Goal: Task Accomplishment & Management: Complete application form

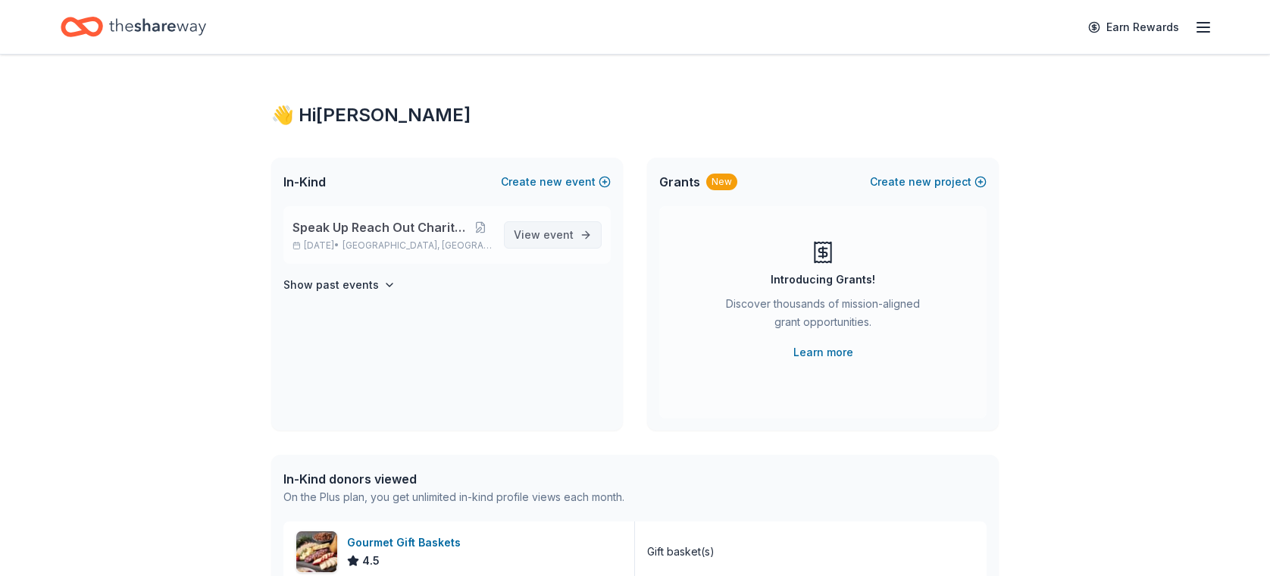
click at [565, 238] on span "event" at bounding box center [558, 234] width 30 height 13
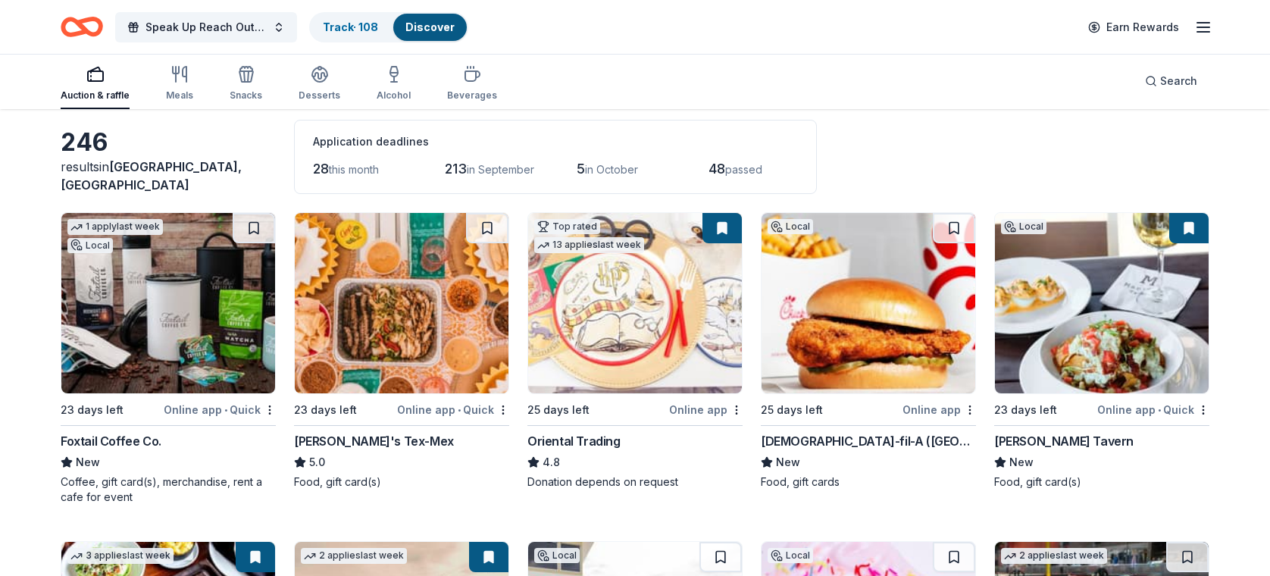
scroll to position [76, 0]
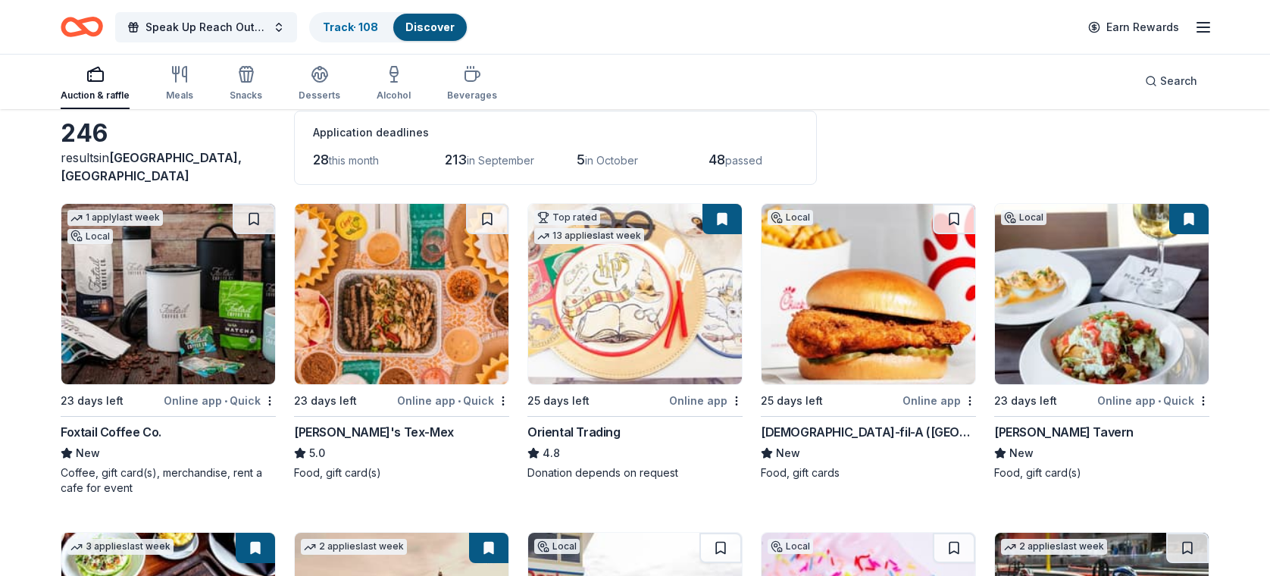
click at [167, 287] on img at bounding box center [168, 294] width 214 height 180
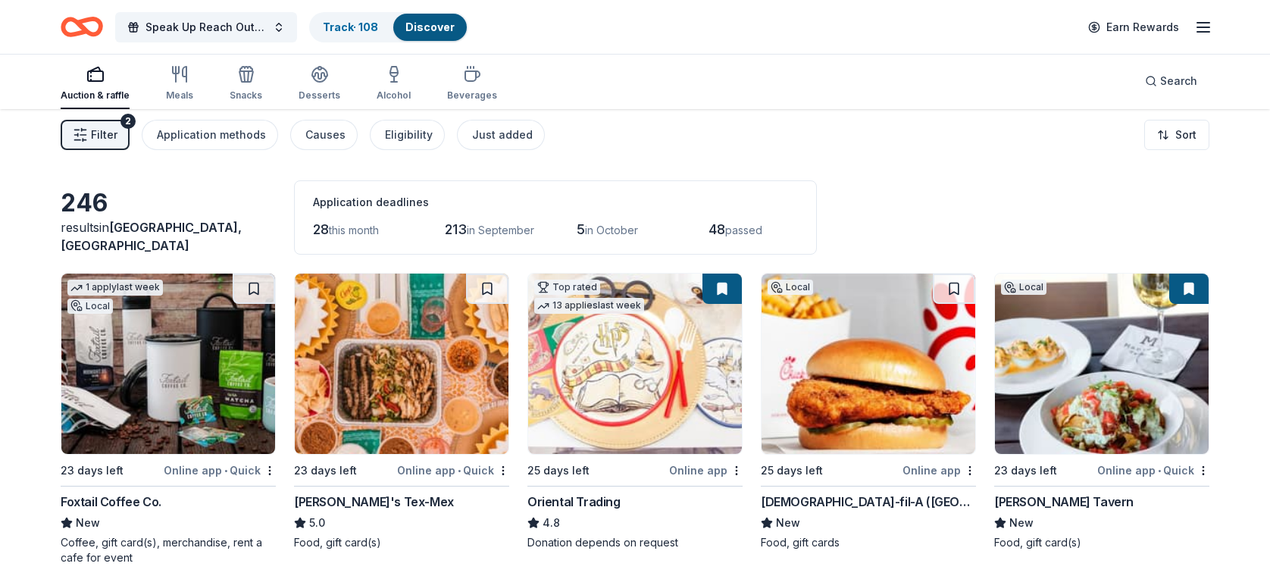
scroll to position [20, 0]
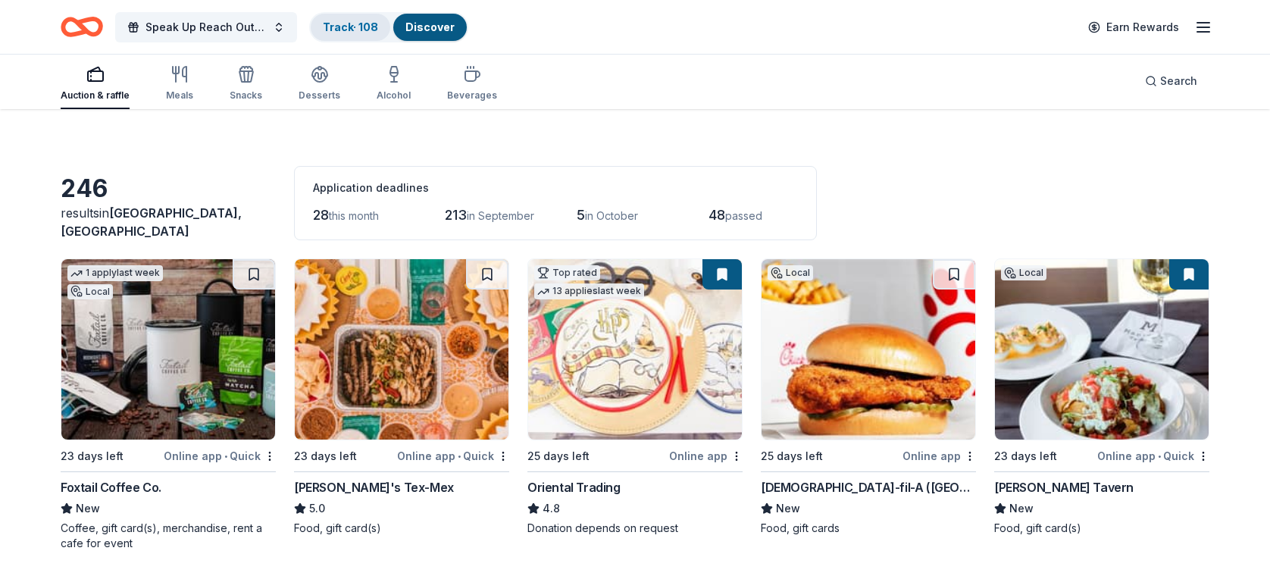
click at [360, 30] on link "Track · 108" at bounding box center [350, 26] width 55 height 13
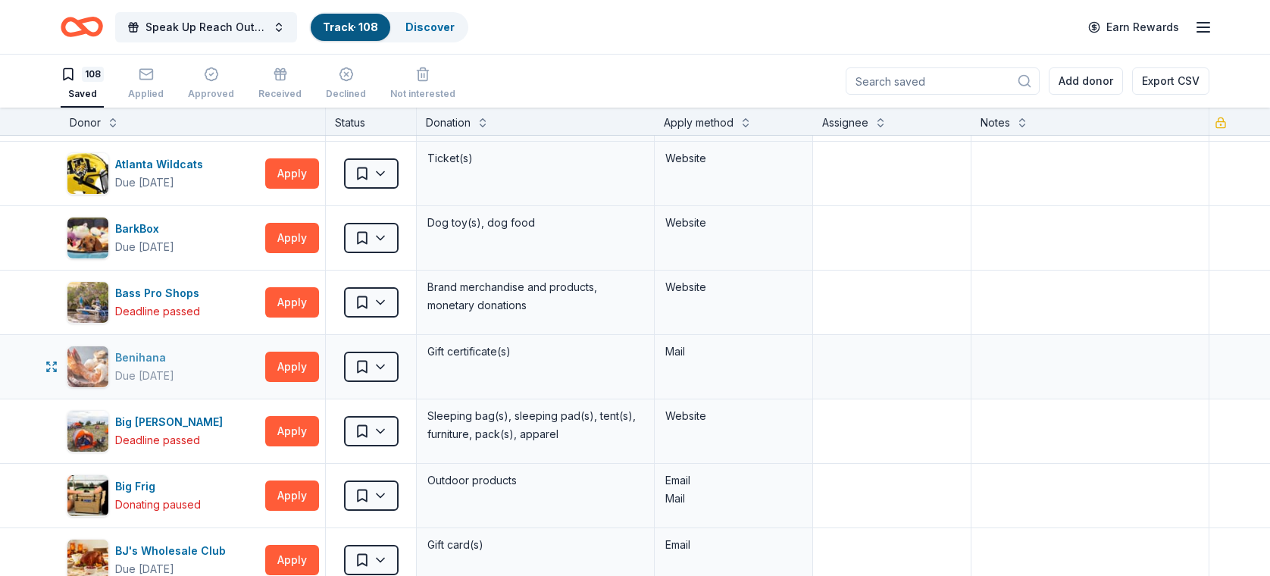
scroll to position [645, 0]
click at [147, 92] on div "Applied" at bounding box center [146, 94] width 36 height 12
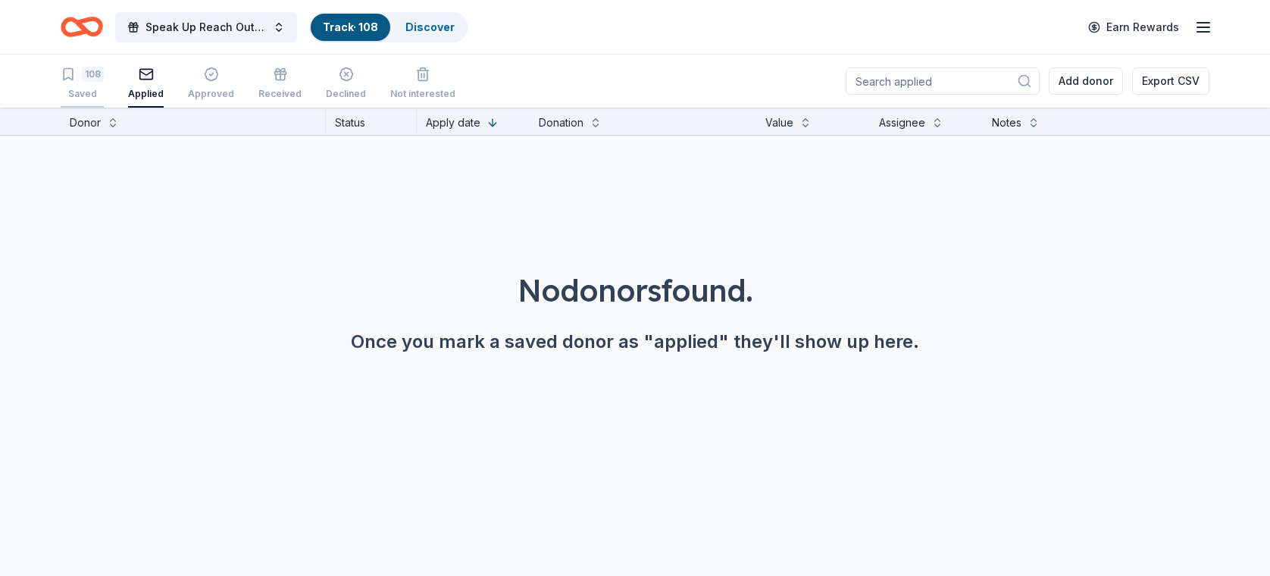
click at [85, 76] on div "108" at bounding box center [93, 74] width 22 height 15
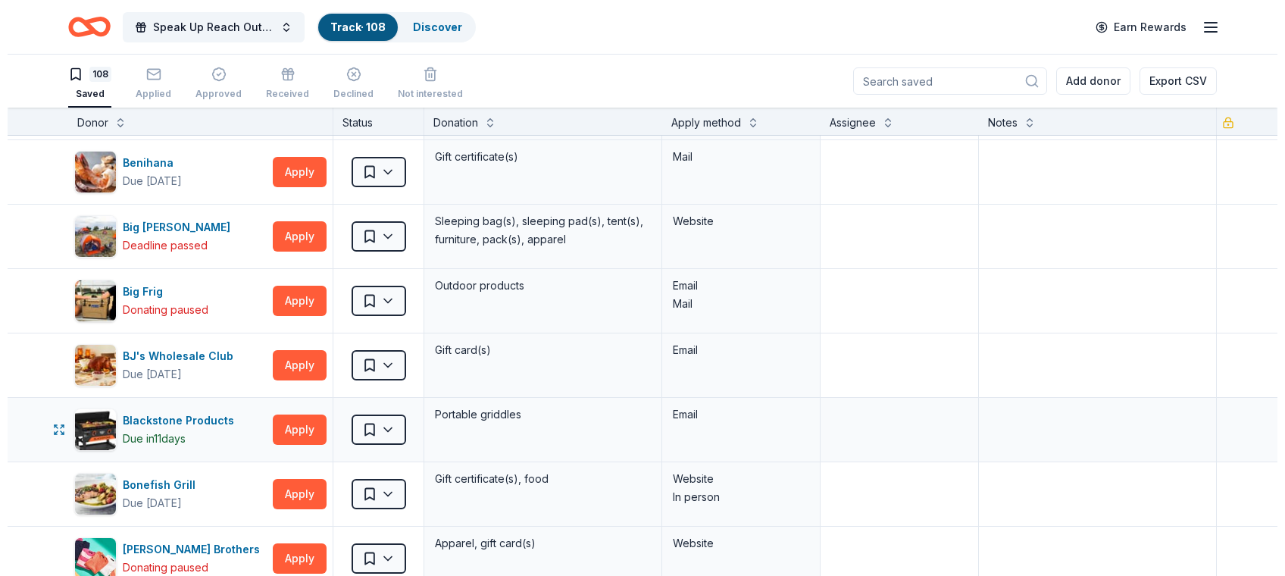
scroll to position [839, 0]
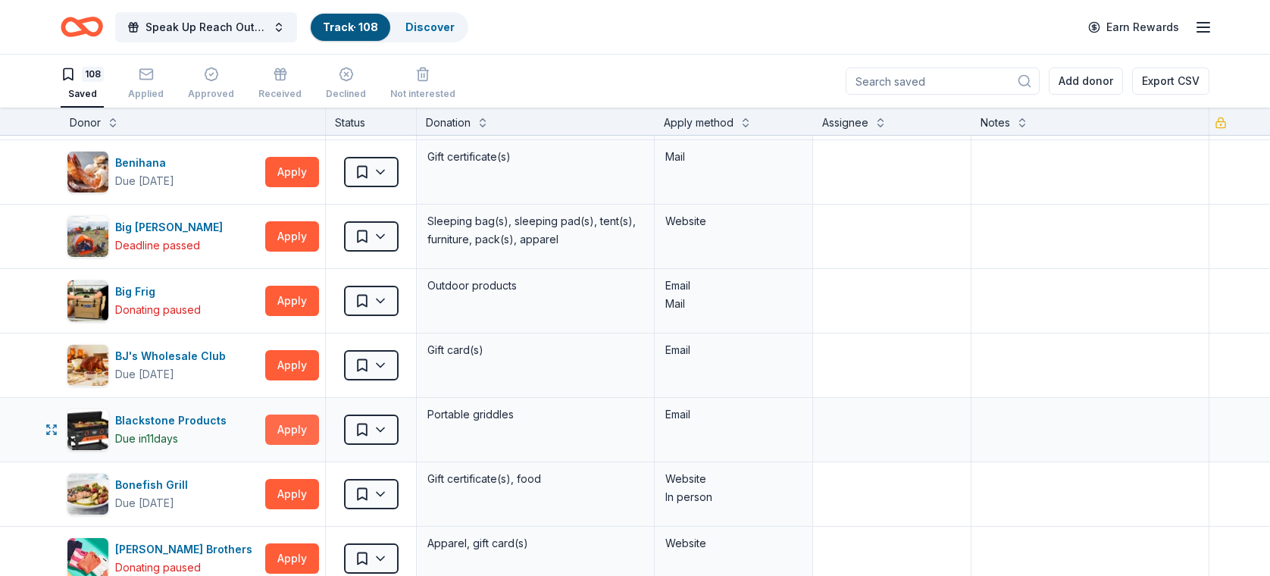
click at [279, 431] on button "Apply" at bounding box center [292, 430] width 54 height 30
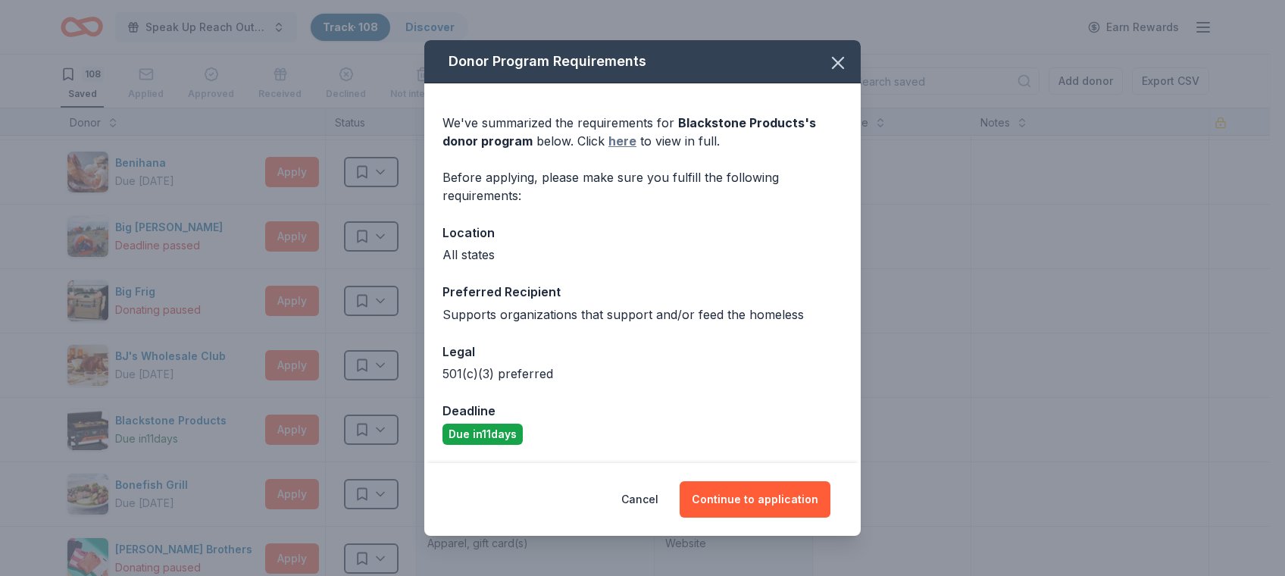
click at [616, 139] on link "here" at bounding box center [623, 141] width 28 height 18
click at [744, 490] on button "Continue to application" at bounding box center [755, 499] width 151 height 36
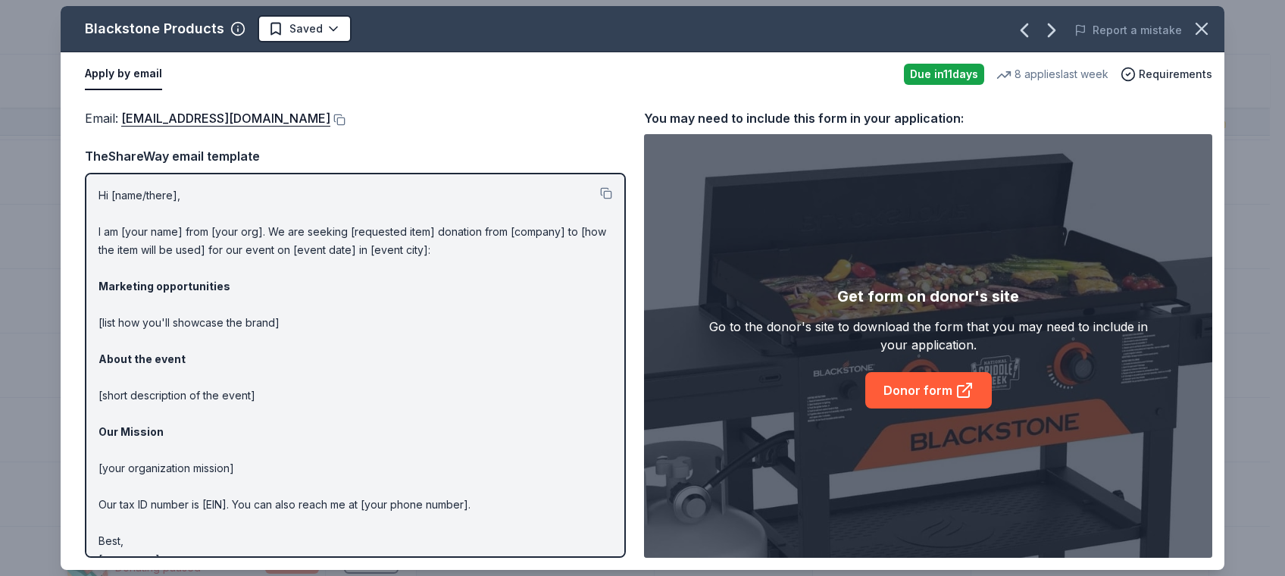
scroll to position [0, 0]
click at [157, 231] on p "Hi [name/there], I am [your name] from [your org]. We are seeking [requested it…" at bounding box center [356, 377] width 514 height 382
click at [905, 396] on link "Donor form" at bounding box center [929, 390] width 127 height 36
click at [600, 194] on button at bounding box center [606, 193] width 12 height 12
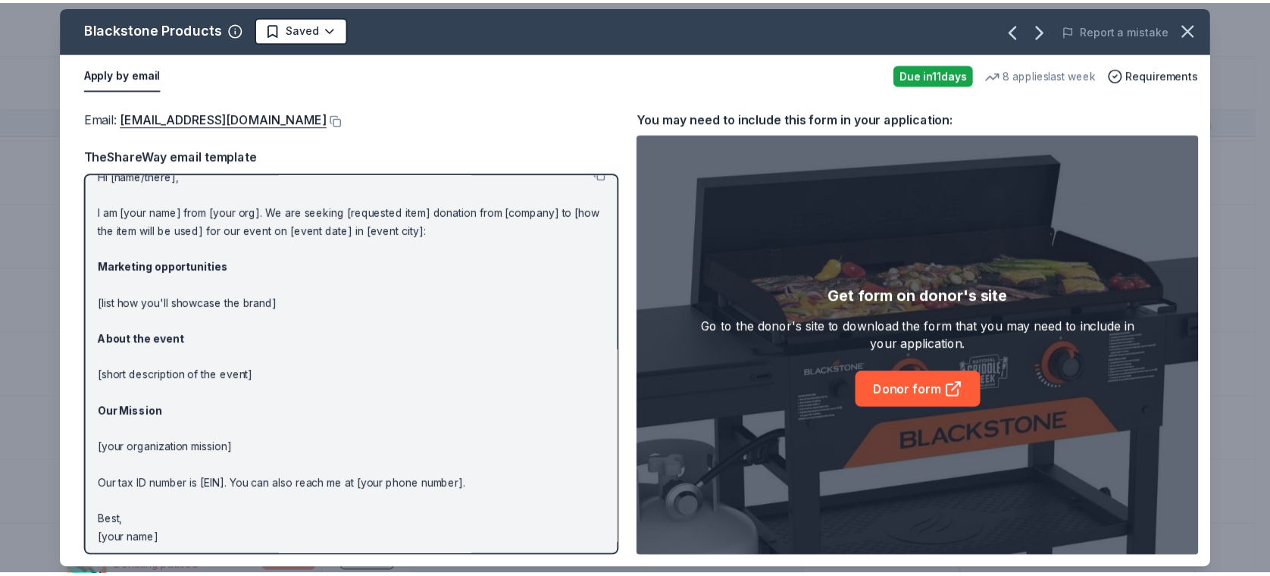
scroll to position [23, 0]
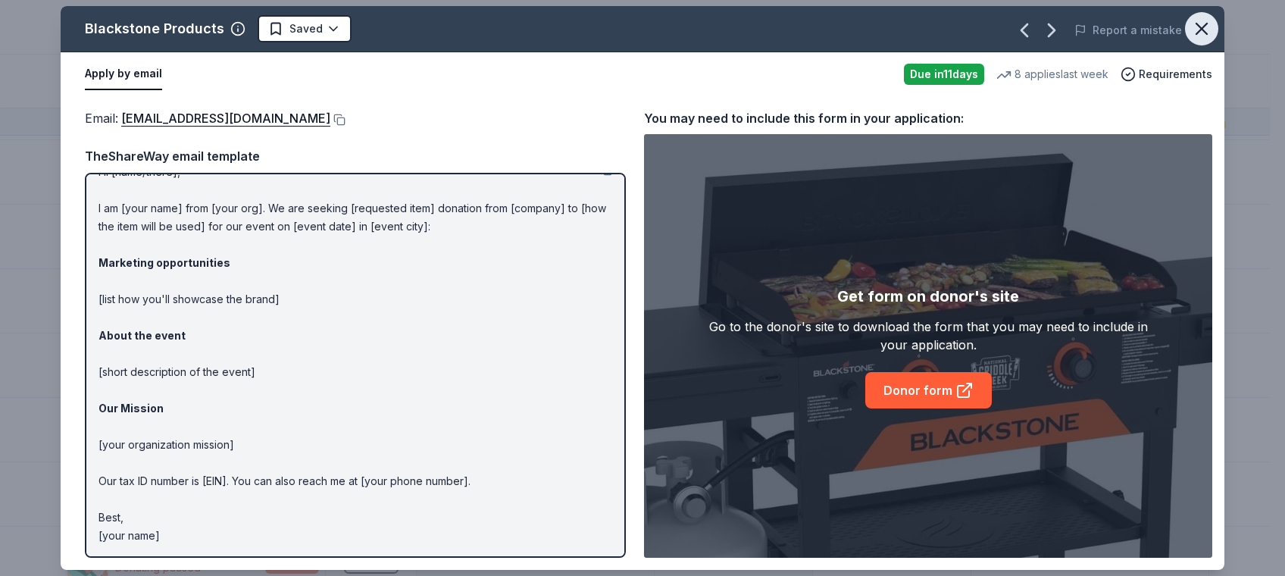
click at [1198, 33] on icon "button" at bounding box center [1202, 28] width 11 height 11
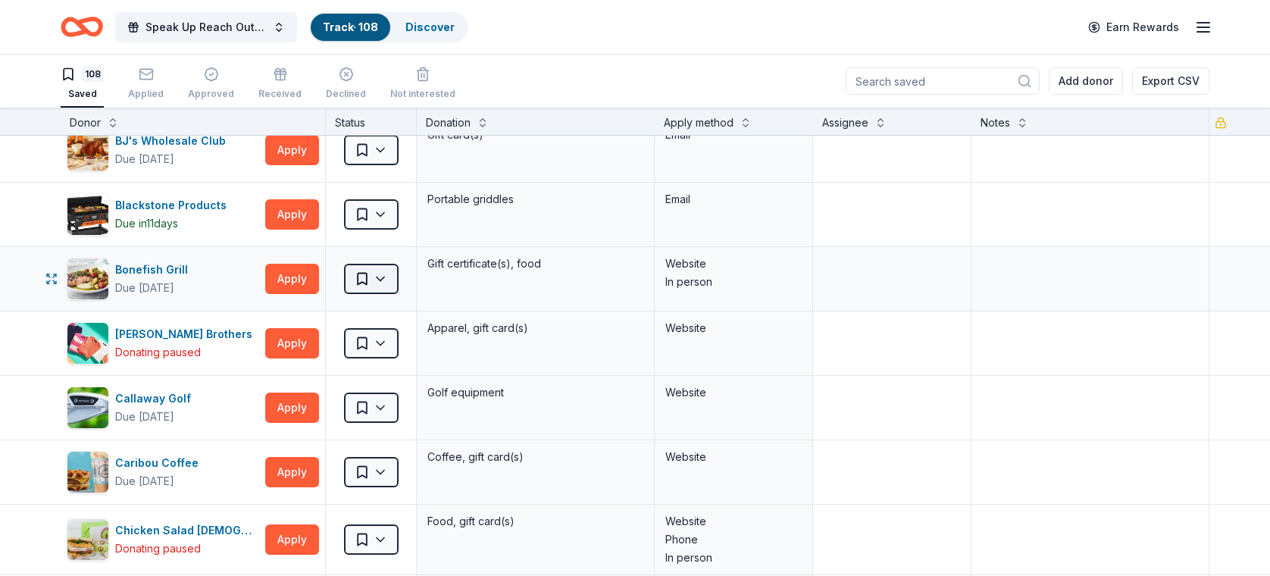
scroll to position [1055, 0]
click at [293, 265] on button "Apply" at bounding box center [292, 278] width 54 height 30
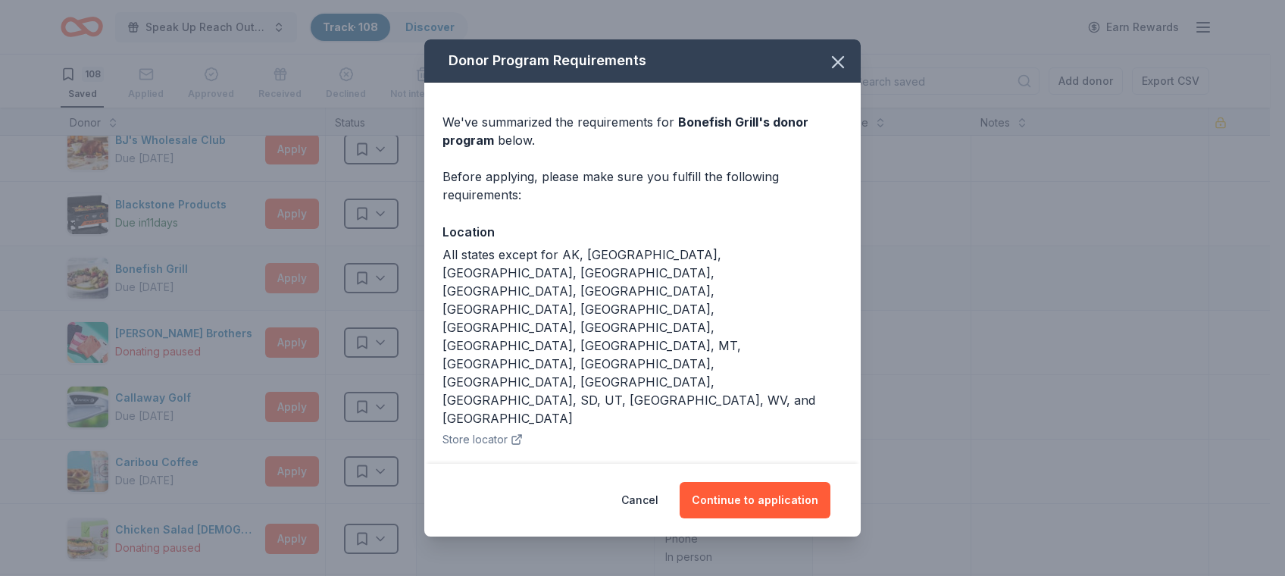
click at [293, 265] on div "Donor Program Requirements We've summarized the requirements for Bonefish Grill…" at bounding box center [642, 288] width 1285 height 576
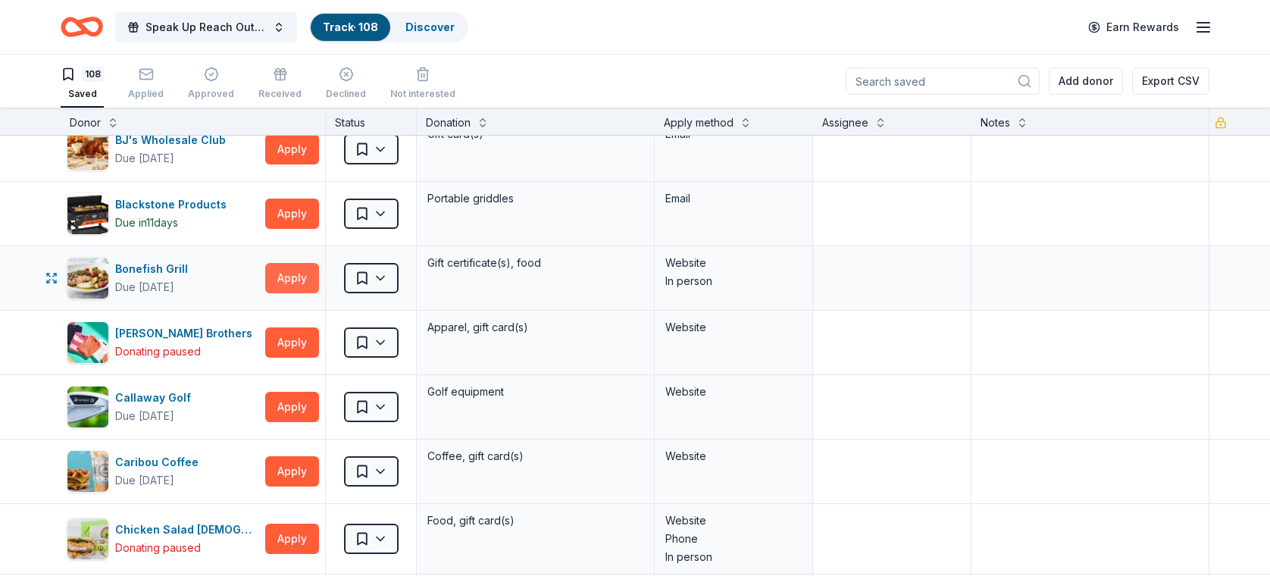
click at [286, 269] on button "Apply" at bounding box center [292, 278] width 54 height 30
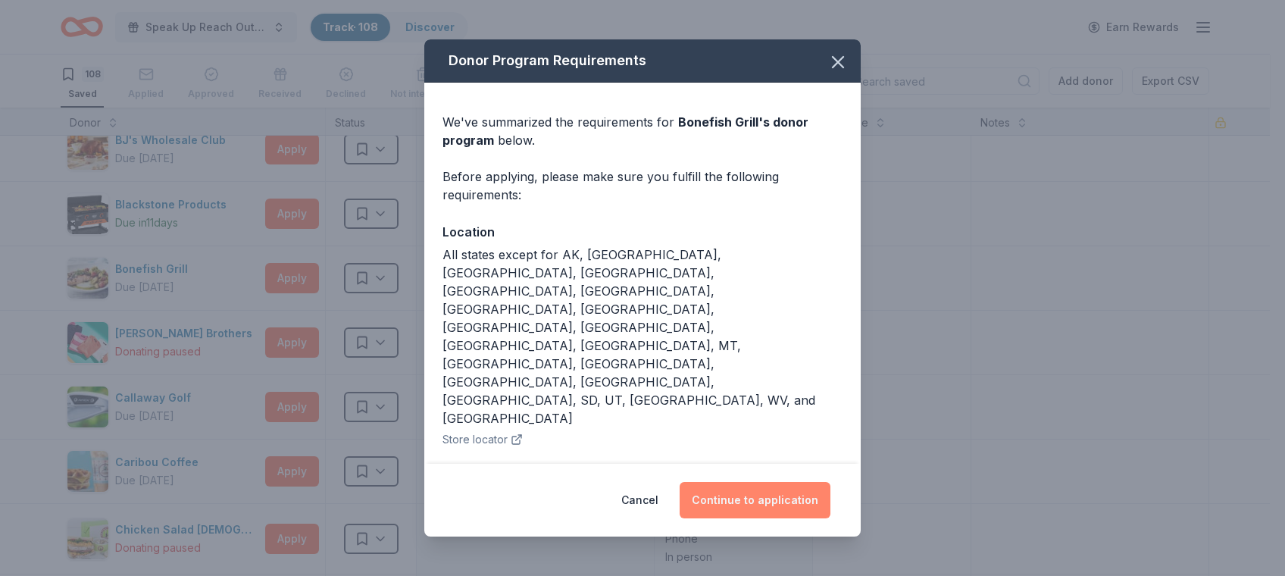
click at [783, 482] on button "Continue to application" at bounding box center [755, 500] width 151 height 36
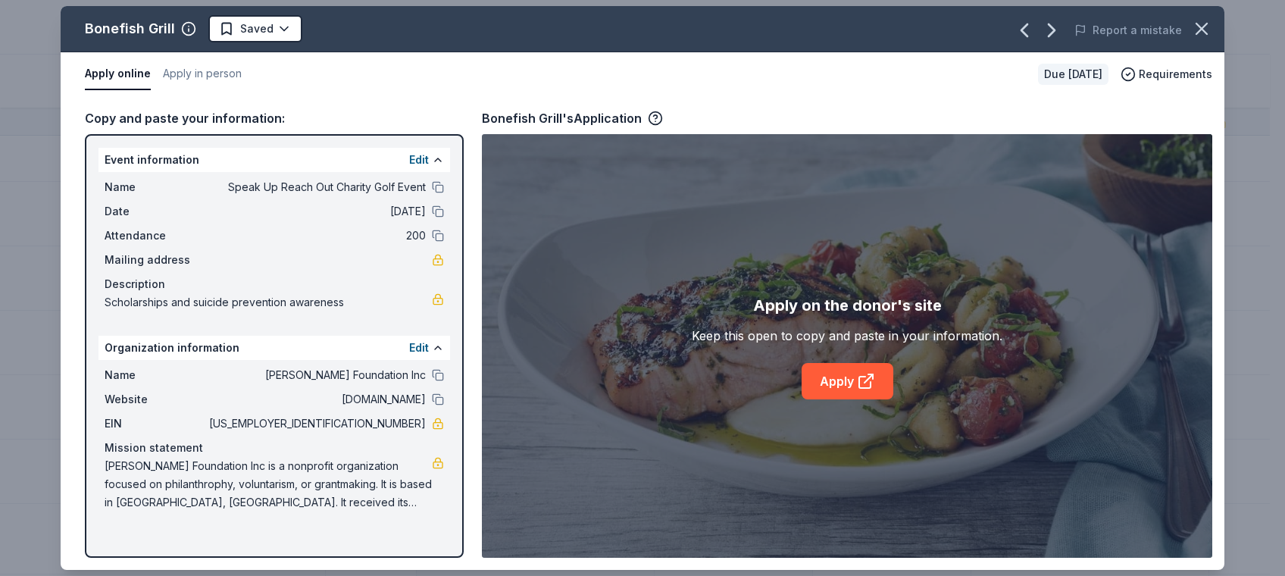
click at [429, 155] on div "Edit" at bounding box center [426, 160] width 35 height 18
click at [423, 161] on button "Edit" at bounding box center [419, 160] width 20 height 18
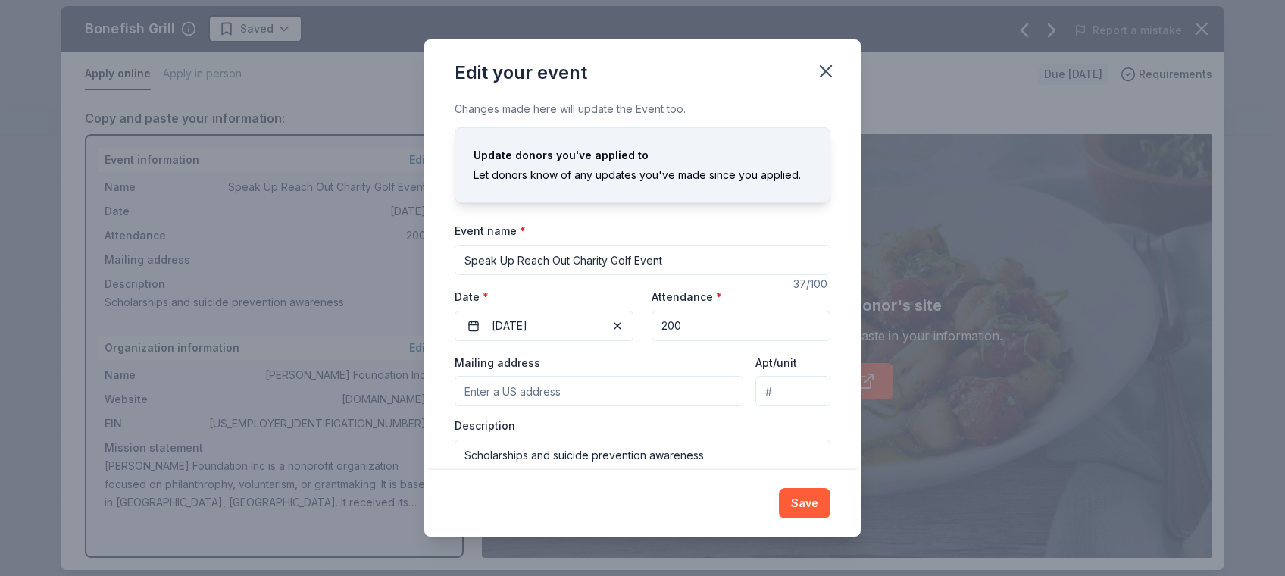
click at [681, 324] on input "200" at bounding box center [741, 326] width 179 height 30
drag, startPoint x: 678, startPoint y: 325, endPoint x: 640, endPoint y: 327, distance: 38.7
click at [640, 327] on div "Event website Attendance * 200 Date * 10/10/2025" at bounding box center [643, 314] width 376 height 54
click at [607, 387] on input "Mailing address" at bounding box center [599, 391] width 289 height 30
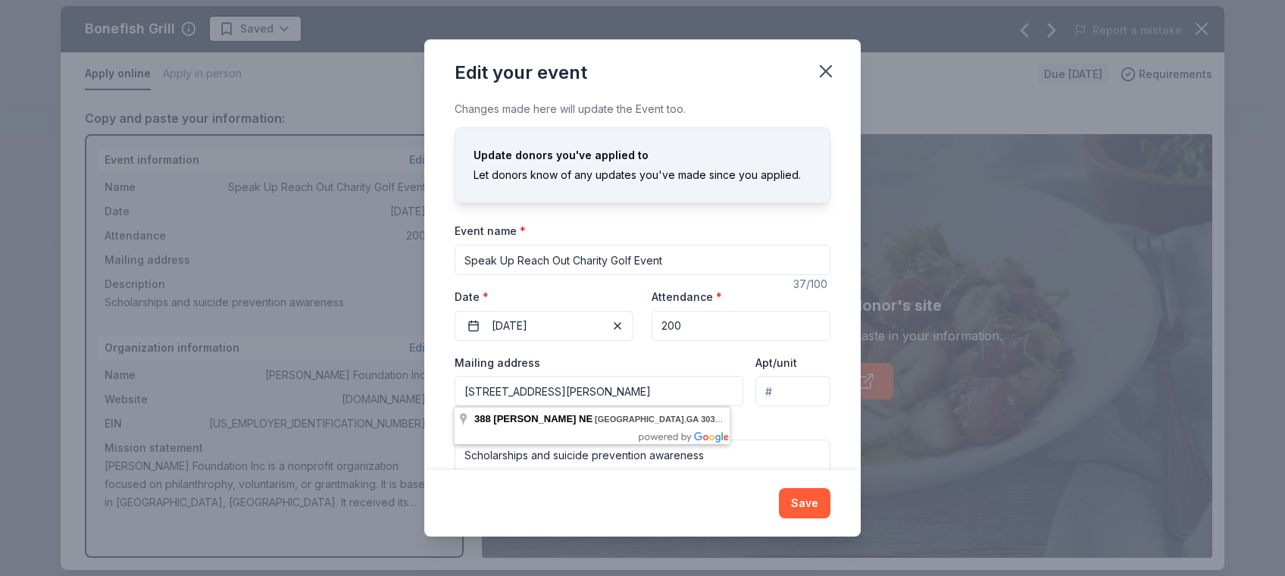
type input "388 Beverly Rd, NE, Atlanta, GA 30309"
click at [756, 512] on div "Save" at bounding box center [643, 503] width 376 height 30
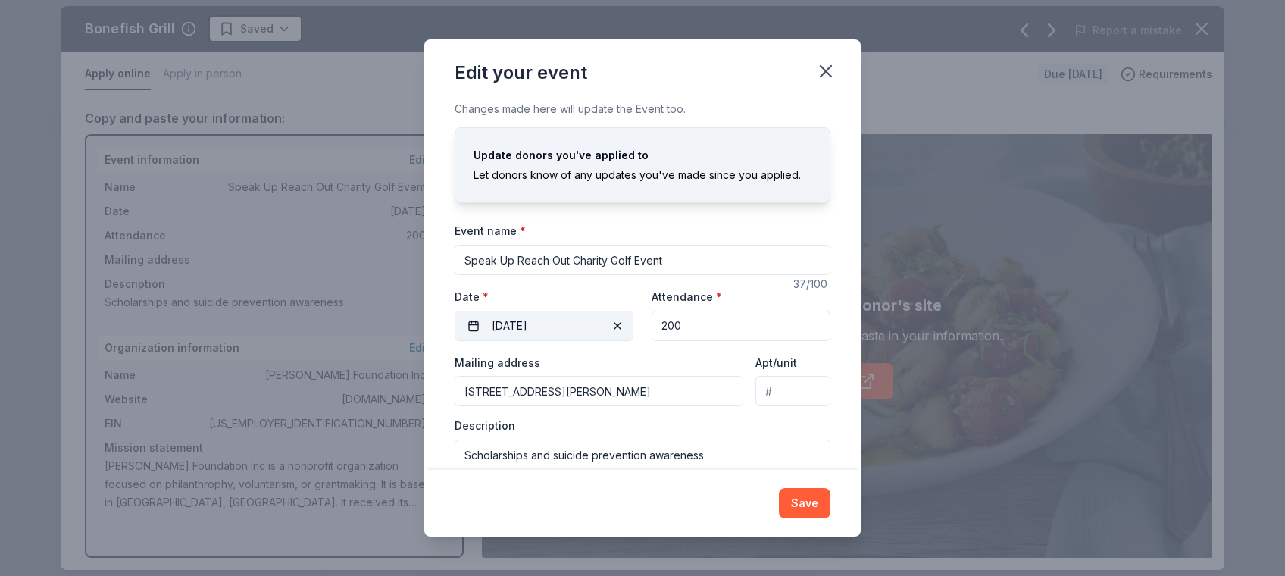
drag, startPoint x: 688, startPoint y: 321, endPoint x: 603, endPoint y: 334, distance: 86.6
click at [603, 334] on div "Event website Attendance * 200 Date * 10/10/2025" at bounding box center [643, 314] width 376 height 54
type input "150"
click at [813, 496] on button "Save" at bounding box center [805, 503] width 52 height 30
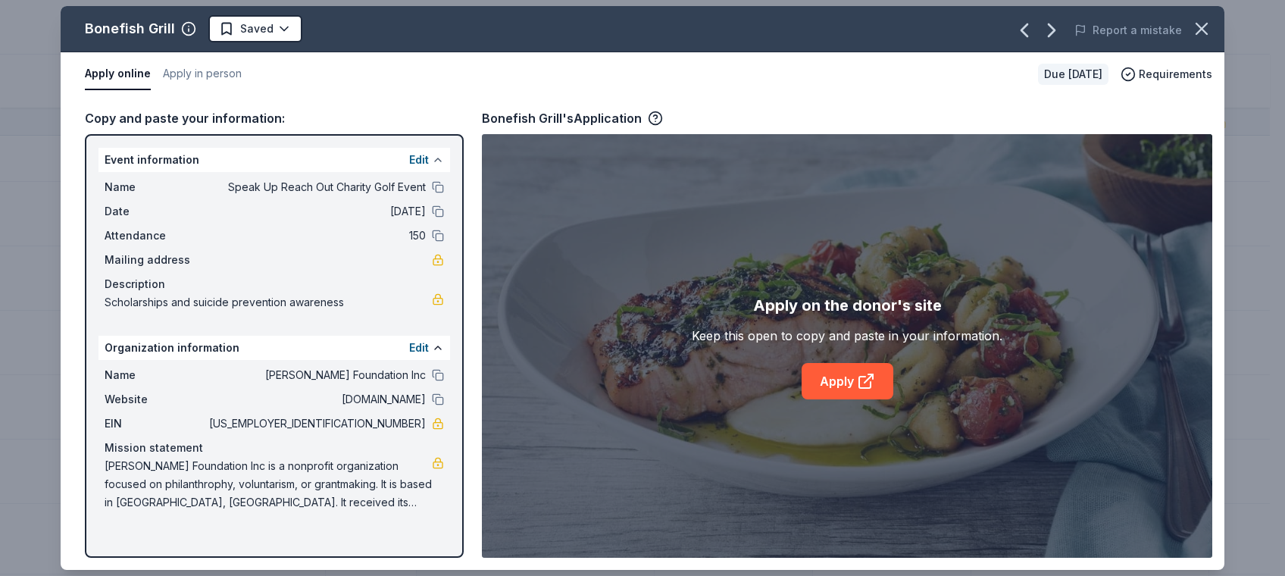
click at [435, 164] on button at bounding box center [438, 160] width 12 height 12
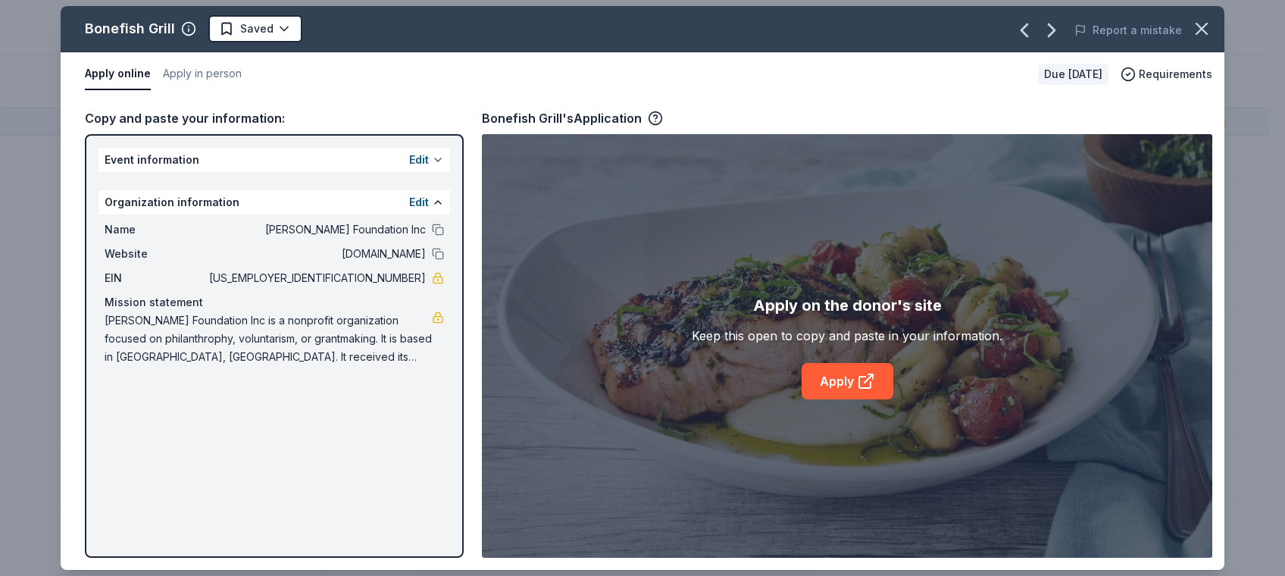
click at [439, 155] on button at bounding box center [438, 160] width 12 height 12
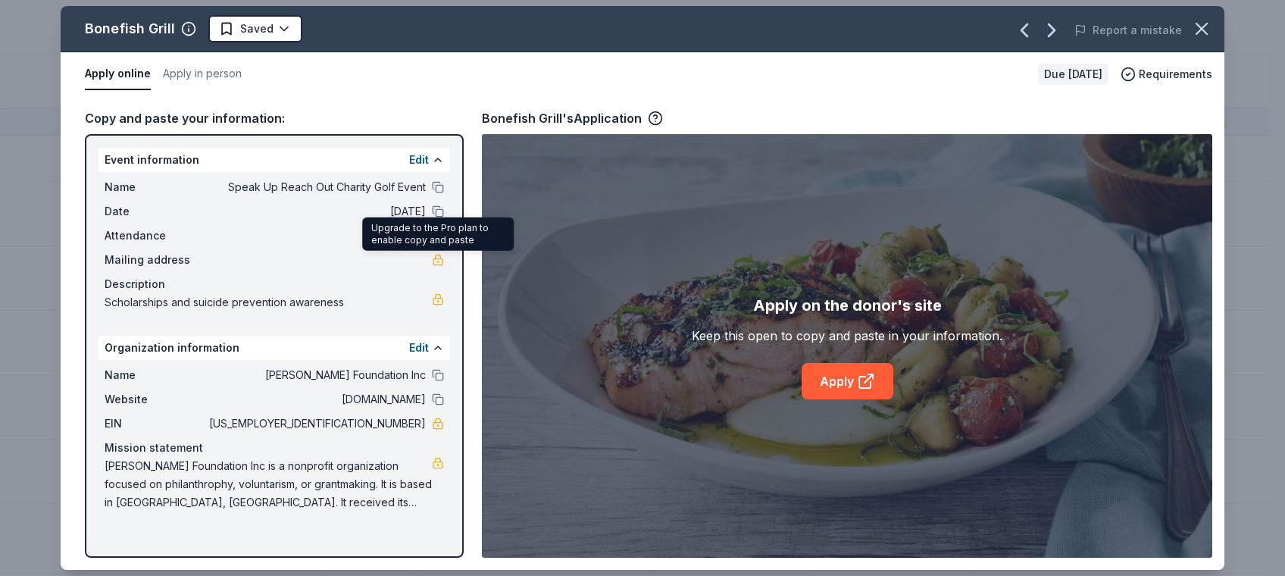
click at [440, 258] on link at bounding box center [438, 260] width 12 height 12
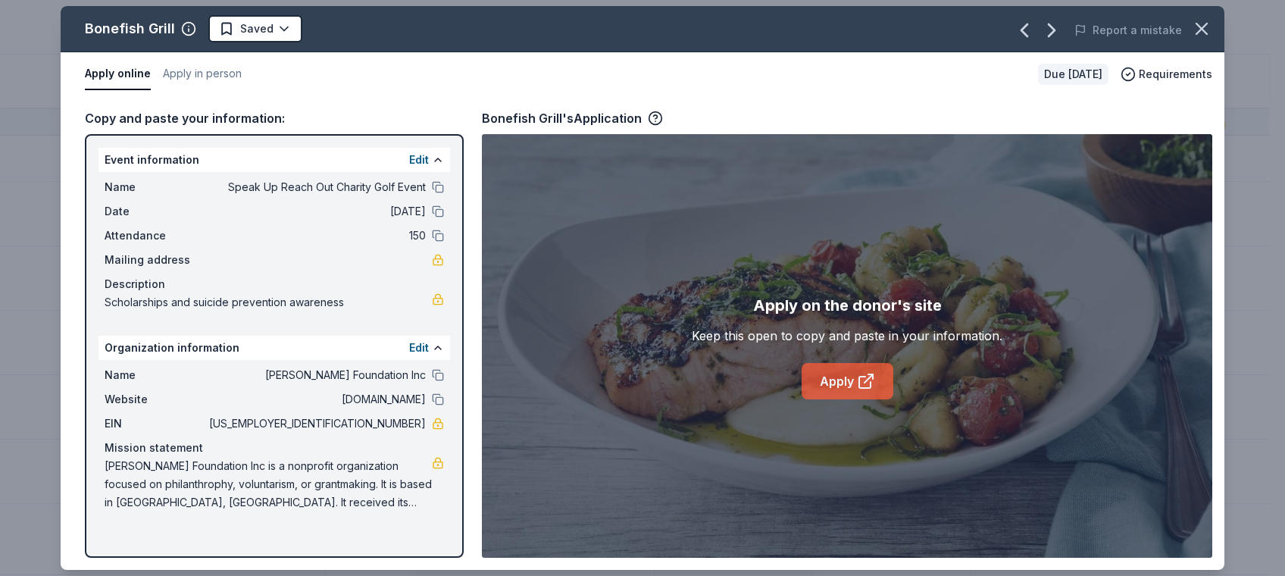
click at [842, 384] on link "Apply" at bounding box center [848, 381] width 92 height 36
click at [838, 380] on link "Apply" at bounding box center [848, 381] width 92 height 36
click at [1197, 31] on icon "button" at bounding box center [1201, 28] width 21 height 21
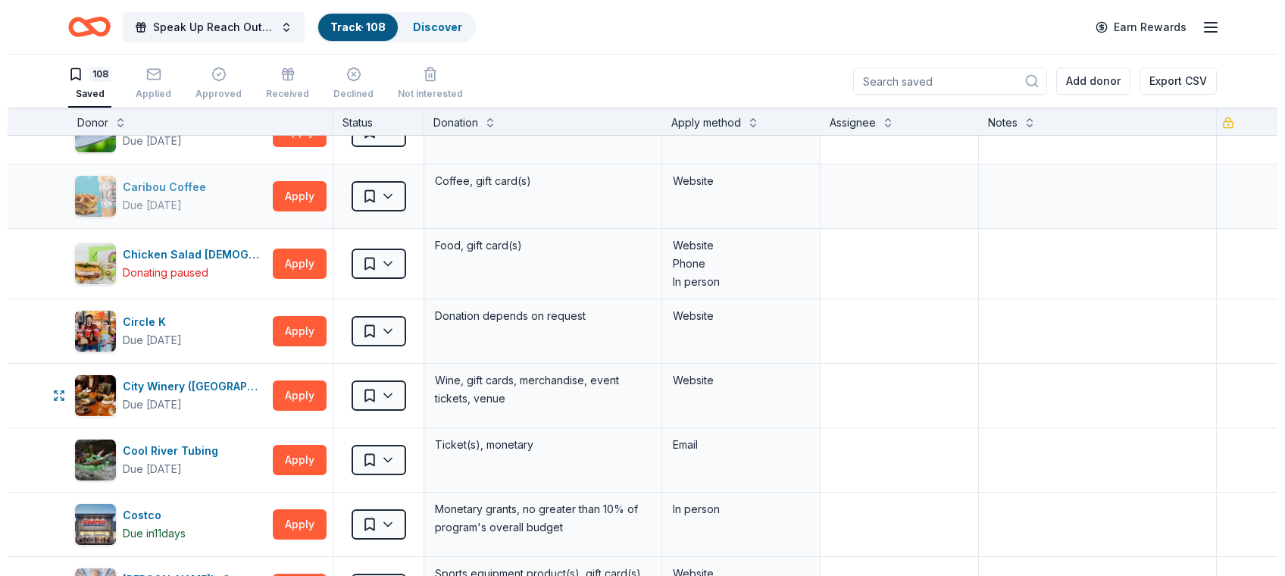
scroll to position [1330, 0]
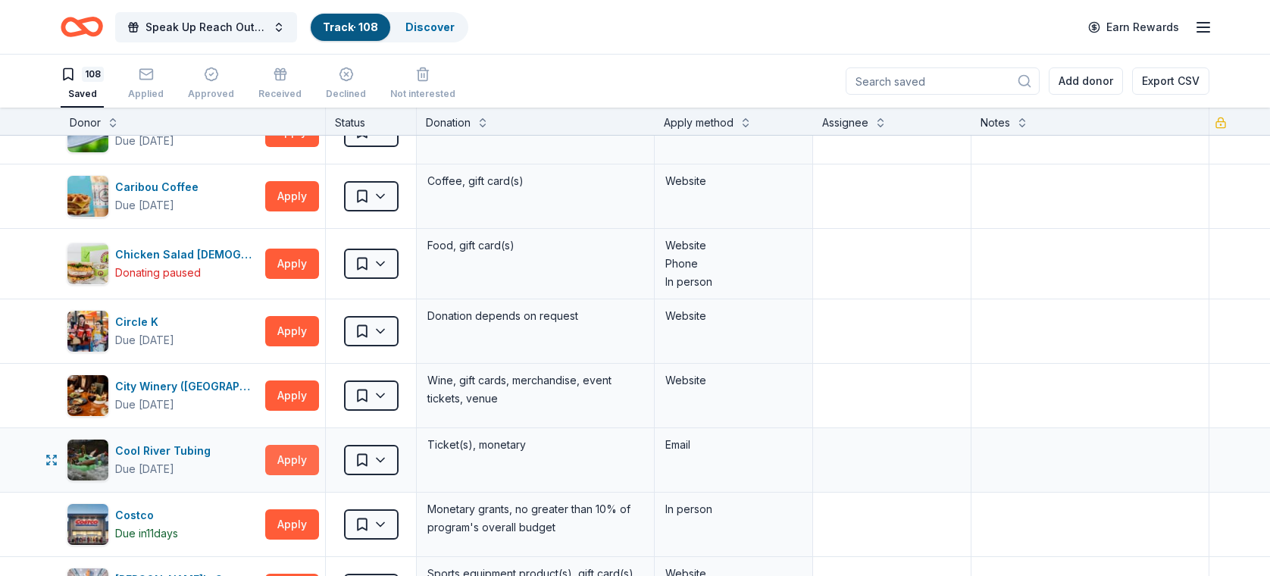
click at [296, 445] on button "Apply" at bounding box center [292, 460] width 54 height 30
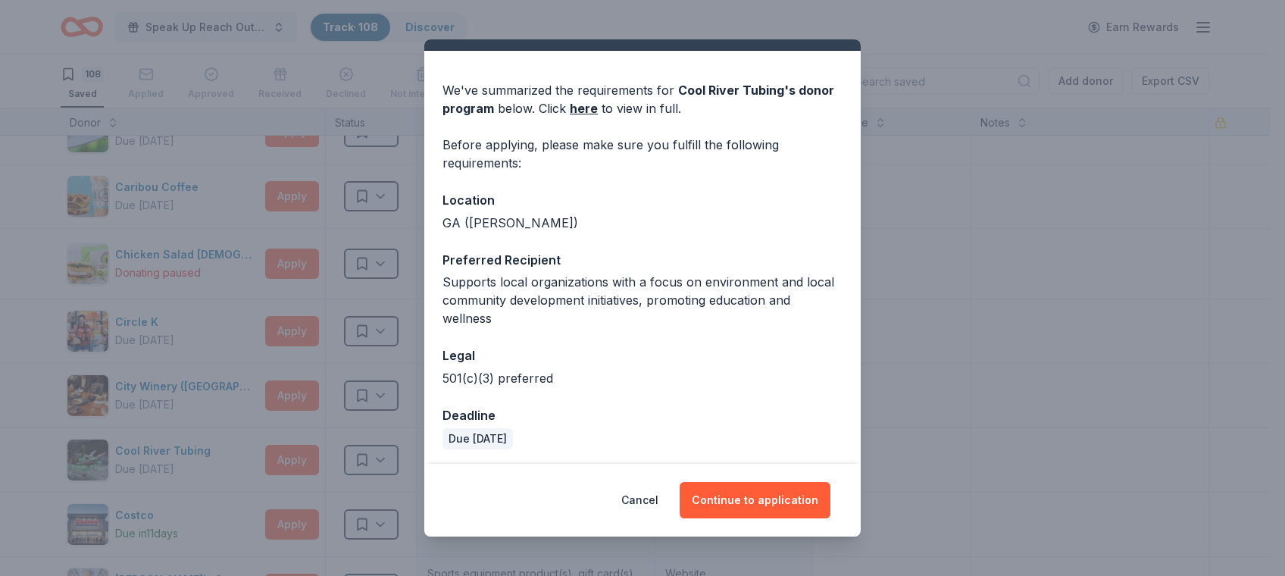
scroll to position [36, 0]
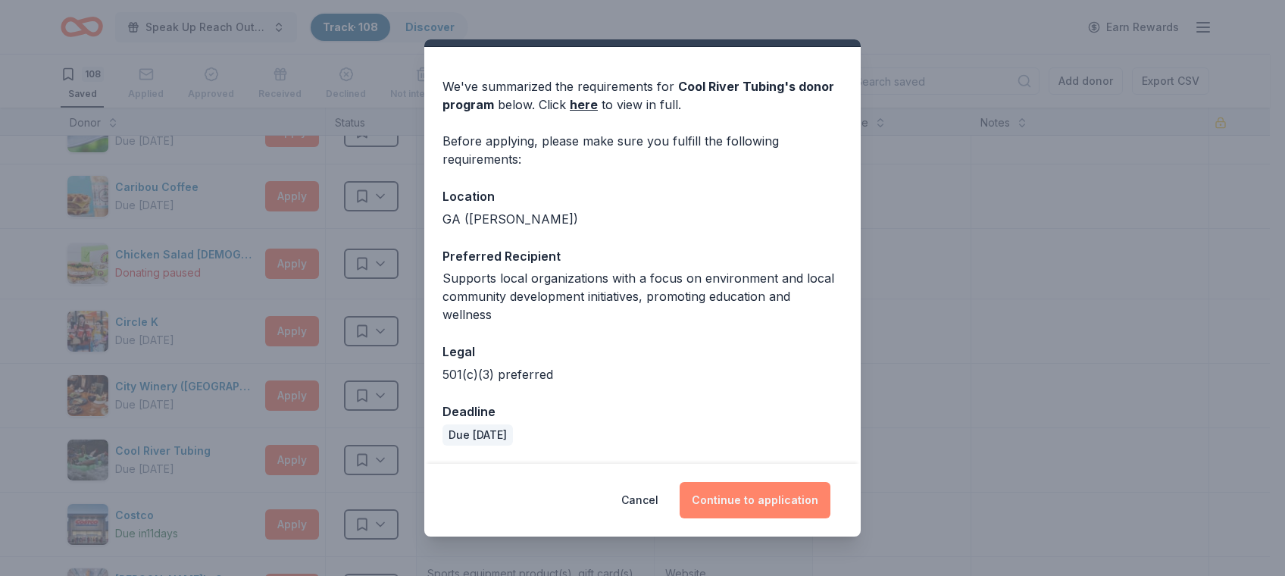
click at [749, 497] on button "Continue to application" at bounding box center [755, 500] width 151 height 36
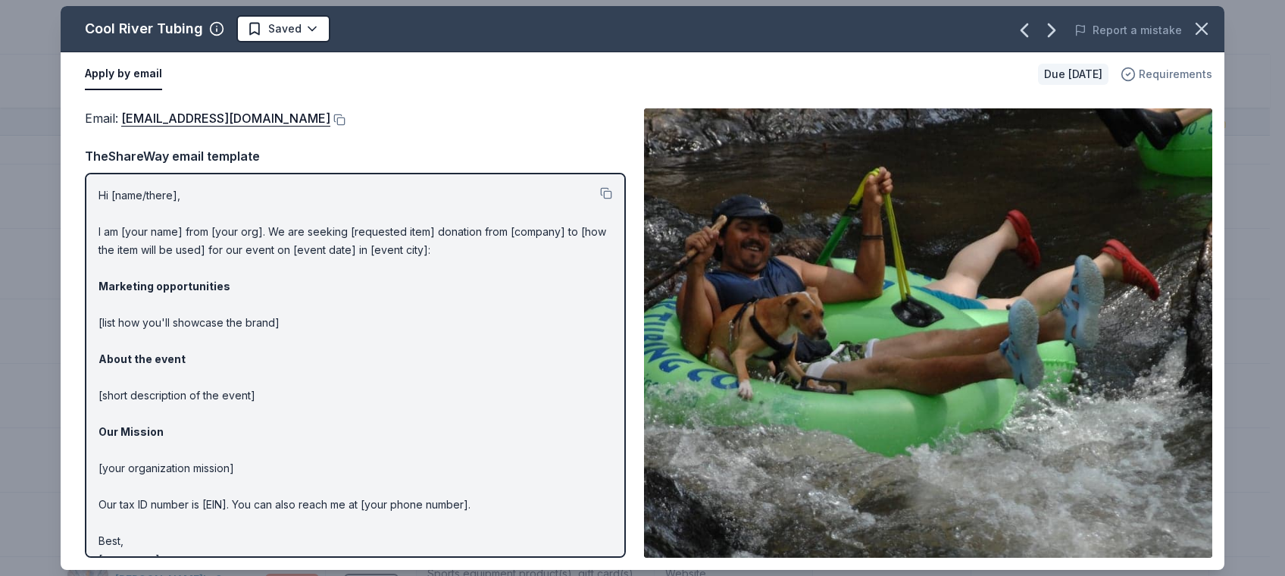
click at [1182, 68] on span "Requirements" at bounding box center [1176, 74] width 74 height 18
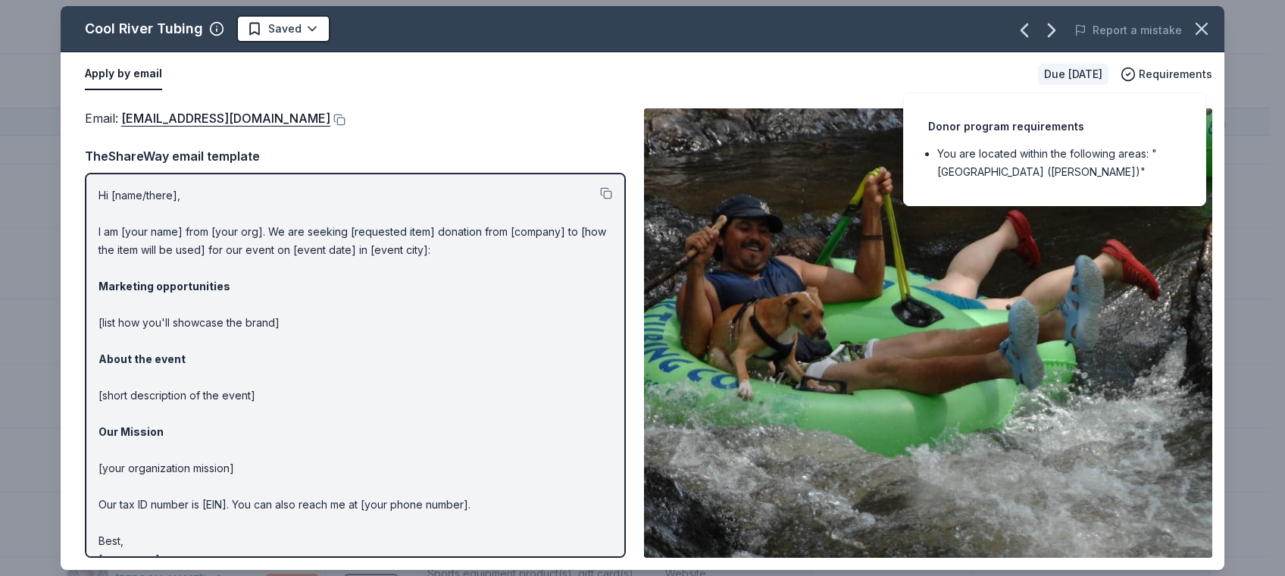
click at [622, 124] on div "Email : info@coolriveradventures.com" at bounding box center [355, 118] width 541 height 20
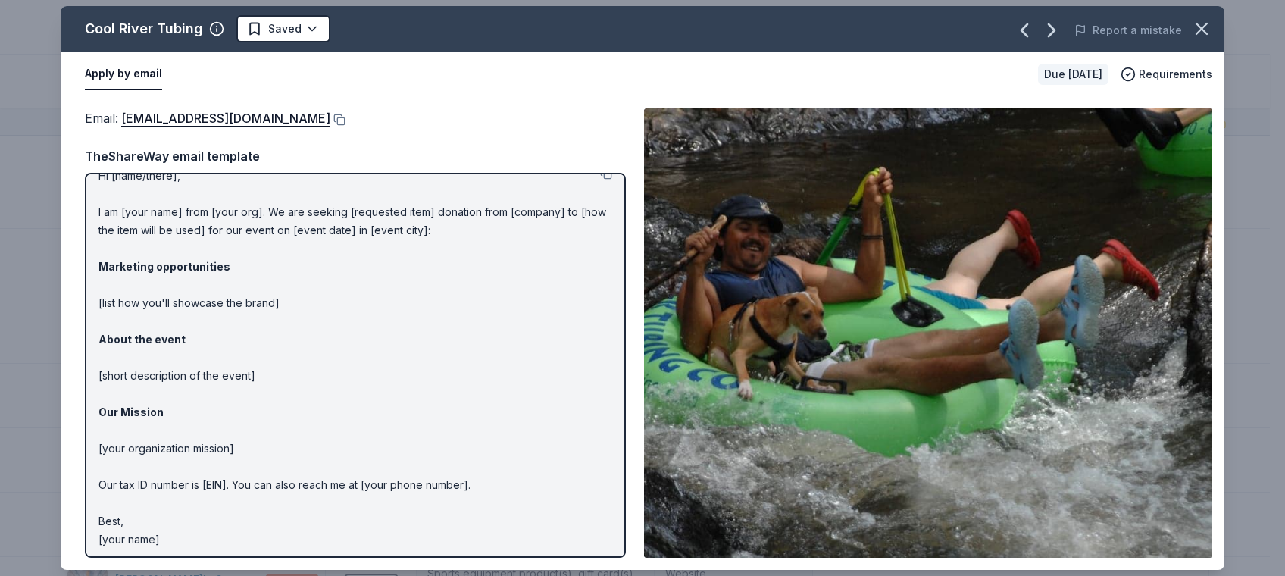
scroll to position [0, 0]
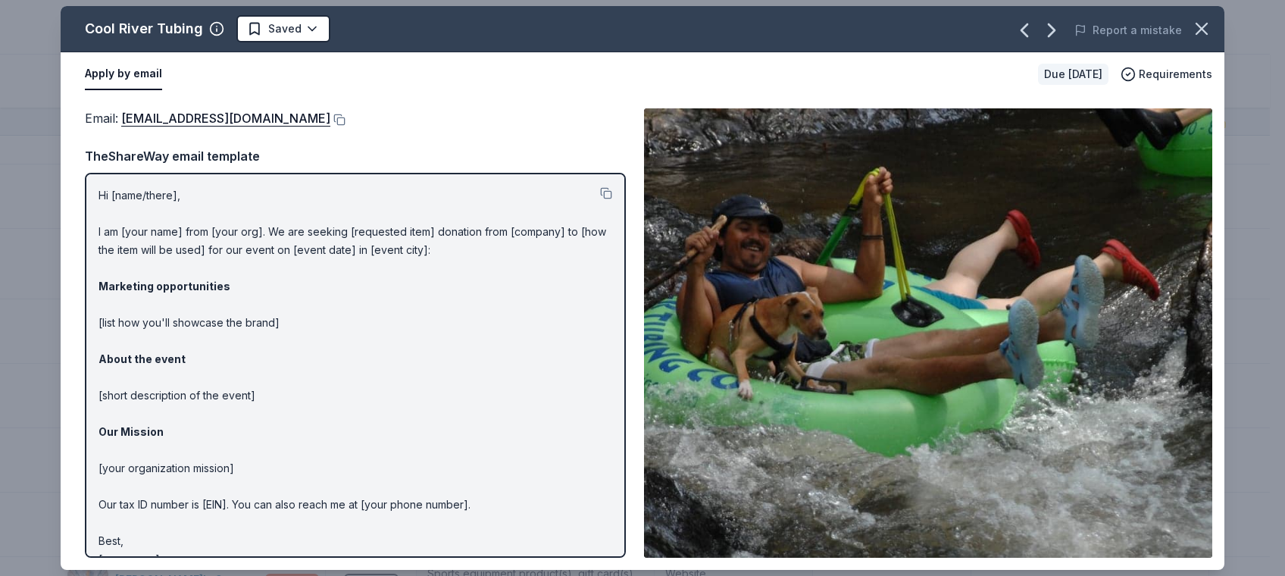
click at [338, 412] on p "Hi [name/there], I am [your name] from [your org]. We are seeking [requested it…" at bounding box center [356, 377] width 514 height 382
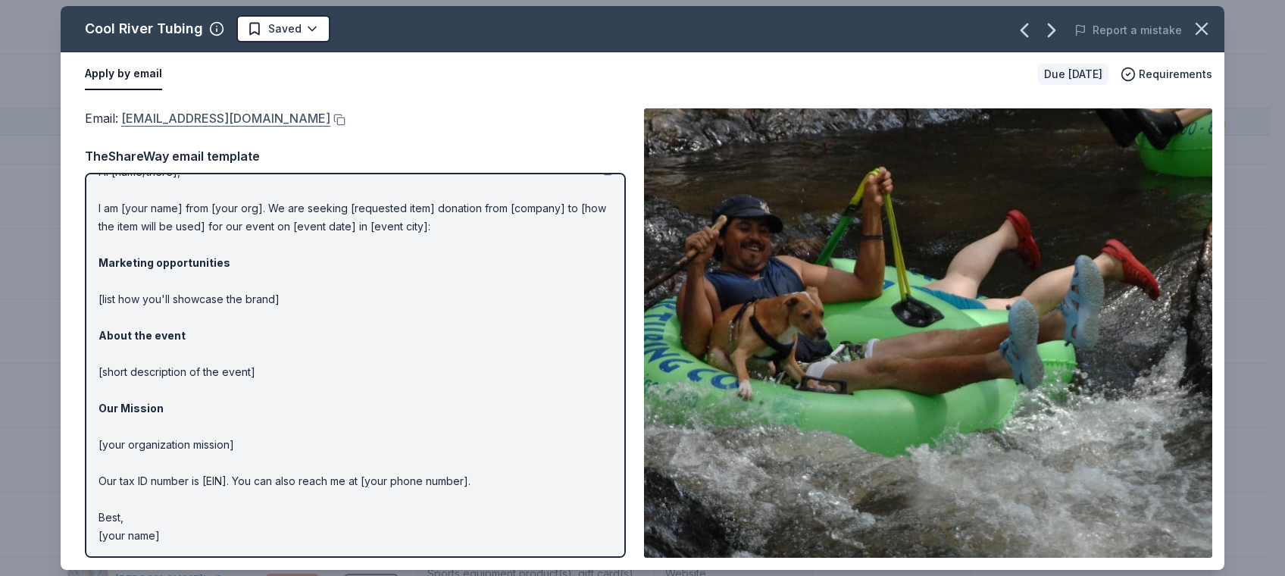
click at [224, 117] on link "info@coolriveradventures.com" at bounding box center [225, 118] width 209 height 20
click at [1200, 23] on icon "button" at bounding box center [1201, 28] width 21 height 21
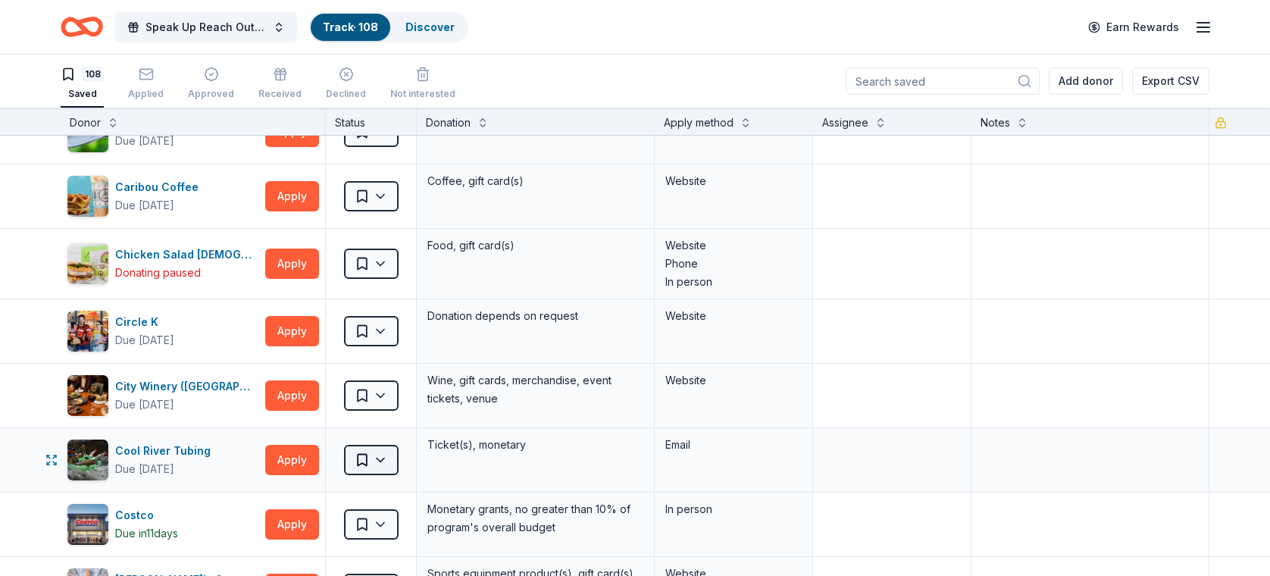
click at [394, 449] on html "Speak Up Reach Out Charity Golf Event Track · 108 Discover Earn Rewards 108 Sav…" at bounding box center [635, 288] width 1270 height 576
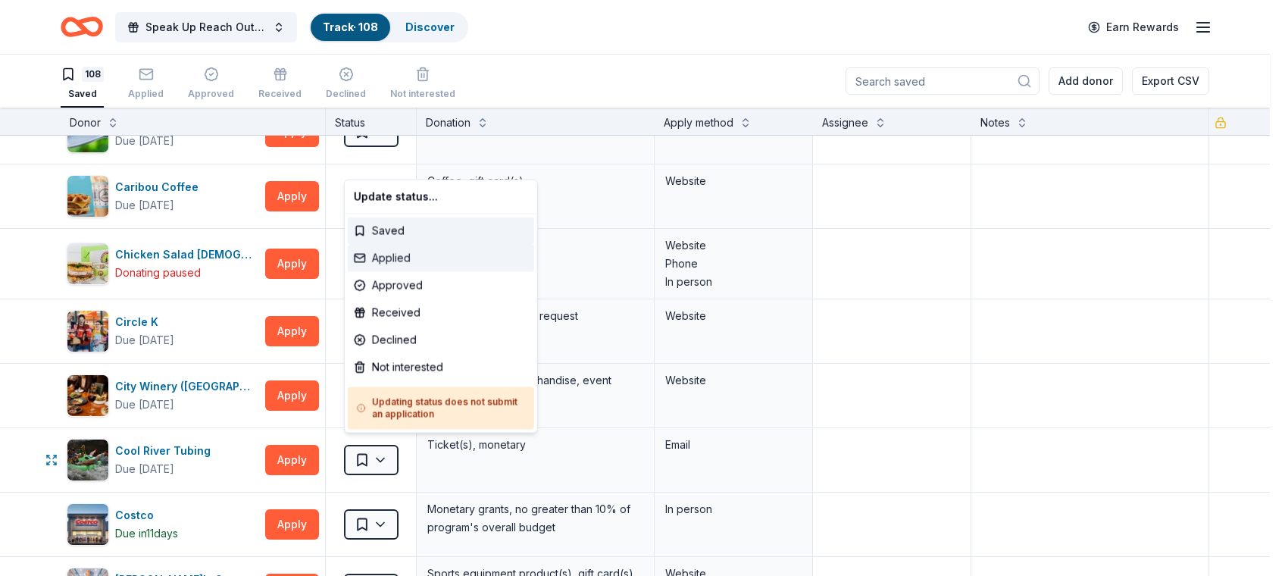
click at [382, 257] on div "Applied" at bounding box center [441, 257] width 186 height 27
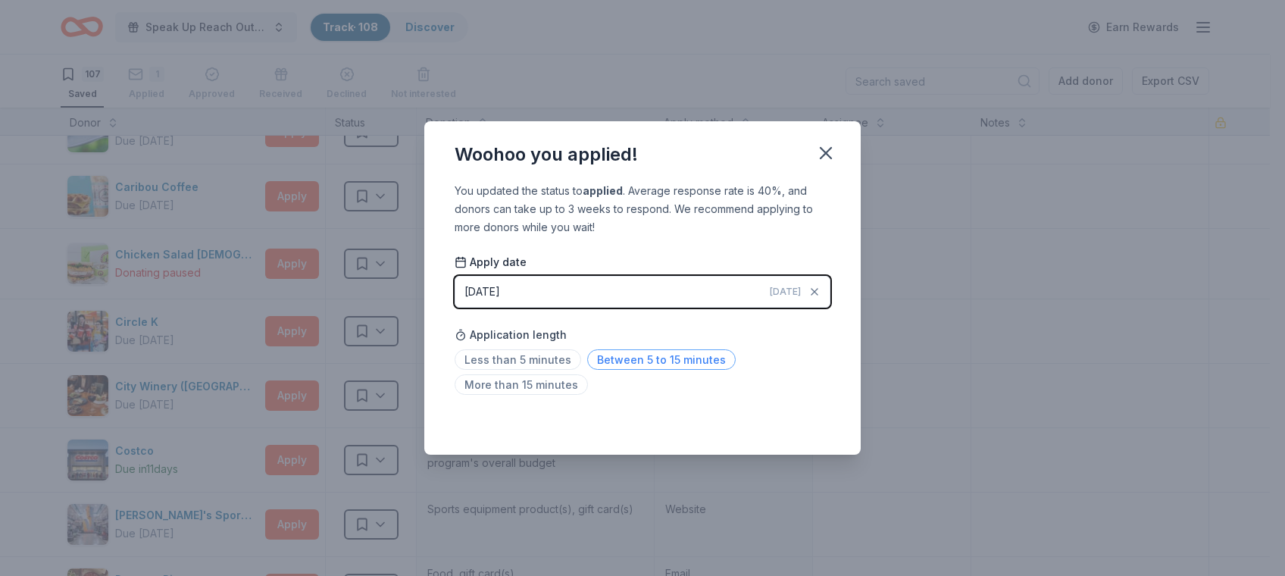
click at [625, 355] on span "Between 5 to 15 minutes" at bounding box center [661, 359] width 149 height 20
click at [834, 149] on icon "button" at bounding box center [826, 152] width 21 height 21
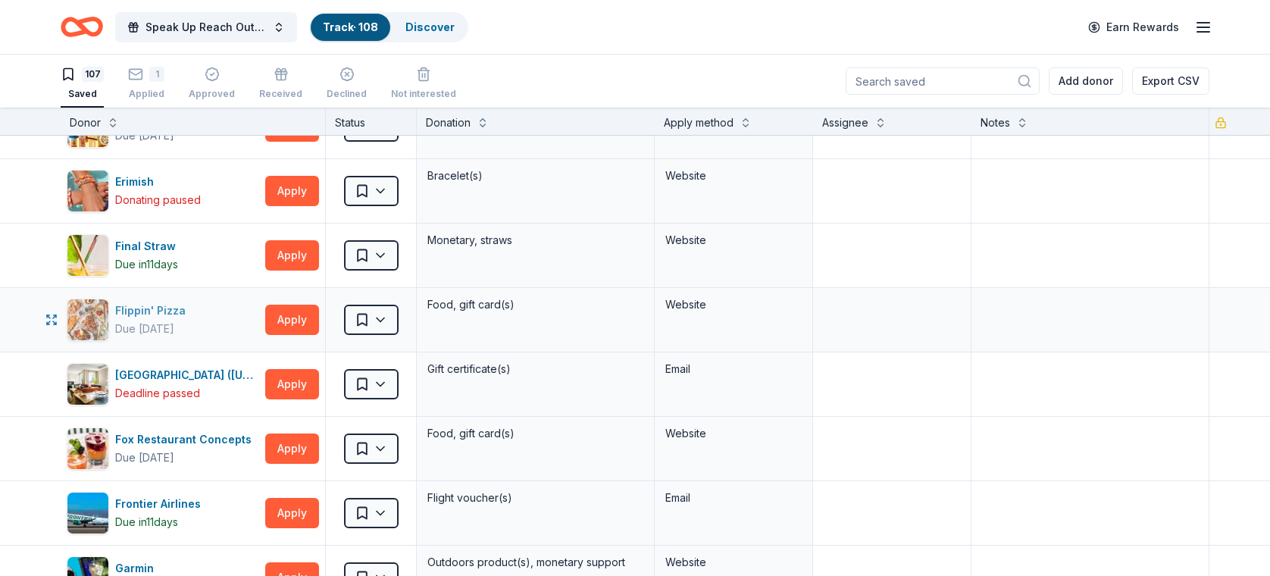
scroll to position [1924, 0]
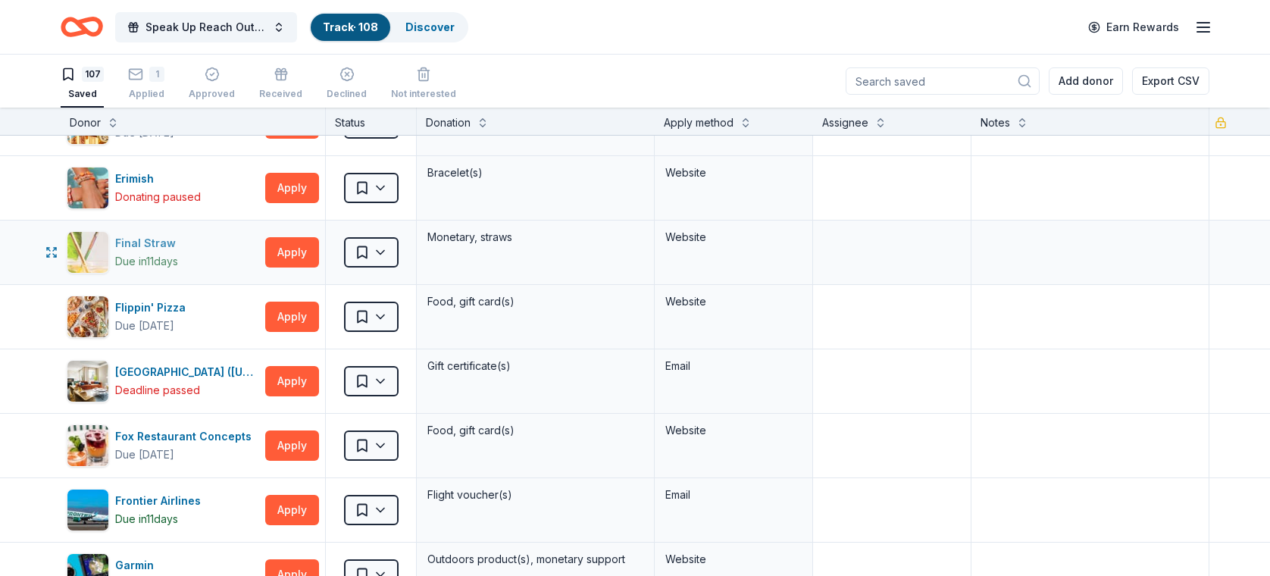
click at [146, 234] on div "Final Straw" at bounding box center [148, 243] width 67 height 18
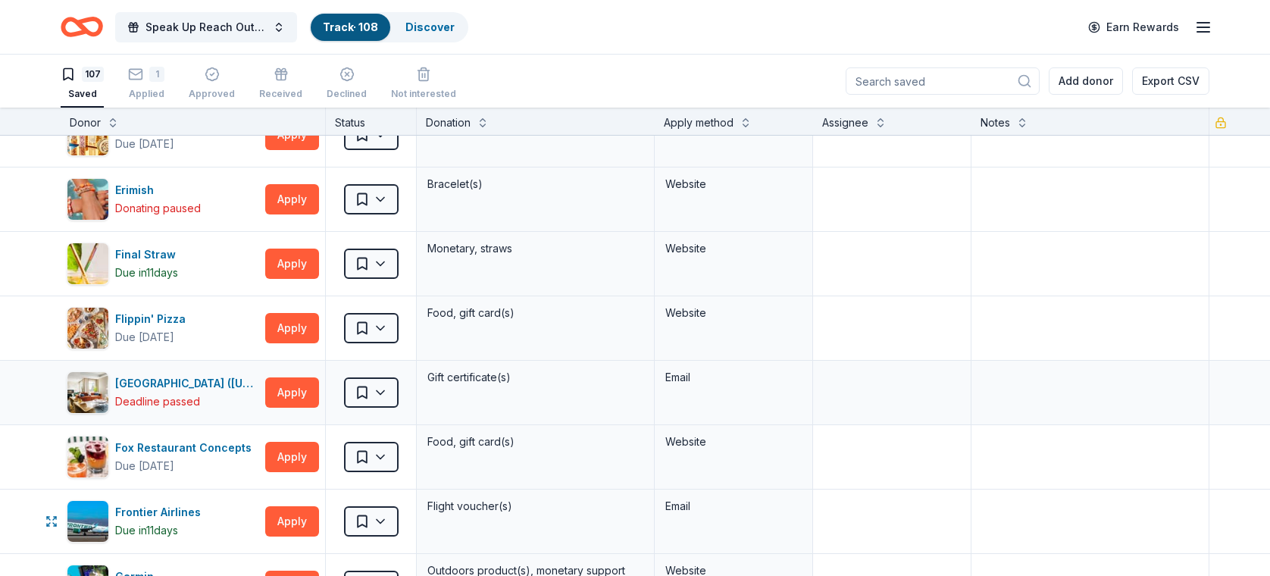
scroll to position [1899, 0]
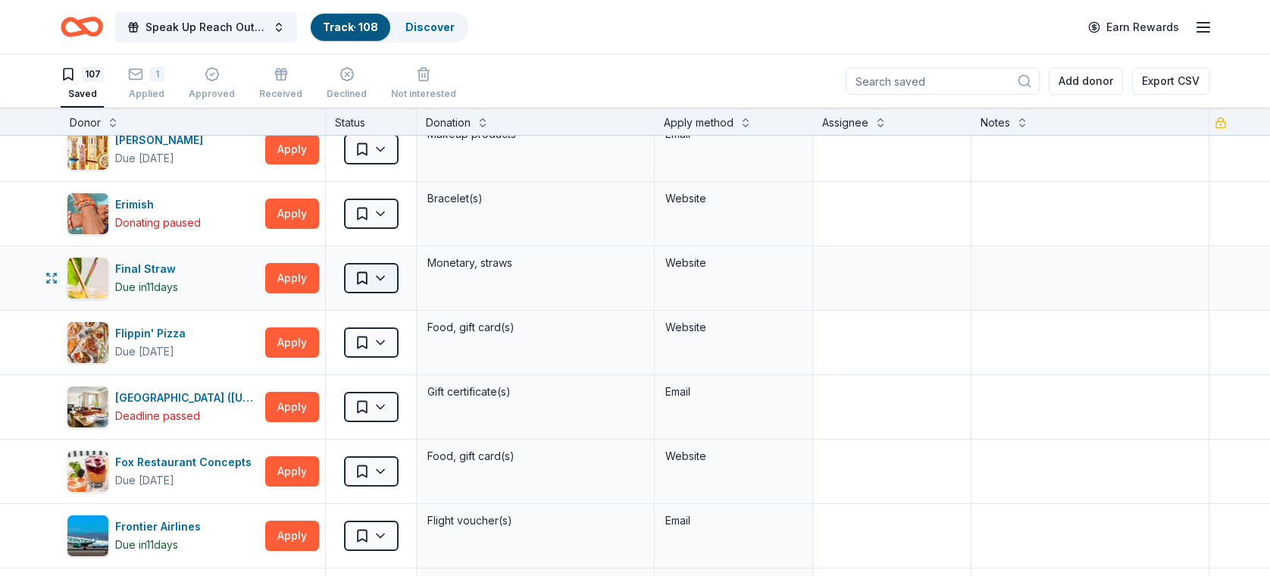
click at [376, 268] on html "Speak Up Reach Out Charity Golf Event Track · 108 Discover Earn Rewards 107 Sav…" at bounding box center [635, 288] width 1270 height 576
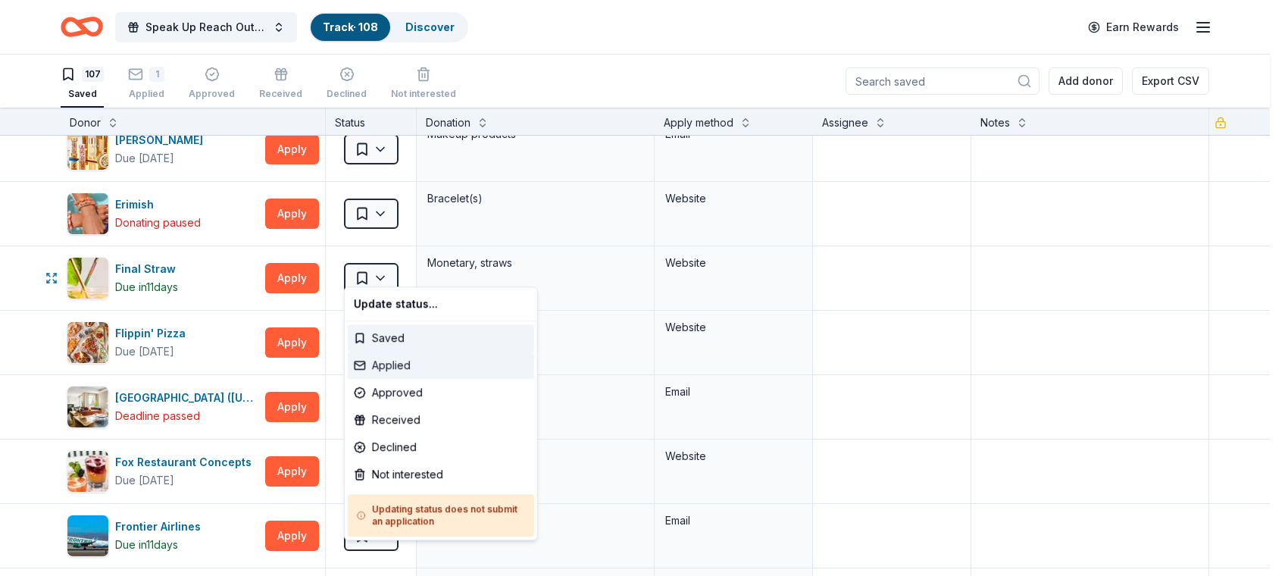
click at [393, 365] on div "Applied" at bounding box center [441, 365] width 186 height 27
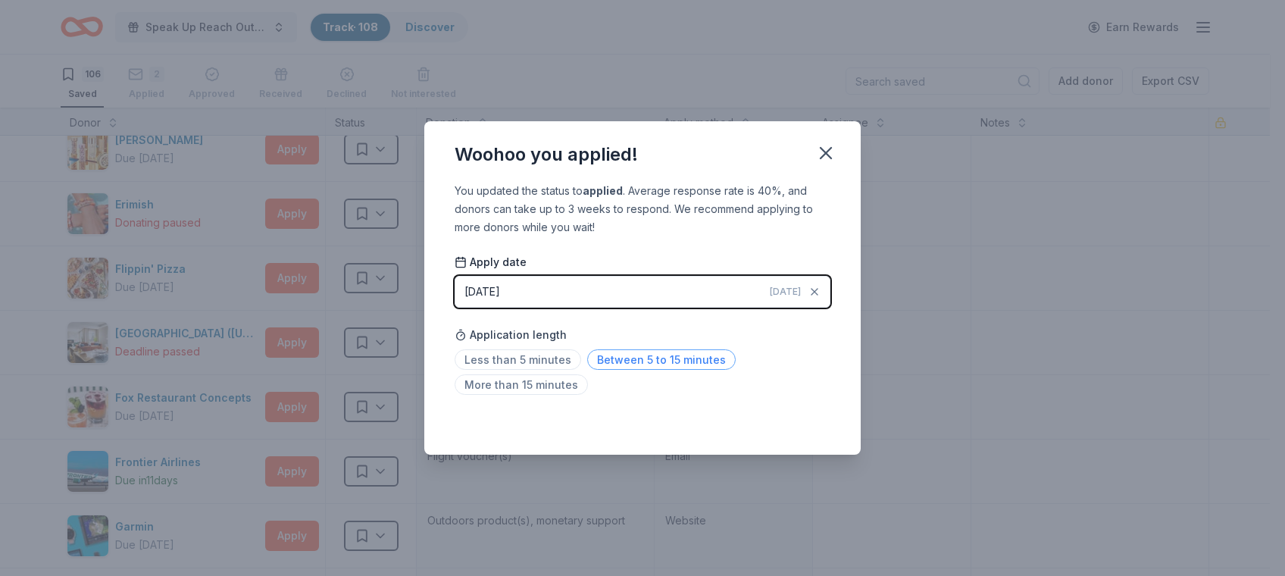
click at [688, 355] on span "Between 5 to 15 minutes" at bounding box center [661, 359] width 149 height 20
click at [831, 145] on icon "button" at bounding box center [826, 152] width 21 height 21
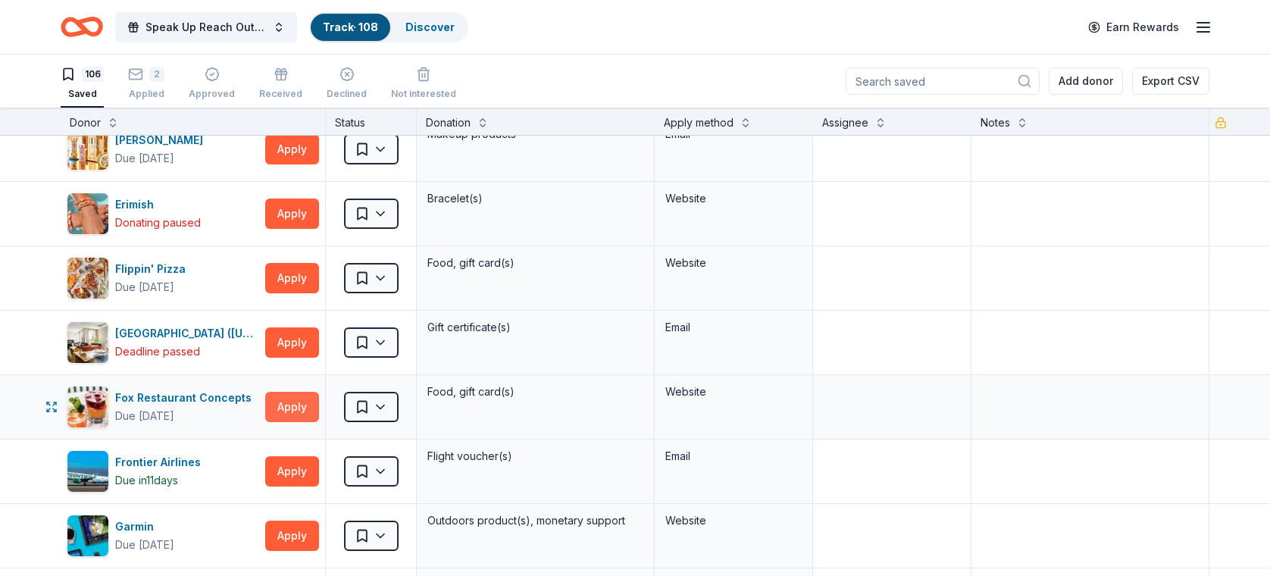
click at [308, 411] on button "Apply" at bounding box center [292, 407] width 54 height 30
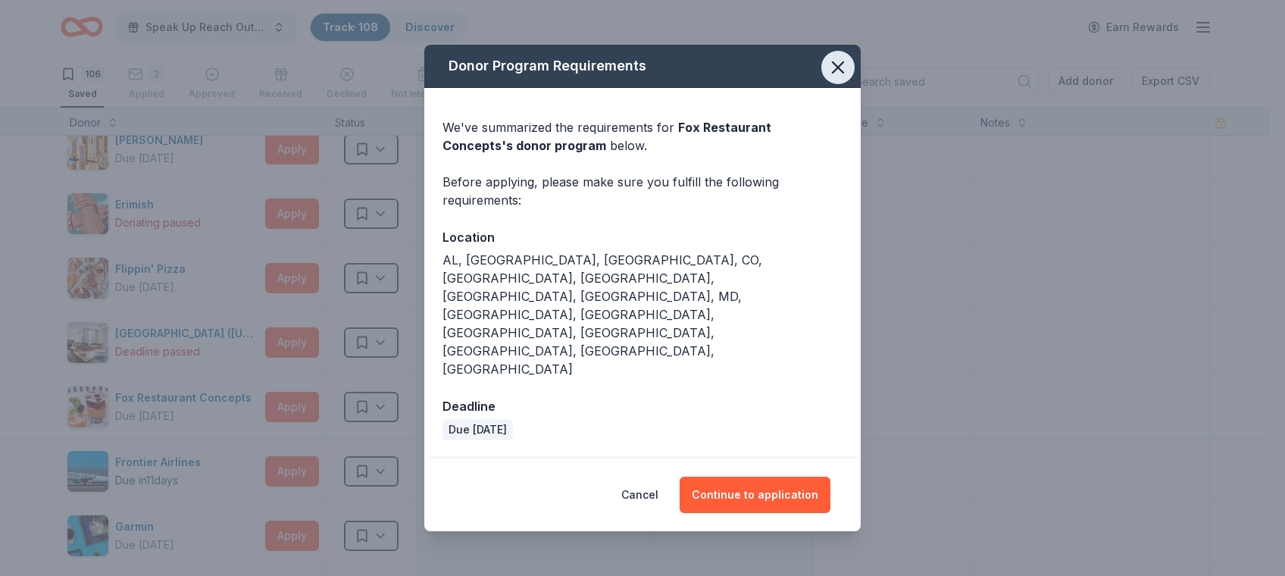
click at [838, 78] on icon "button" at bounding box center [838, 67] width 21 height 21
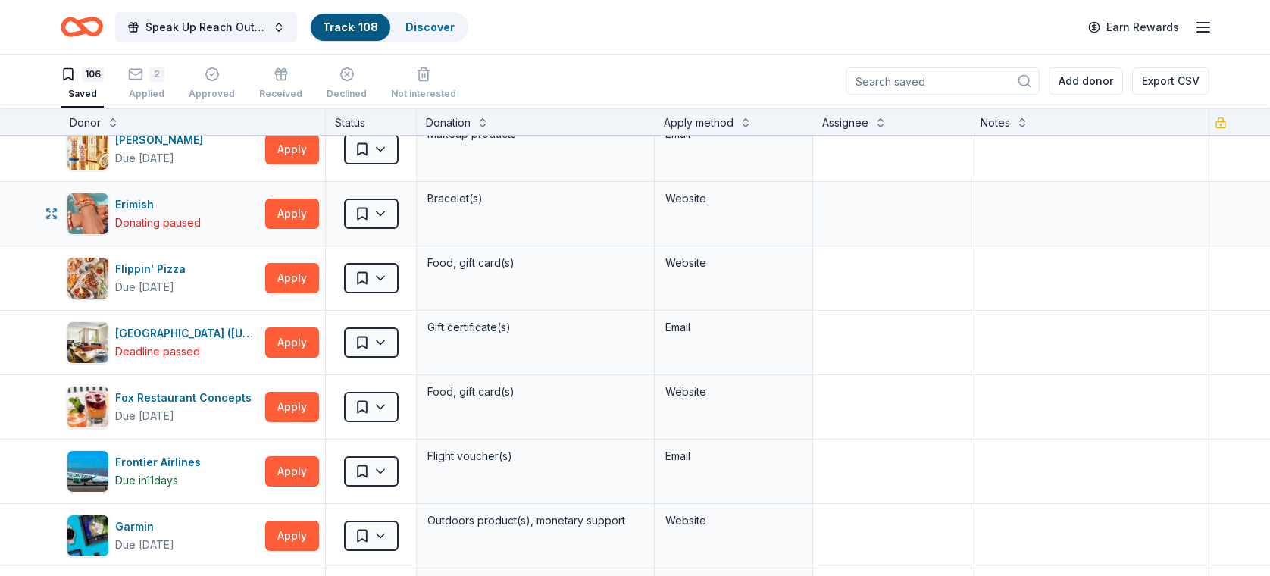
click at [428, 223] on div "Bracelet(s)" at bounding box center [536, 214] width 238 height 64
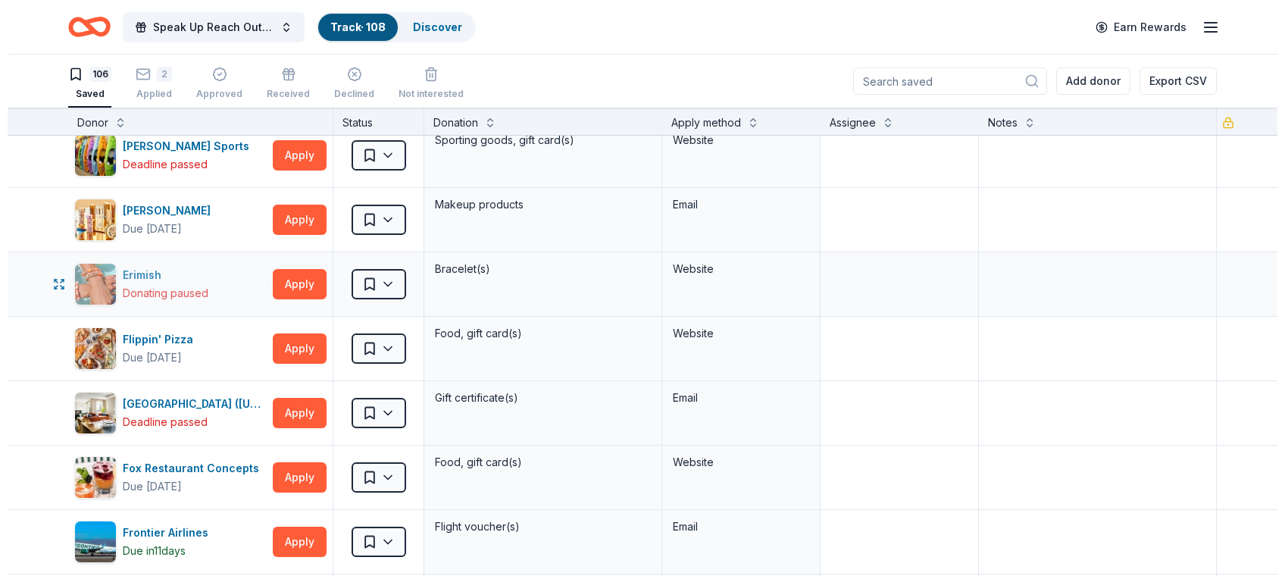
scroll to position [1825, 0]
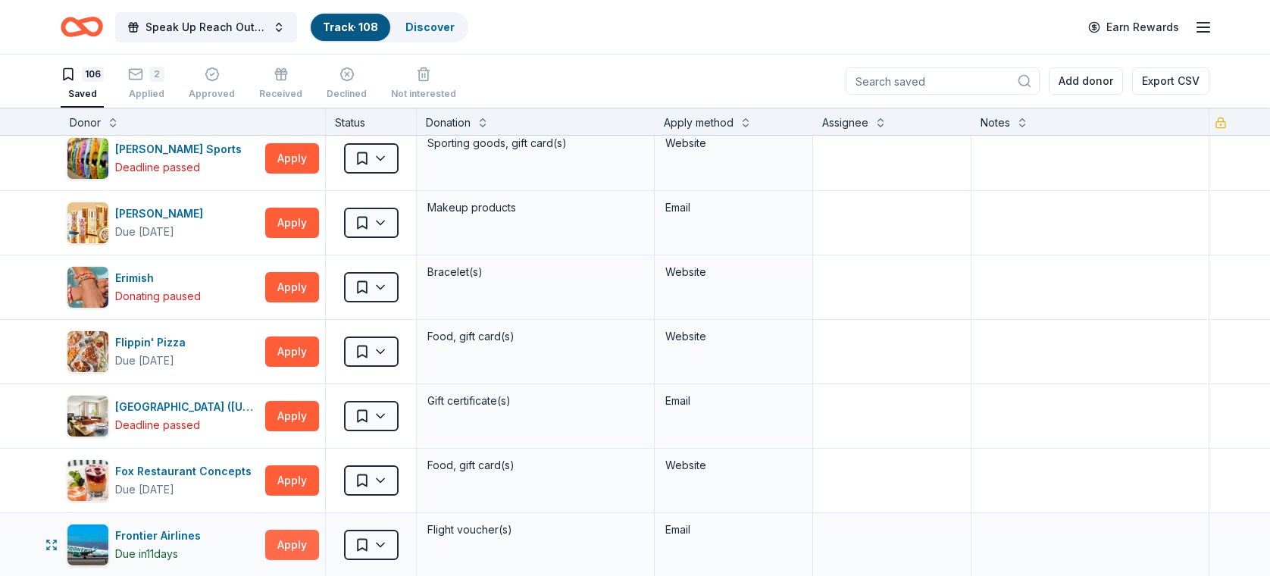
click at [292, 534] on button "Apply" at bounding box center [292, 545] width 54 height 30
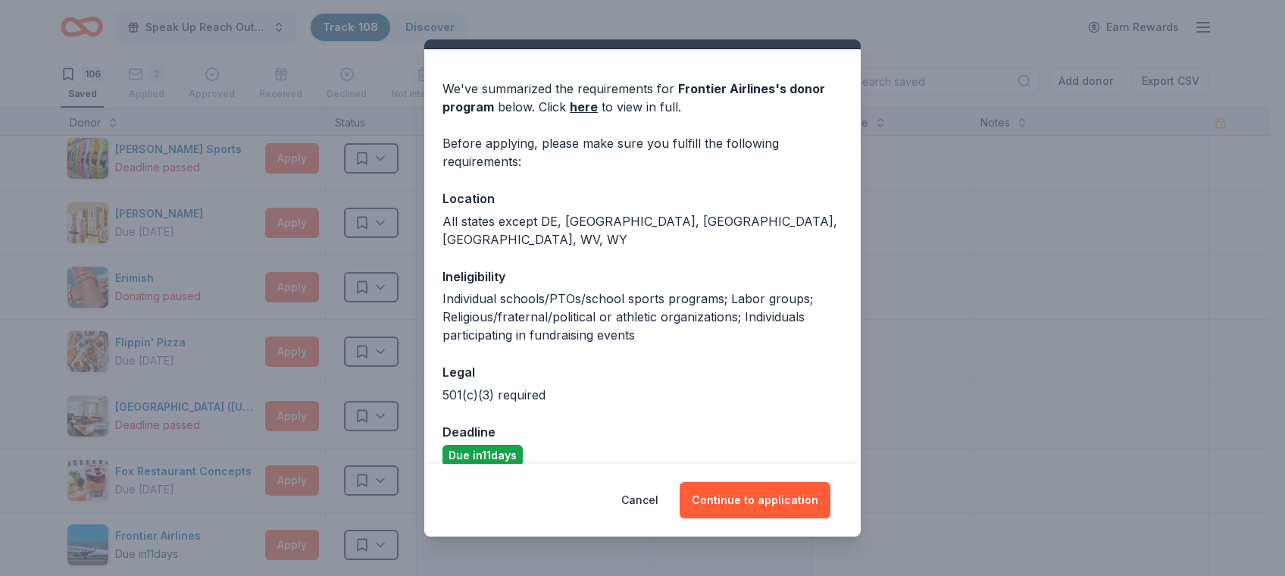
scroll to position [34, 0]
click at [586, 107] on link "here" at bounding box center [584, 106] width 28 height 18
click at [777, 498] on button "Continue to application" at bounding box center [755, 500] width 151 height 36
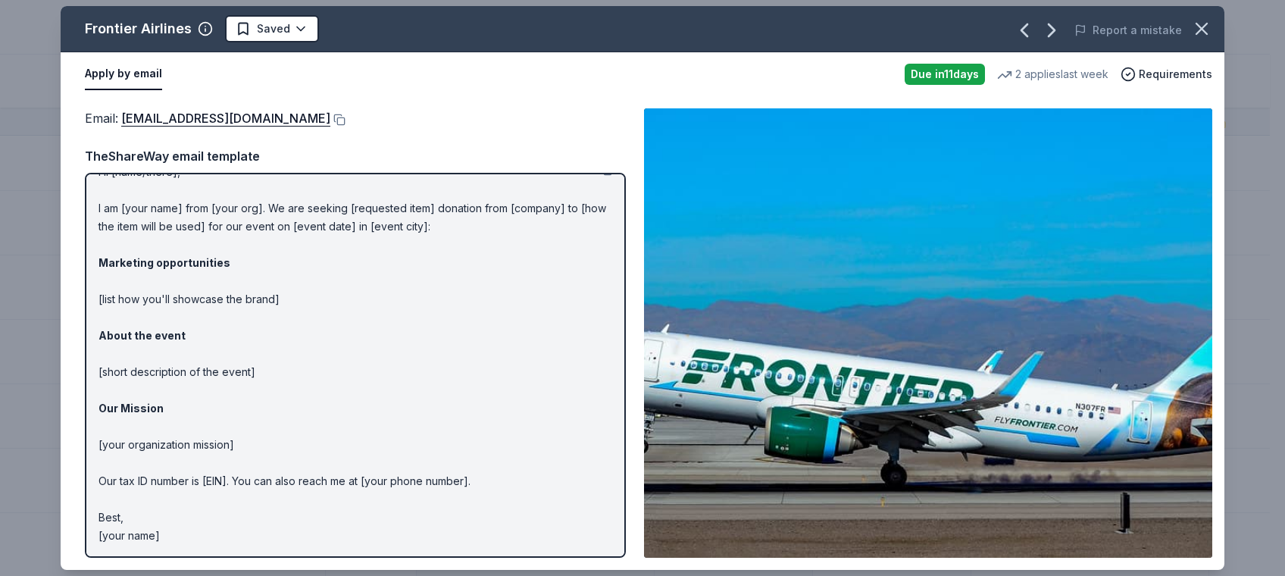
scroll to position [0, 0]
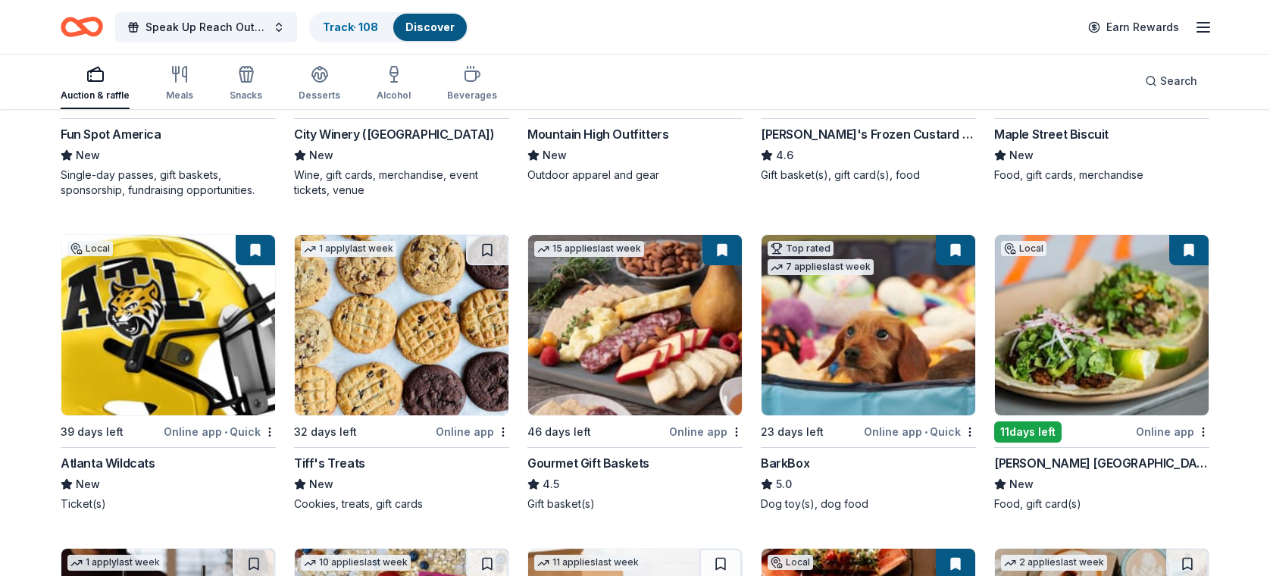
scroll to position [1374, 0]
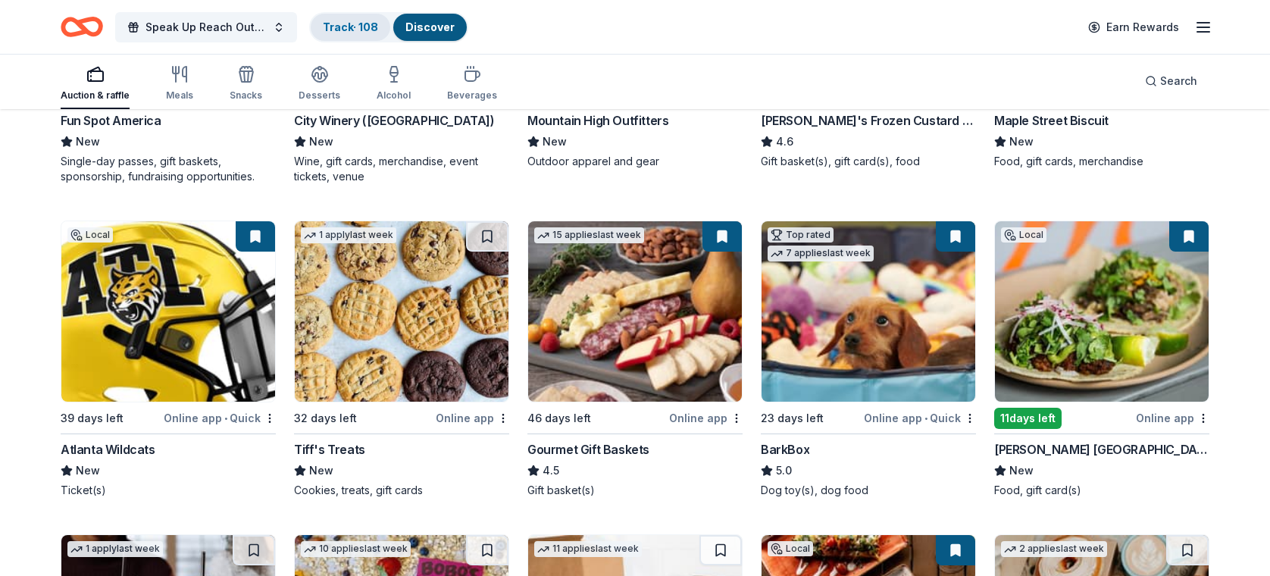
click at [353, 20] on link "Track · 108" at bounding box center [350, 26] width 55 height 13
click at [230, 33] on span "Speak Up Reach Out Charity Golf Event" at bounding box center [206, 27] width 121 height 18
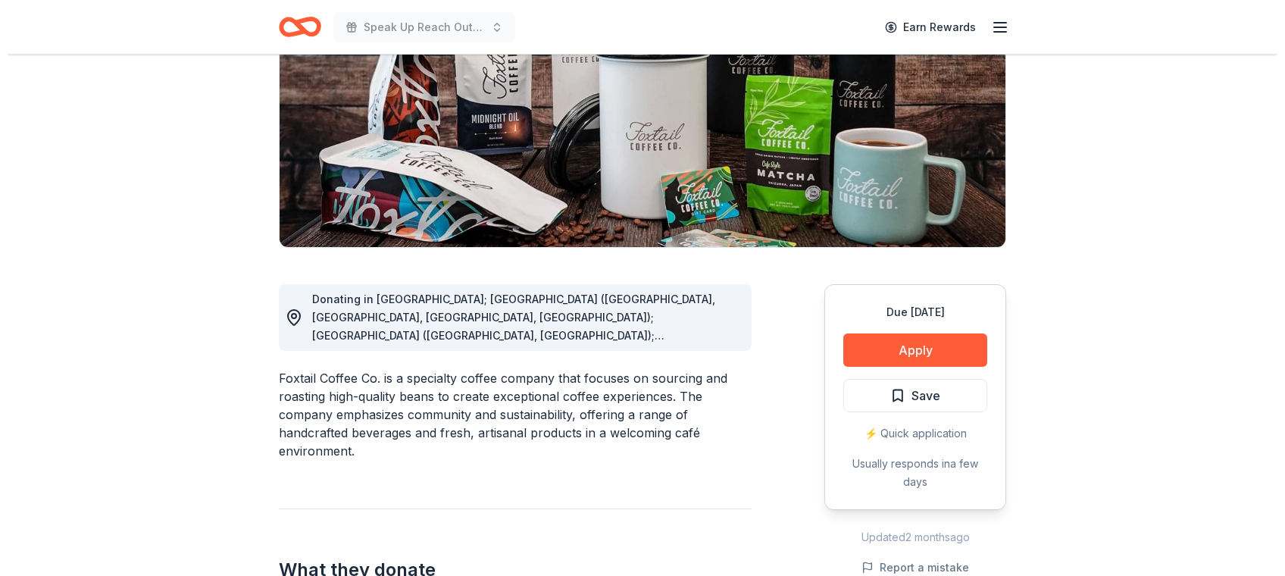
scroll to position [214, 0]
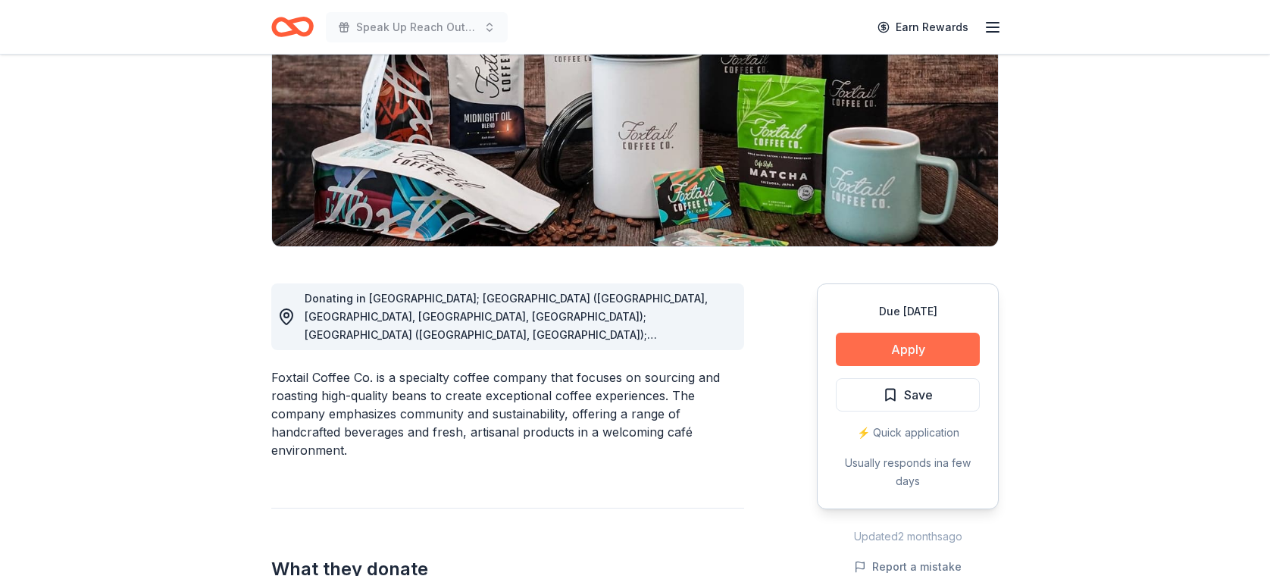
click at [894, 349] on button "Apply" at bounding box center [908, 349] width 144 height 33
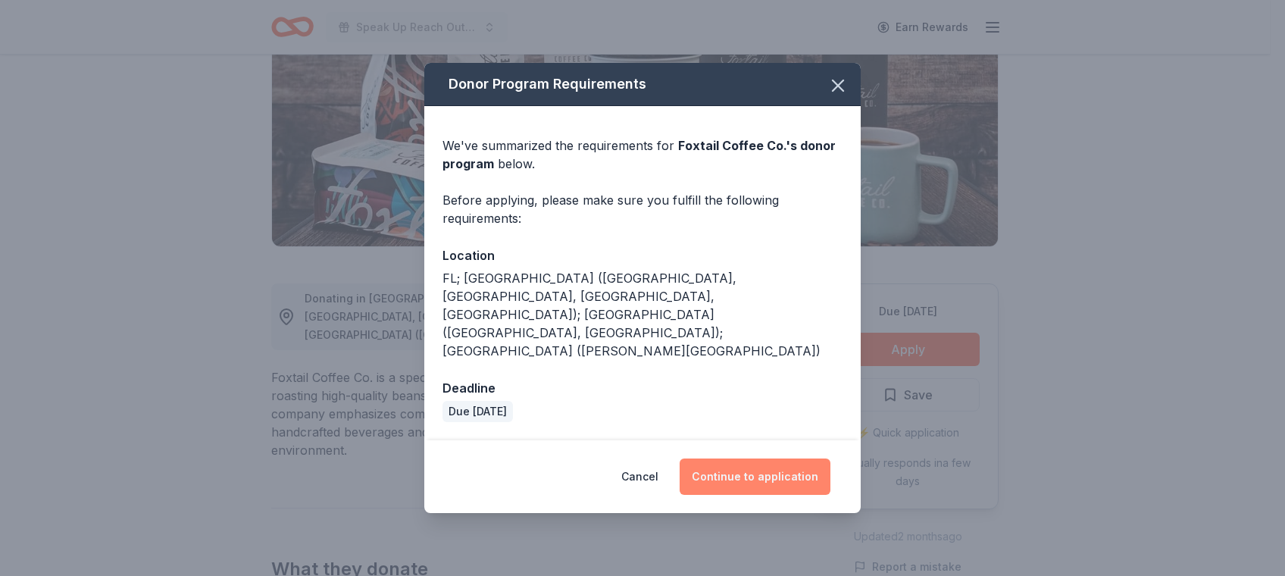
click at [756, 459] on button "Continue to application" at bounding box center [755, 477] width 151 height 36
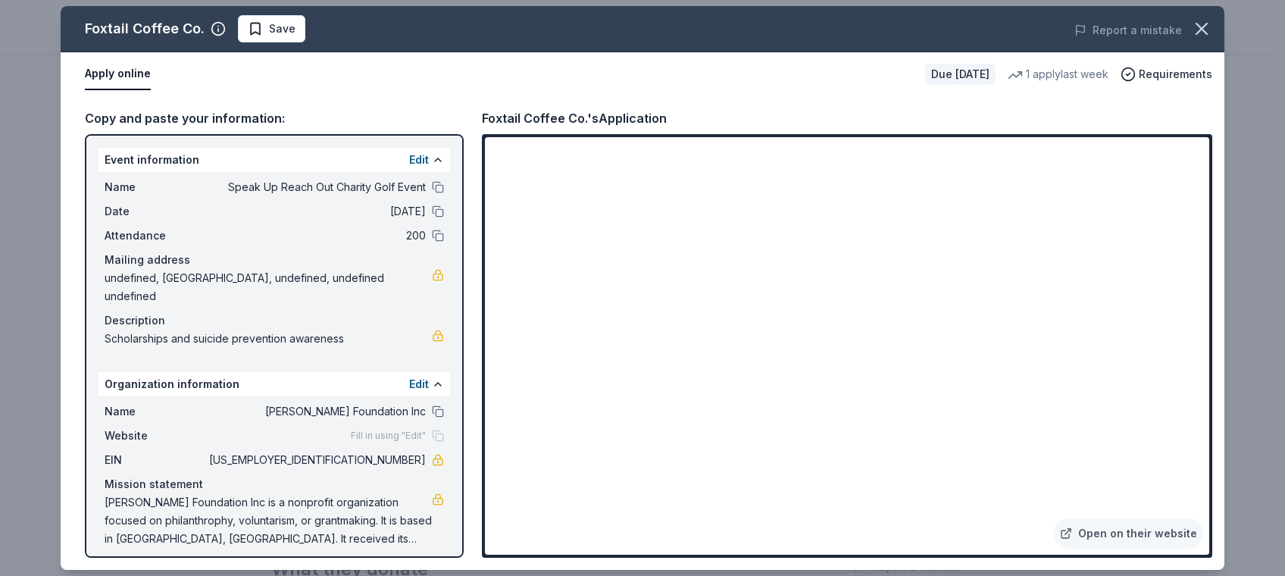
click at [330, 280] on span "undefined, Atlanta, GA 30309, undefined, undefined undefined" at bounding box center [268, 287] width 327 height 36
click at [433, 158] on button at bounding box center [438, 160] width 12 height 12
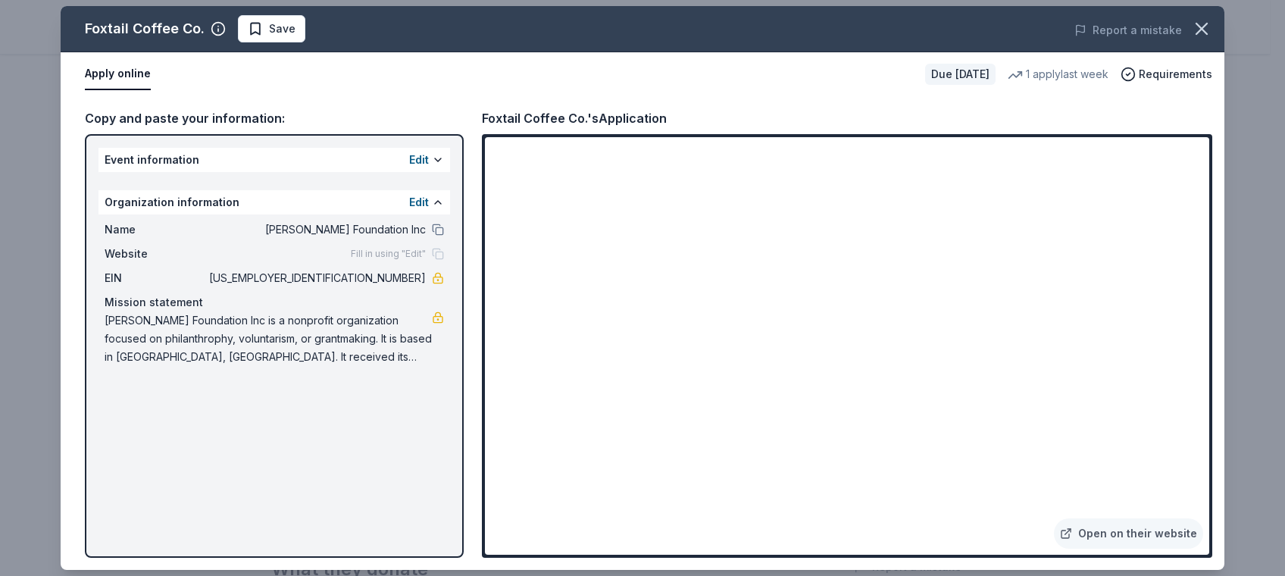
click at [376, 255] on span "Fill in using "Edit"" at bounding box center [388, 254] width 75 height 12
click at [440, 256] on div "Fill in using "Edit"" at bounding box center [397, 254] width 93 height 12
click at [379, 253] on span "Fill in using "Edit"" at bounding box center [388, 254] width 75 height 12
click at [424, 157] on button "Edit" at bounding box center [419, 160] width 20 height 18
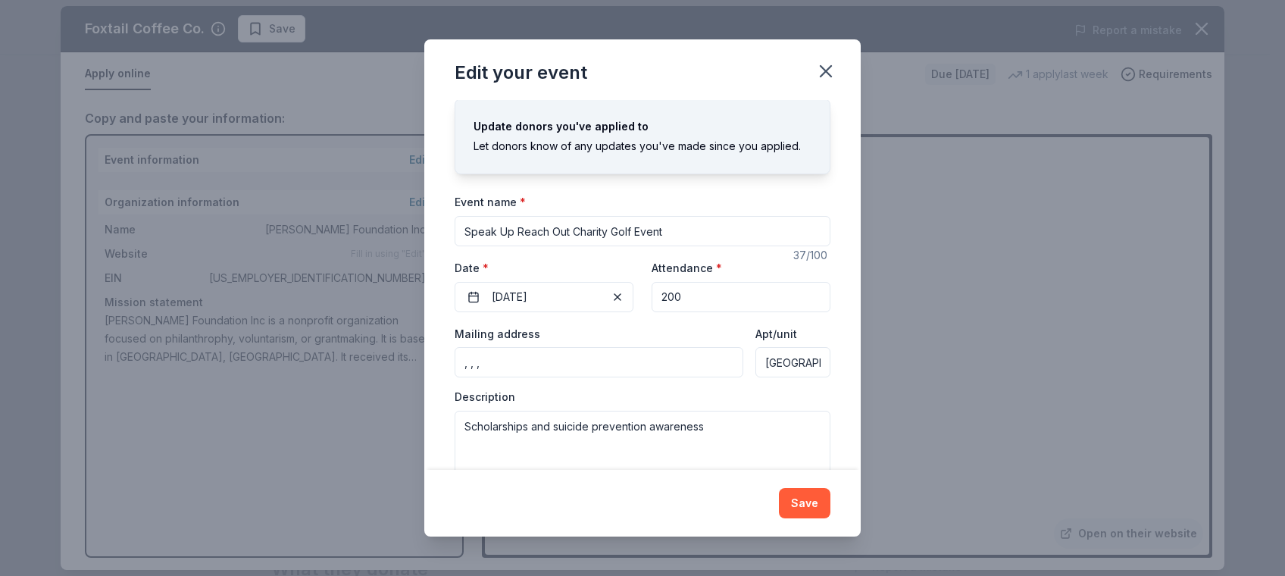
scroll to position [30, 0]
click at [563, 369] on input ", , ," at bounding box center [599, 361] width 289 height 30
type input ","
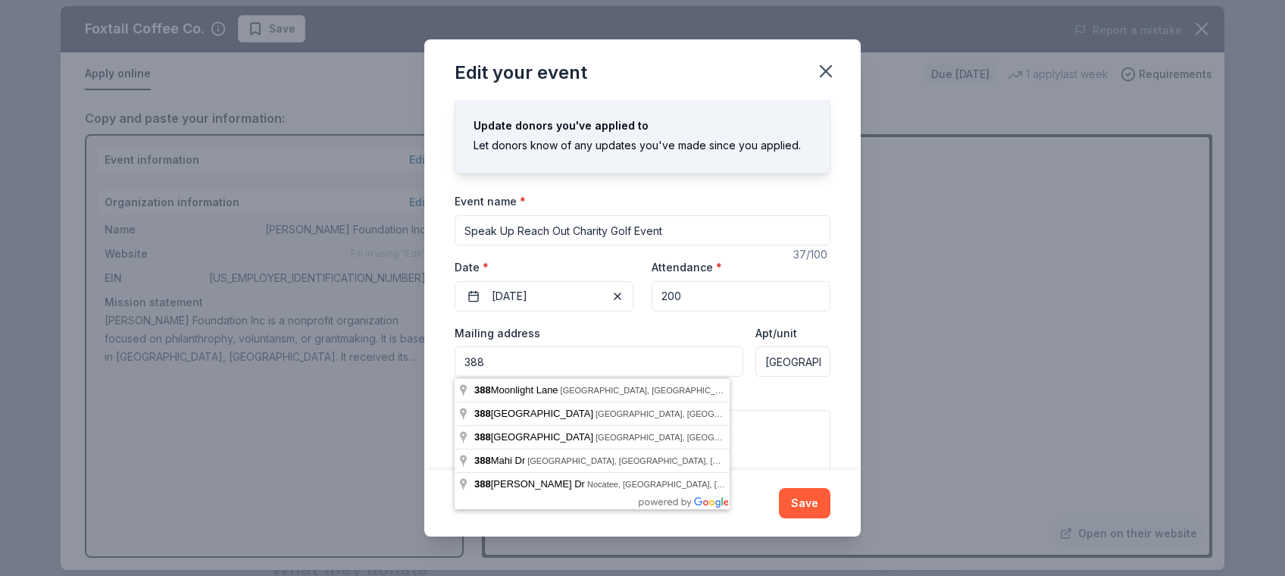
type input "388 Beverly Road Northeast"
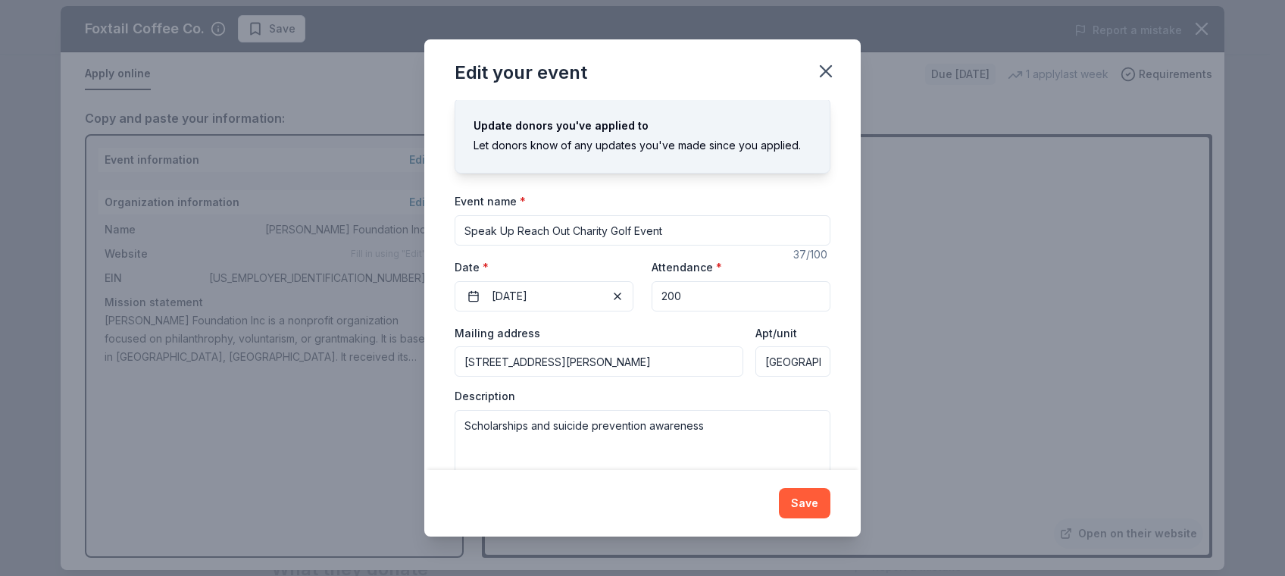
click at [791, 396] on div "Description Scholarships and suicide prevention awareness" at bounding box center [643, 433] width 376 height 89
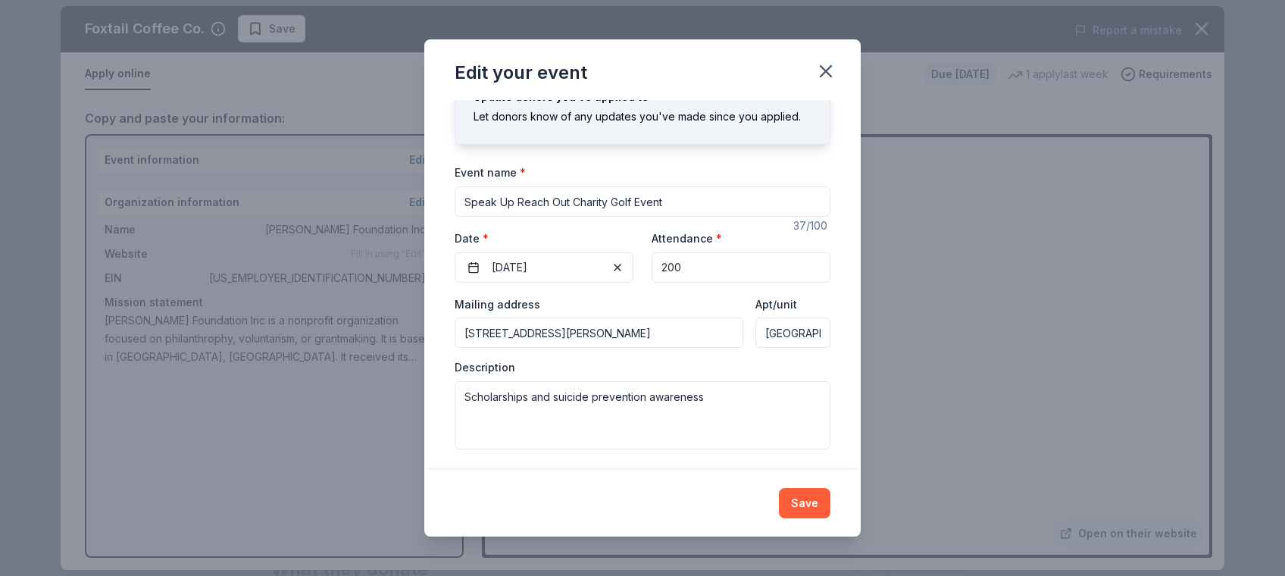
scroll to position [62, 0]
click at [805, 330] on input "Atlanta, GA 30309" at bounding box center [793, 329] width 75 height 30
drag, startPoint x: 752, startPoint y: 330, endPoint x: 819, endPoint y: 327, distance: 66.8
click at [819, 327] on div "Changes made here will update the Event too. Update donors you've applied to Le…" at bounding box center [642, 284] width 437 height 369
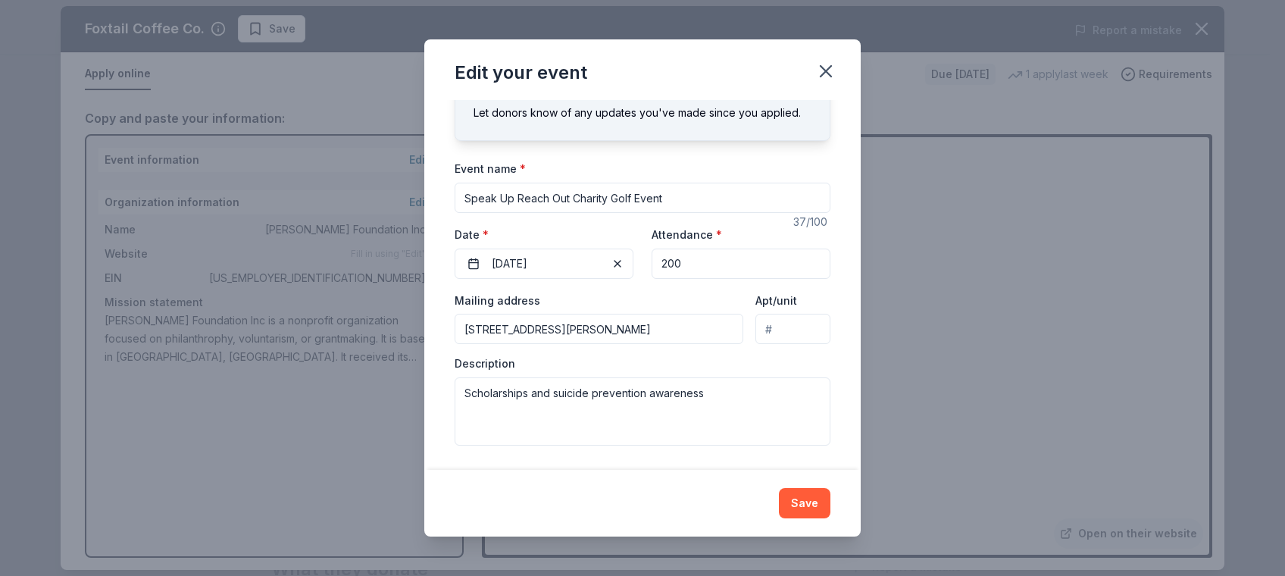
scroll to position [0, 0]
click at [786, 327] on input "Apt/unit" at bounding box center [793, 329] width 75 height 30
click at [637, 333] on input "388 Beverly Road Northeast" at bounding box center [599, 329] width 289 height 30
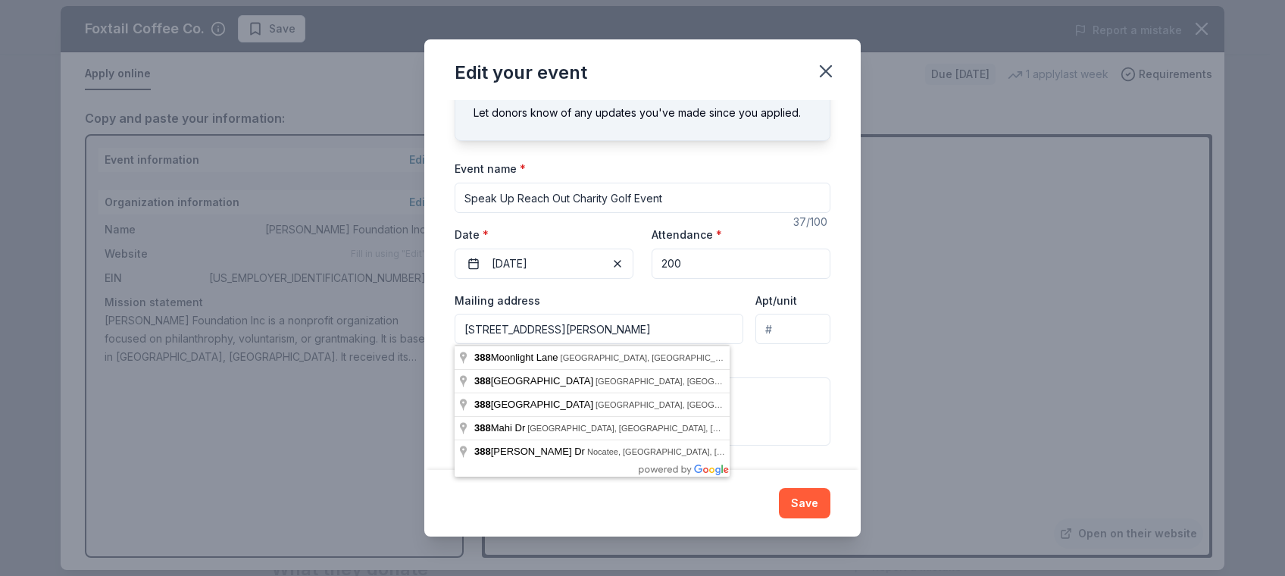
click at [643, 341] on input "388 Beverly Road Northeast" at bounding box center [599, 329] width 289 height 30
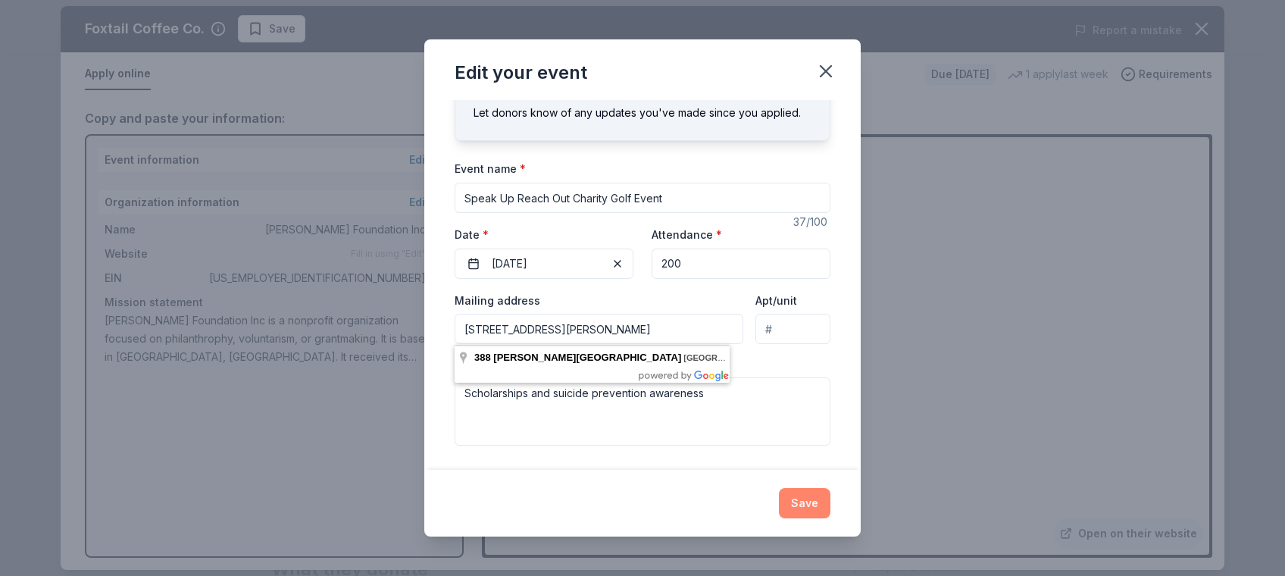
type input "388 Beverly Road NE, Atlanta, GA 30309"
click at [800, 504] on button "Save" at bounding box center [805, 503] width 52 height 30
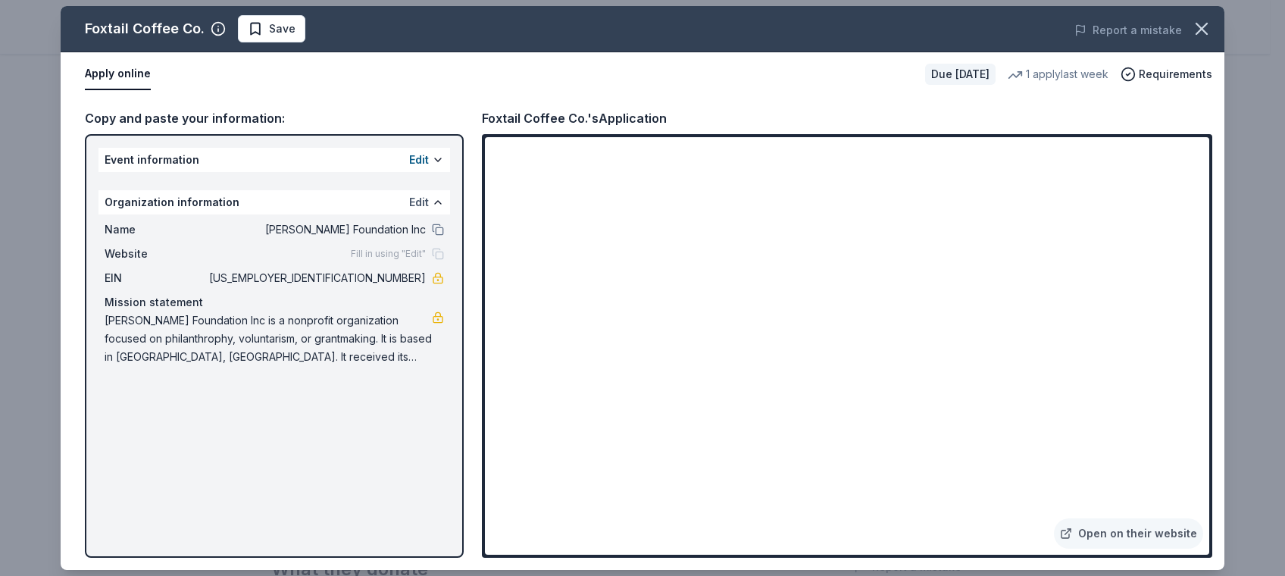
click at [425, 195] on button "Edit" at bounding box center [419, 202] width 20 height 18
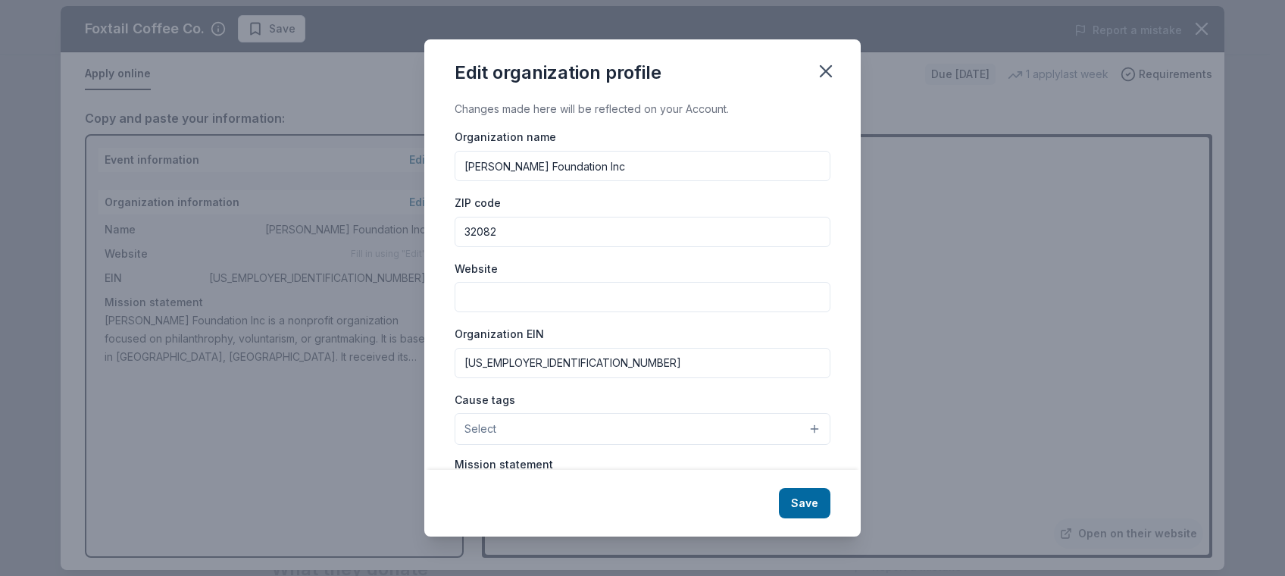
click at [503, 299] on input "Website" at bounding box center [643, 297] width 376 height 30
type input "[DOMAIN_NAME]"
click at [784, 424] on button "Select" at bounding box center [643, 429] width 376 height 32
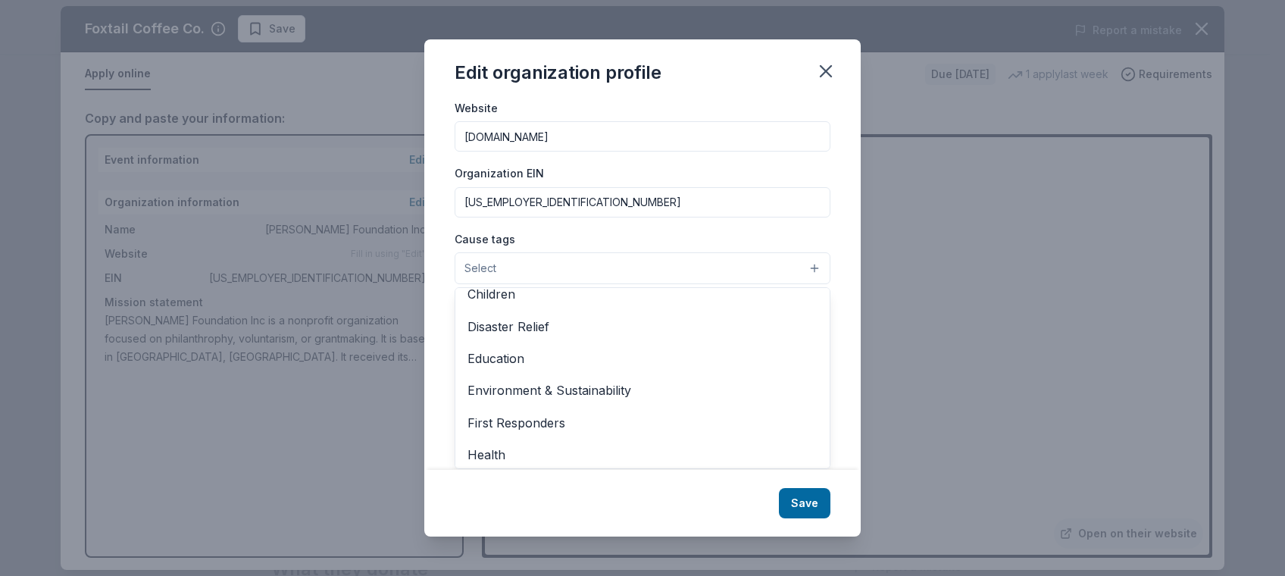
scroll to position [77, 0]
click at [527, 345] on div "Education" at bounding box center [643, 359] width 374 height 32
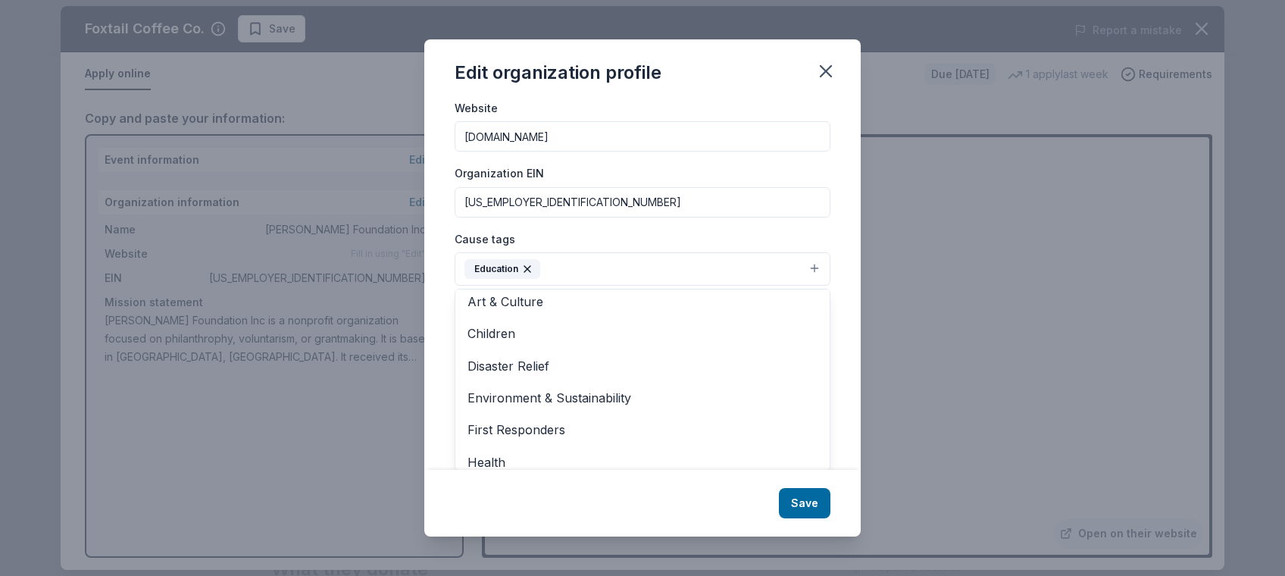
scroll to position [0, 0]
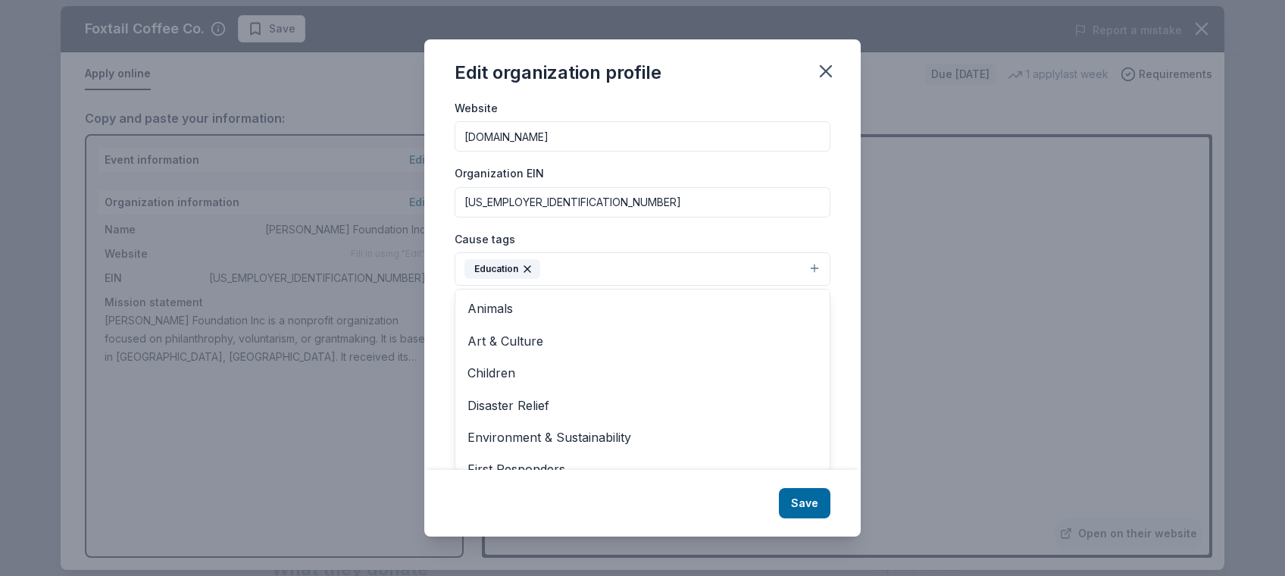
click at [819, 507] on div "Edit organization profile Changes made here will be reflected on your Account. …" at bounding box center [642, 287] width 437 height 496
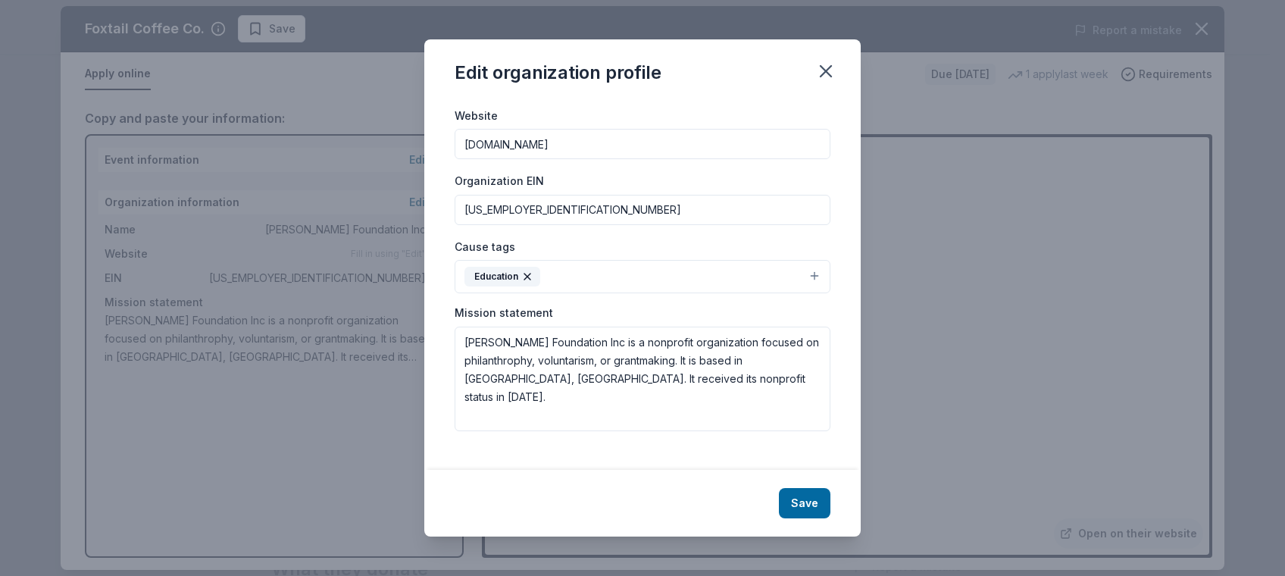
scroll to position [139, 0]
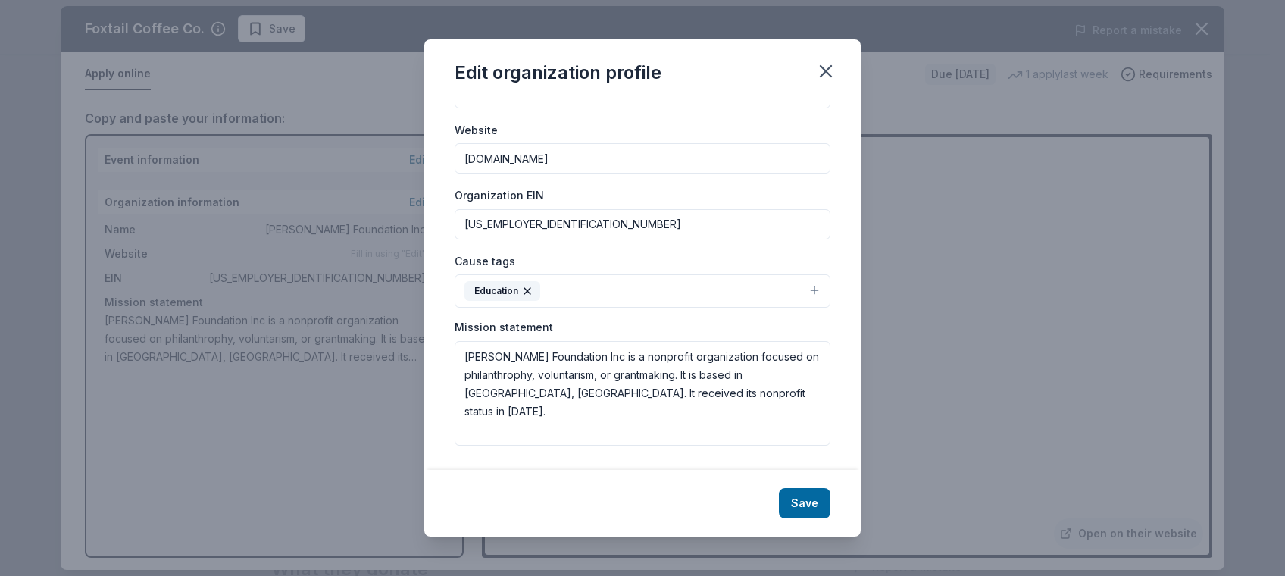
click at [738, 277] on button "Education" at bounding box center [643, 290] width 376 height 33
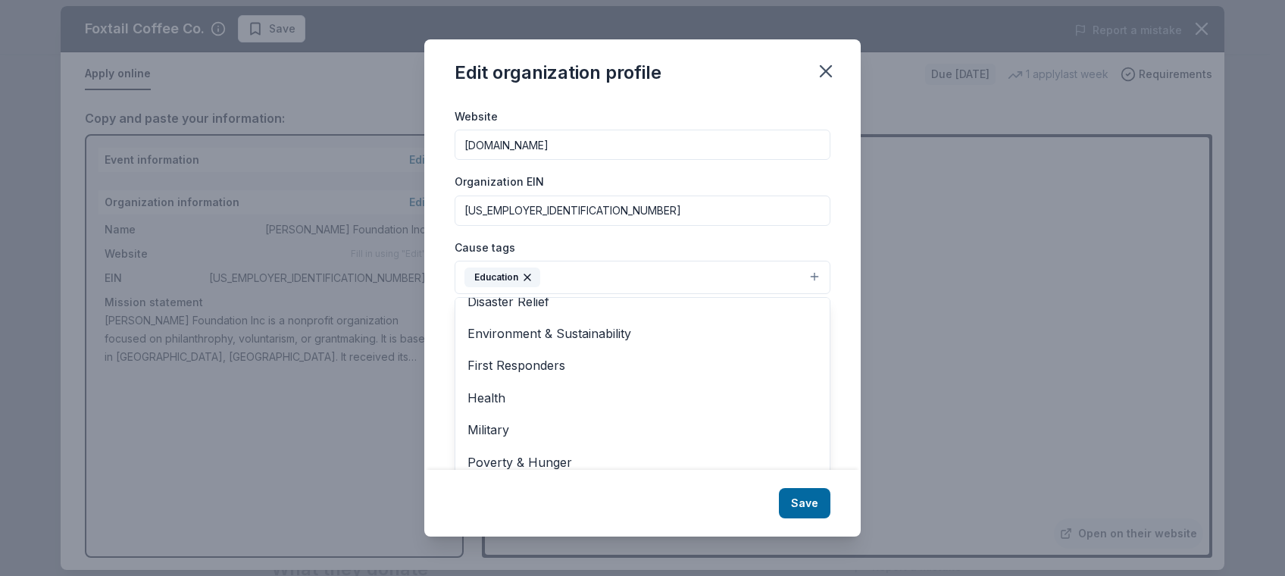
scroll to position [179, 0]
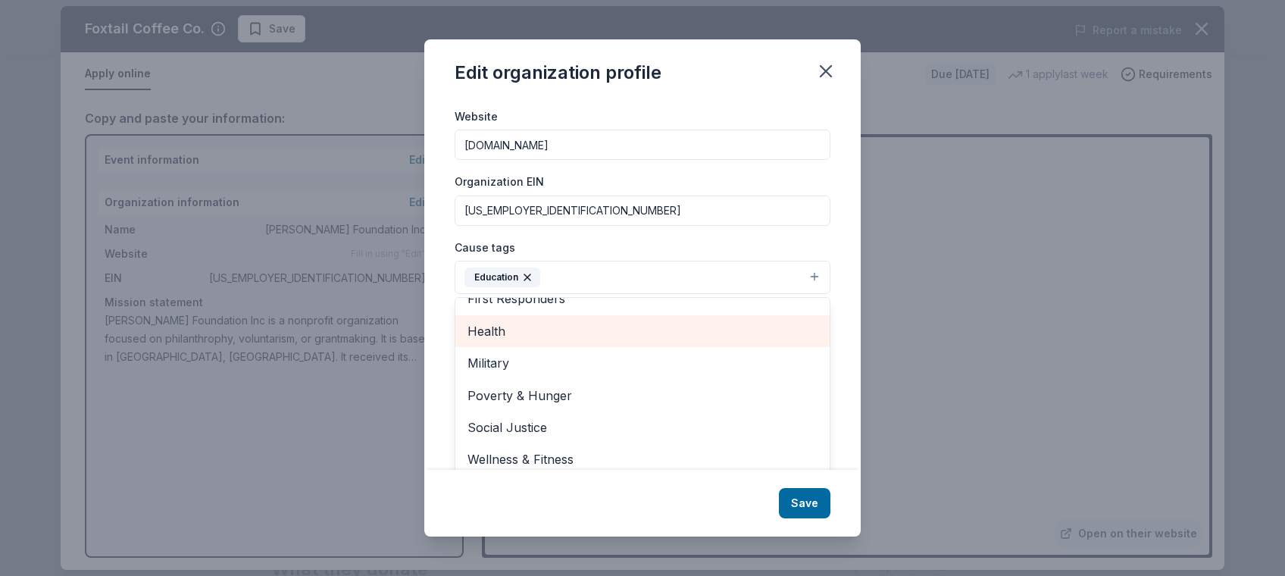
click at [486, 329] on span "Health" at bounding box center [643, 331] width 350 height 20
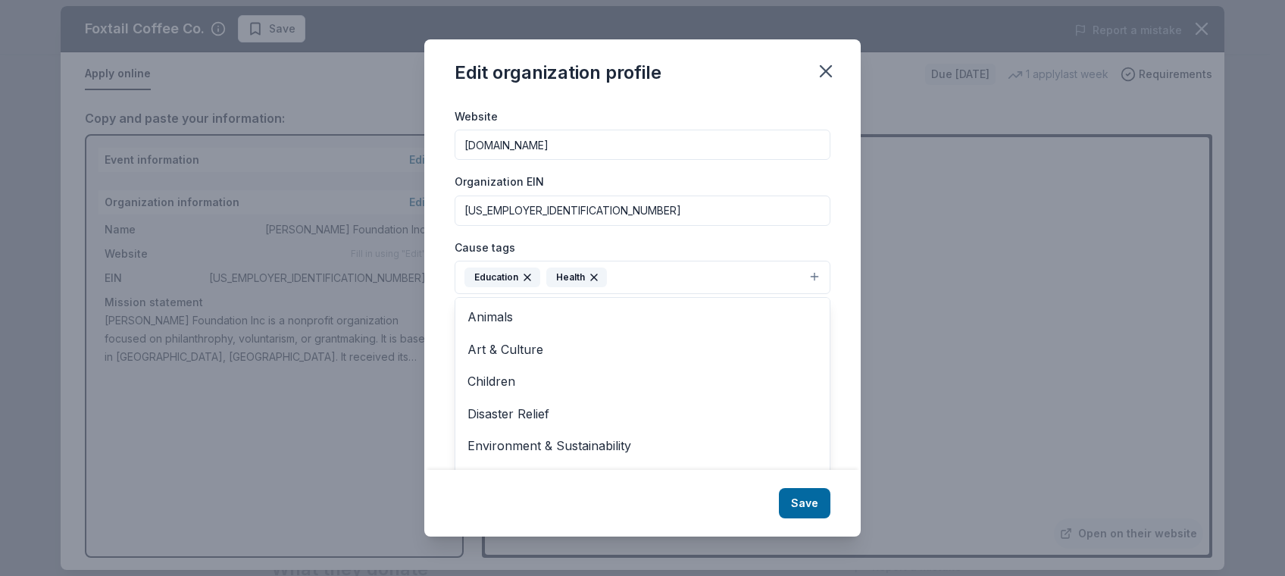
scroll to position [0, 0]
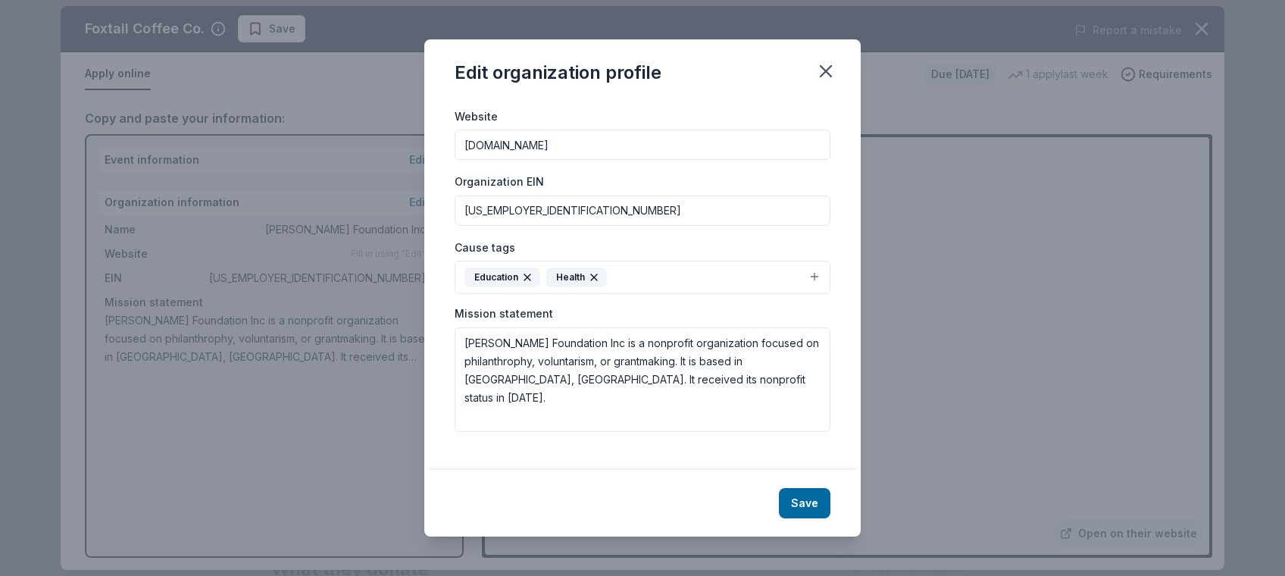
click at [595, 274] on icon "button" at bounding box center [594, 277] width 12 height 12
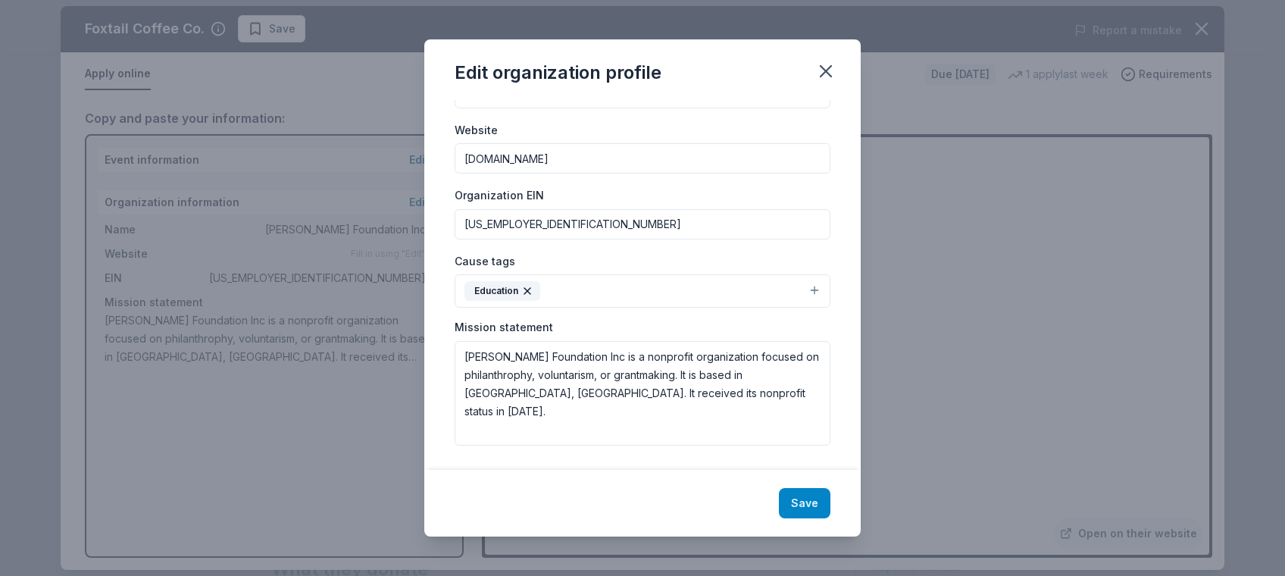
click at [816, 500] on button "Save" at bounding box center [805, 503] width 52 height 30
click at [816, 77] on icon "button" at bounding box center [826, 71] width 21 height 21
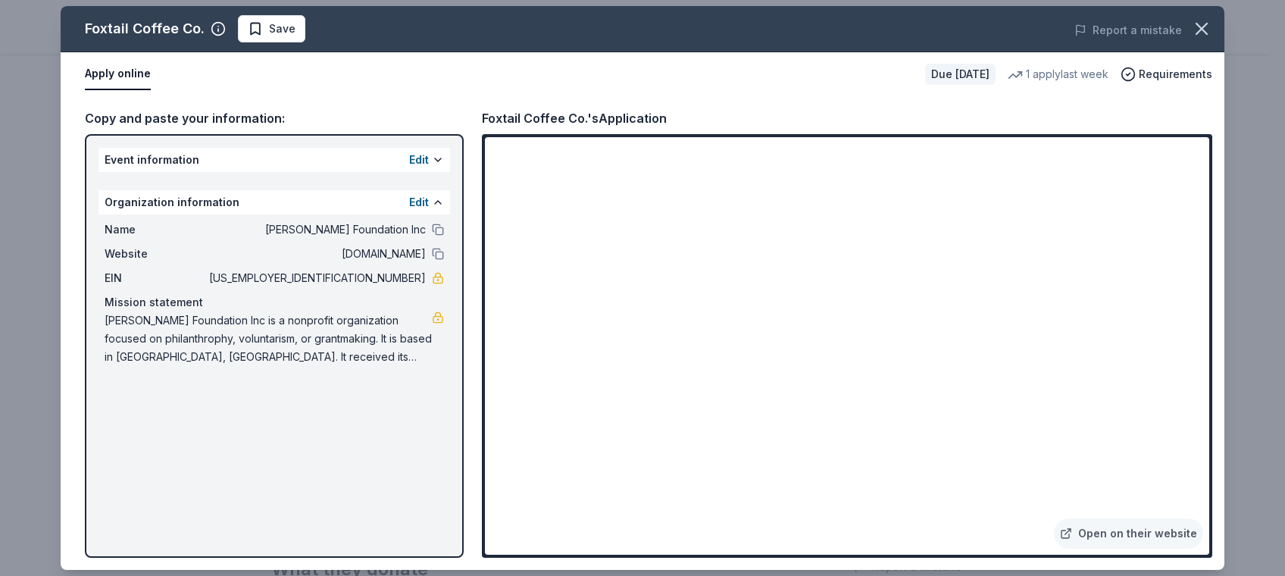
click at [431, 158] on div "Edit" at bounding box center [426, 160] width 35 height 18
click at [417, 154] on button "Edit" at bounding box center [419, 160] width 20 height 18
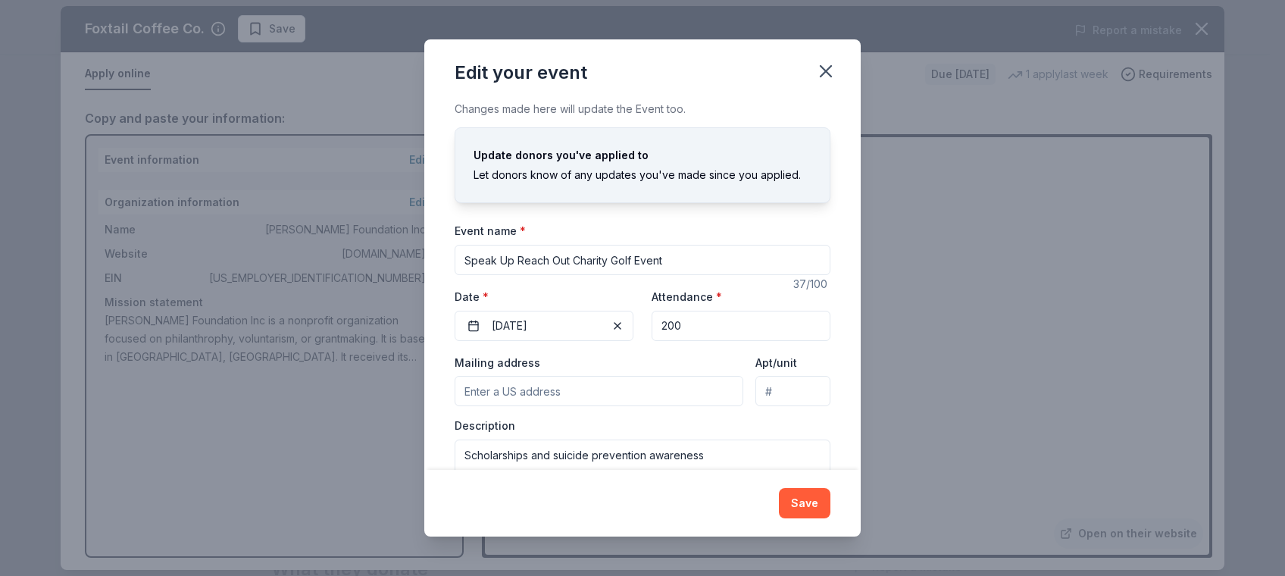
click at [606, 395] on input "Mailing address" at bounding box center [599, 391] width 289 height 30
type input "388 Beverly Road Northeast"
type input "Atlanta, GA 30309"
drag, startPoint x: 628, startPoint y: 390, endPoint x: 558, endPoint y: 384, distance: 69.9
click at [558, 384] on input "388 Beverly Road Northeast" at bounding box center [599, 391] width 289 height 30
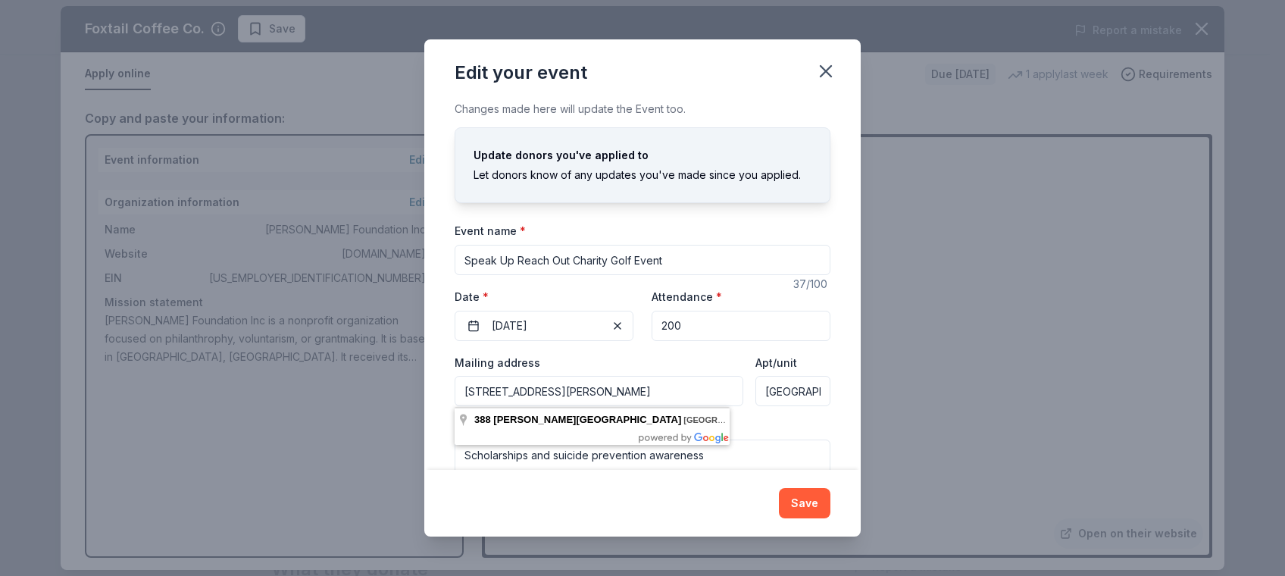
type input "388 Beverly Road NE, Atlanta, GA 30309"
click at [765, 390] on input "Atlanta, GA 30309" at bounding box center [793, 391] width 75 height 30
drag, startPoint x: 753, startPoint y: 391, endPoint x: 900, endPoint y: 384, distance: 147.2
click at [900, 384] on div "Edit your event Changes made here will update the Event too. Update donors you'…" at bounding box center [642, 288] width 1285 height 576
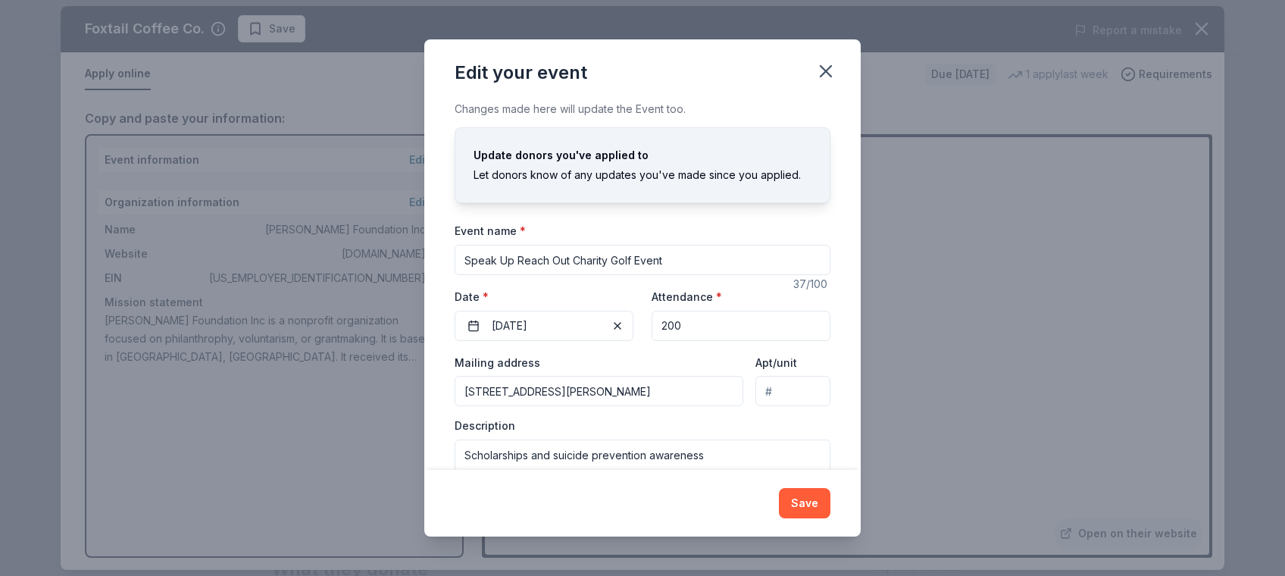
scroll to position [0, 0]
click at [782, 491] on button "Save" at bounding box center [805, 503] width 52 height 30
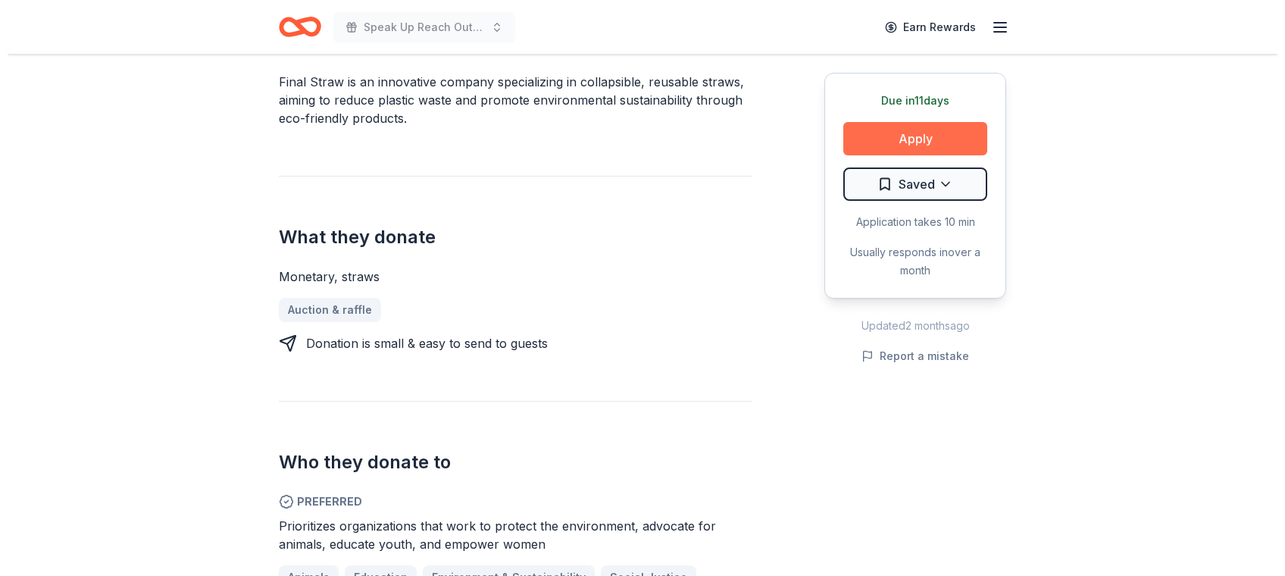
scroll to position [469, 0]
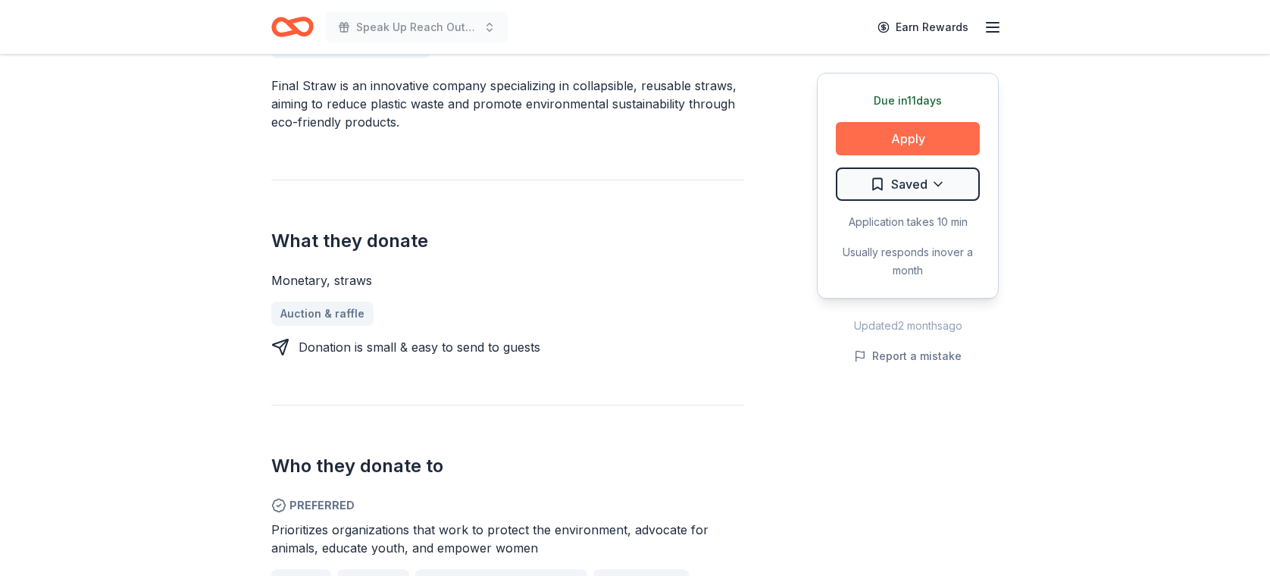
click at [919, 137] on button "Apply" at bounding box center [908, 138] width 144 height 33
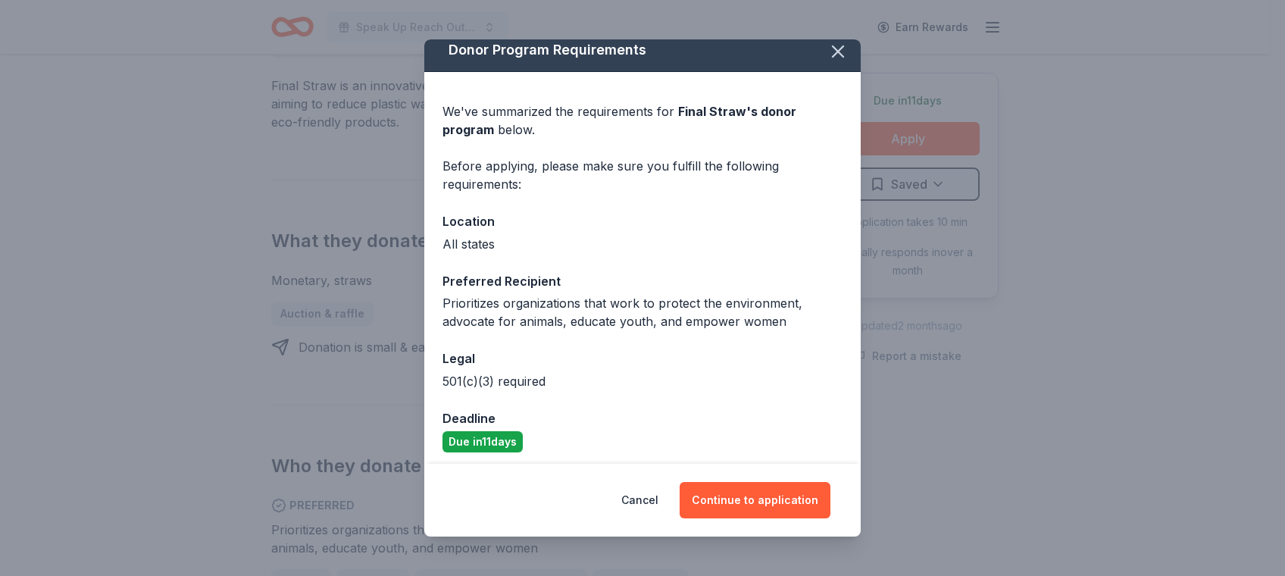
scroll to position [17, 0]
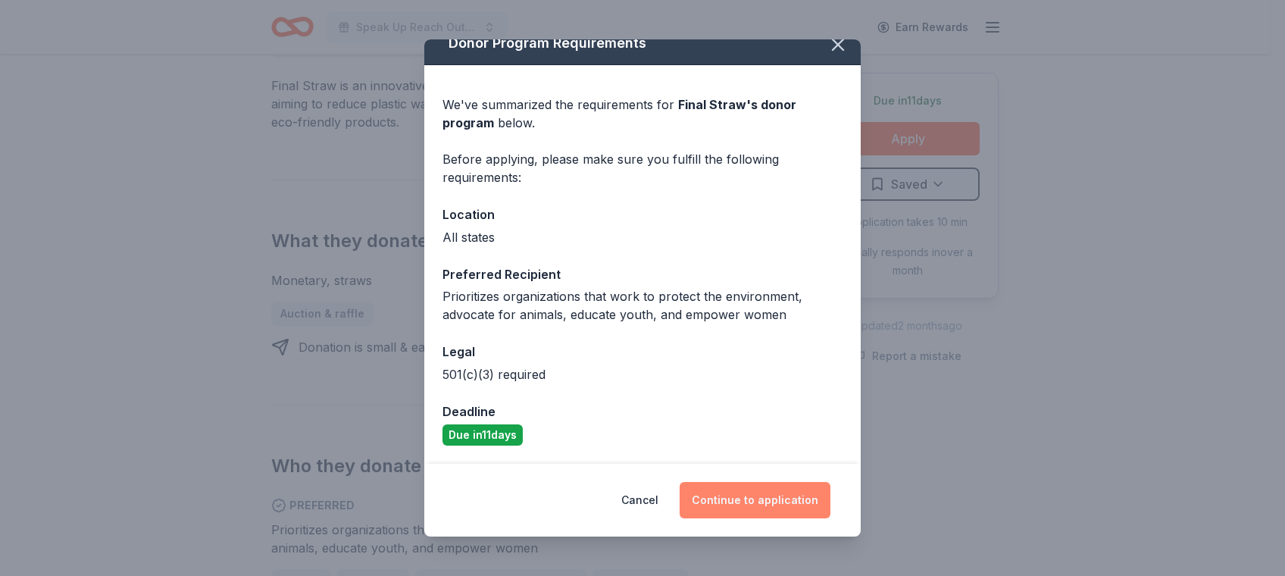
click at [762, 506] on button "Continue to application" at bounding box center [755, 500] width 151 height 36
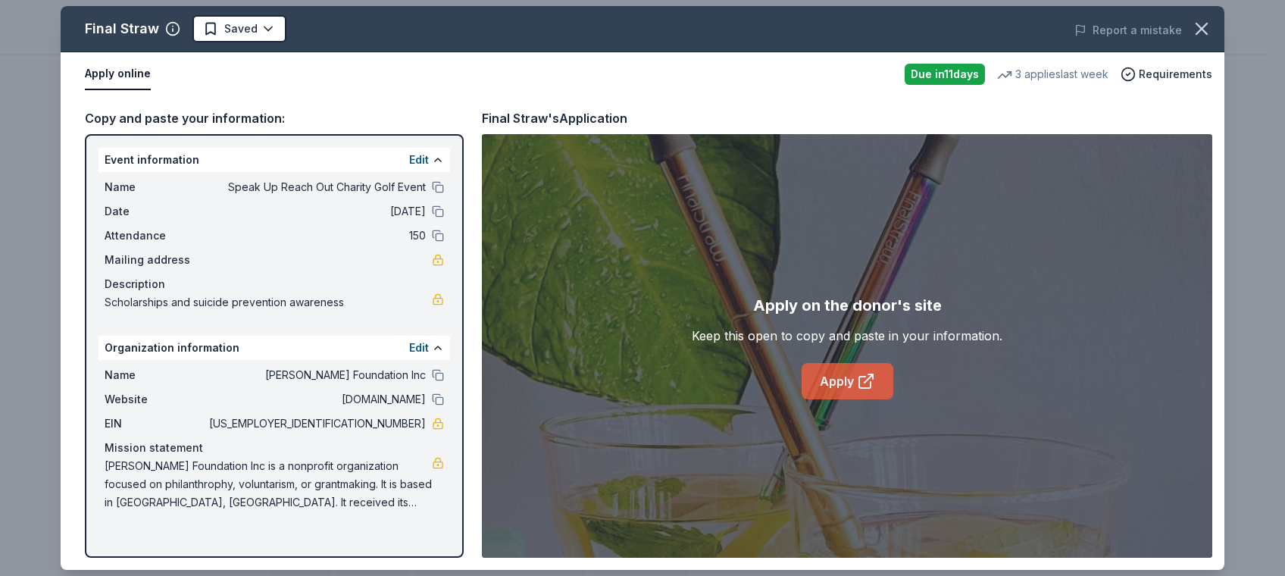
click at [837, 382] on link "Apply" at bounding box center [848, 381] width 92 height 36
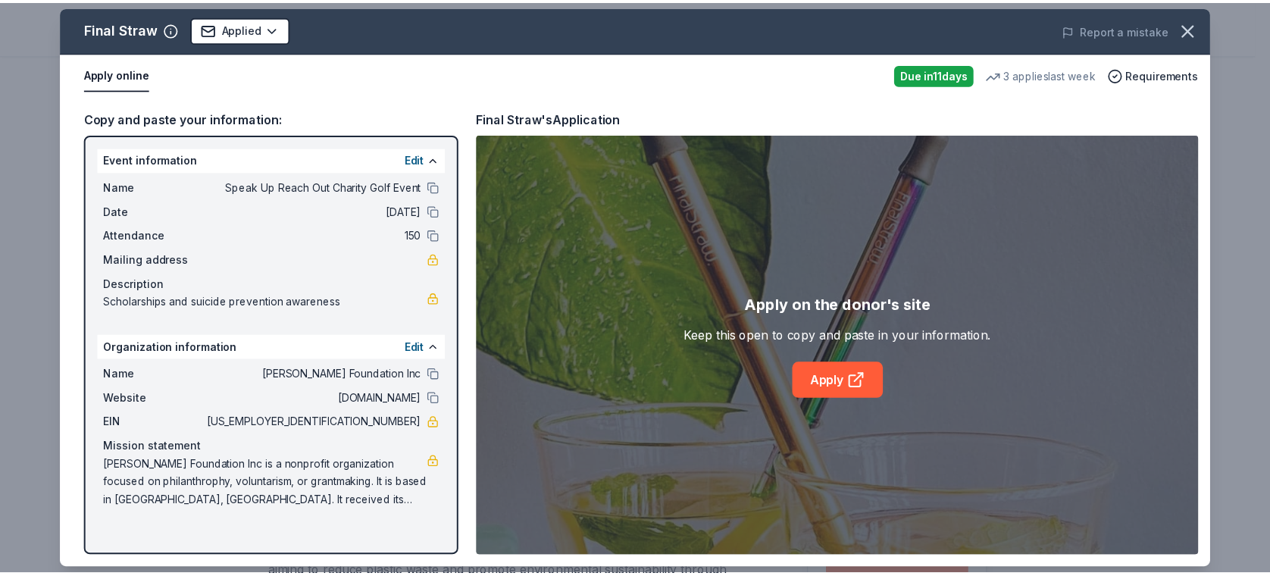
scroll to position [469, 0]
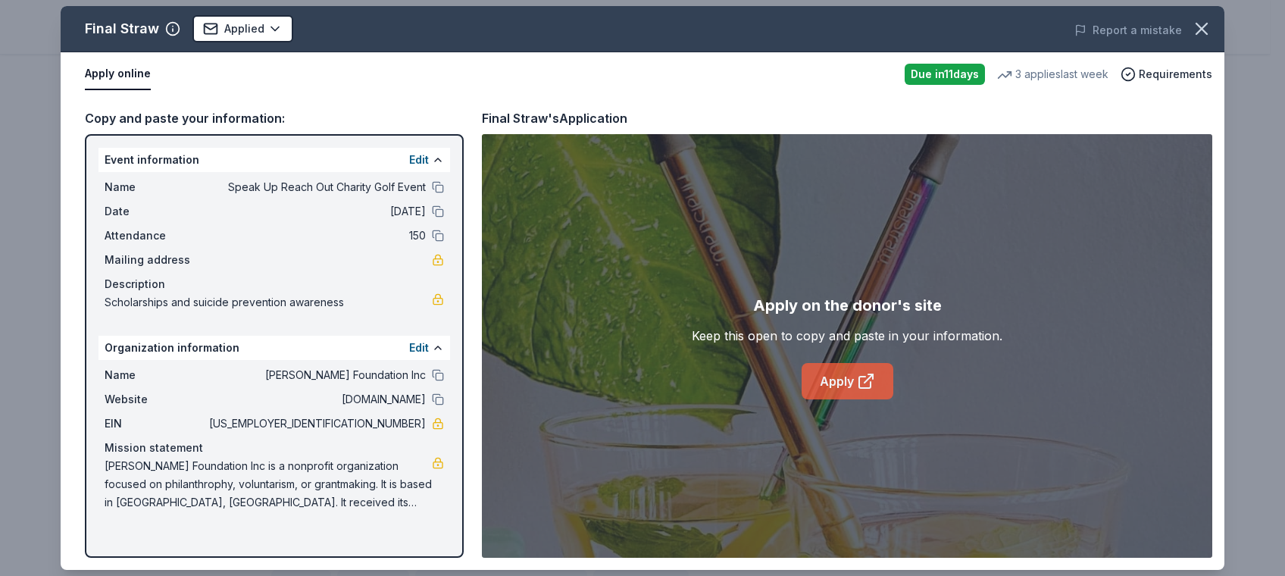
click at [857, 387] on icon at bounding box center [866, 381] width 18 height 18
click at [1207, 19] on icon "button" at bounding box center [1201, 28] width 21 height 21
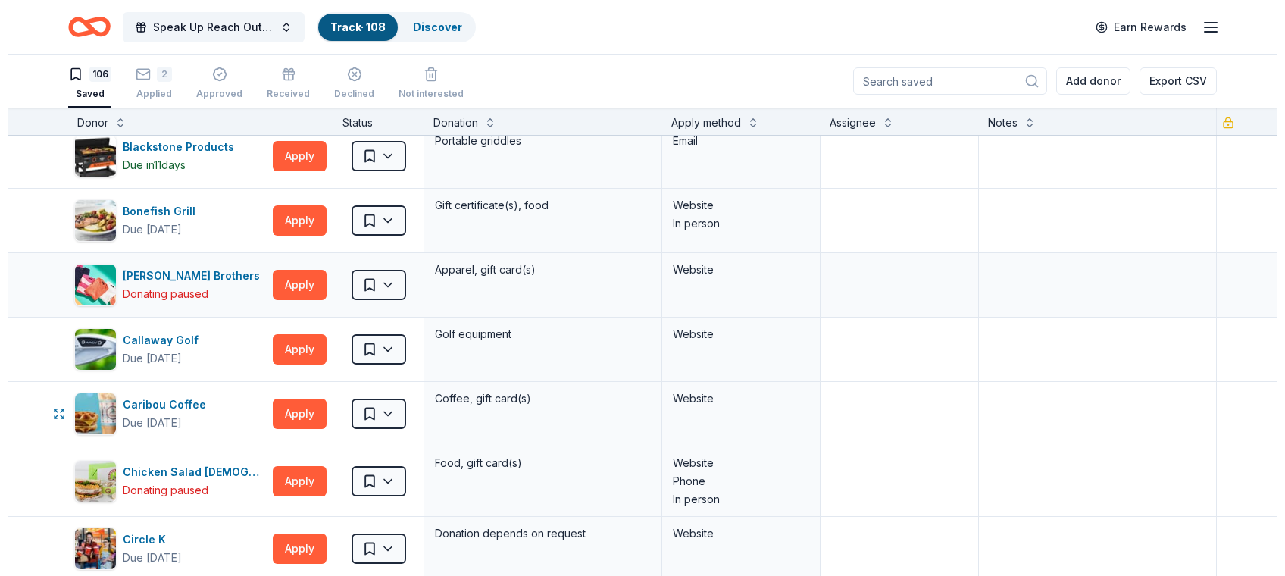
scroll to position [1113, 0]
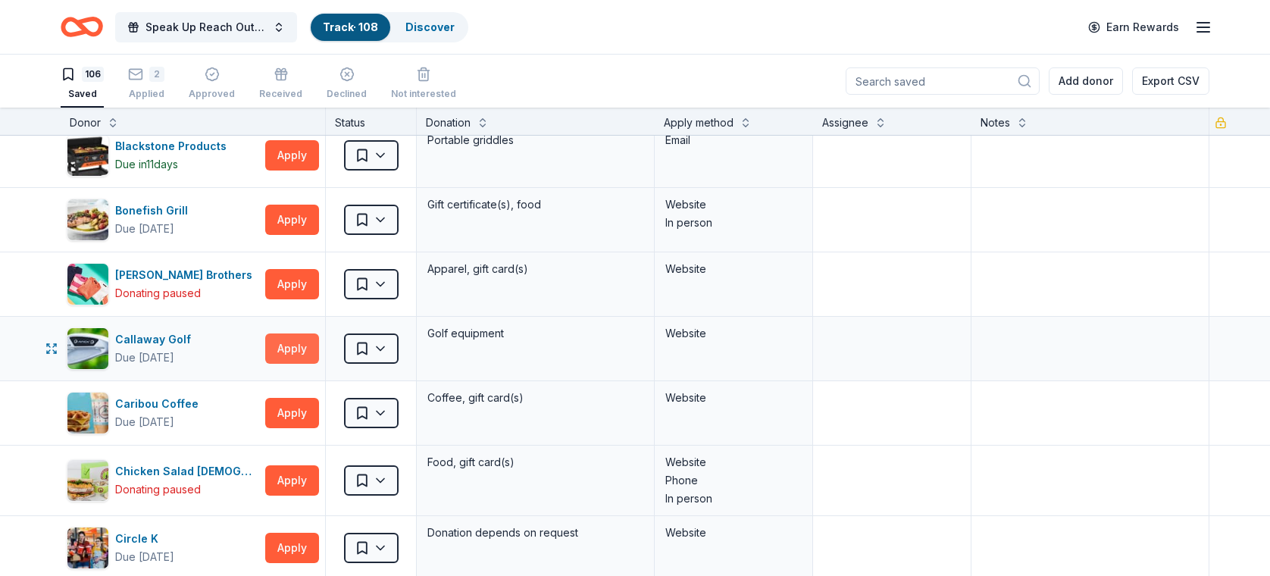
click at [276, 343] on button "Apply" at bounding box center [292, 348] width 54 height 30
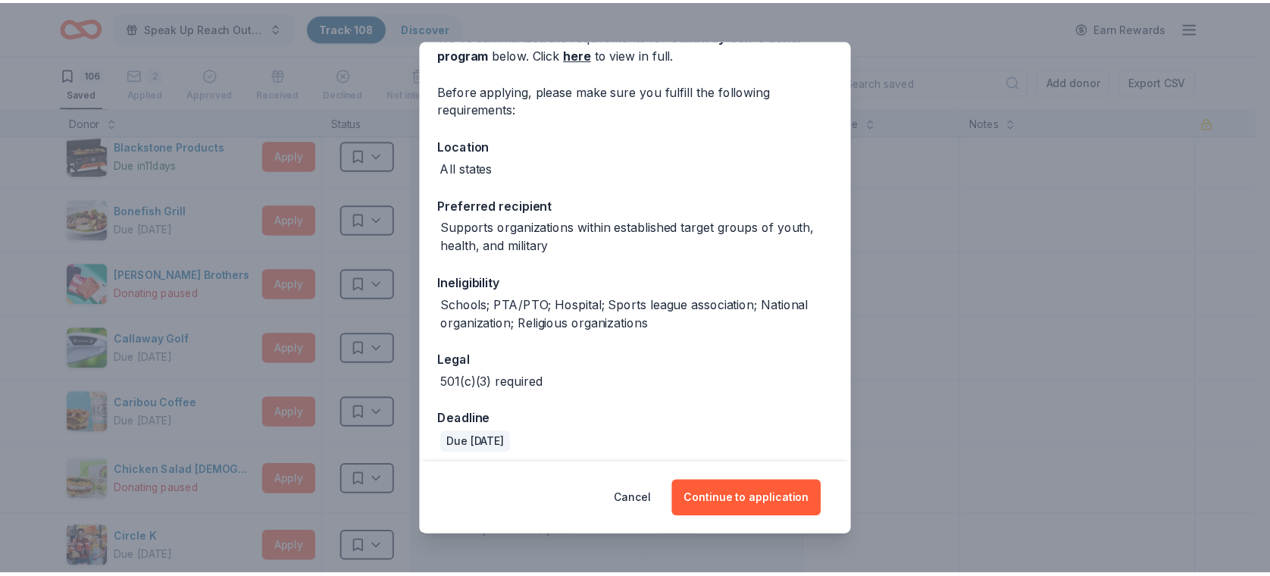
scroll to position [95, 0]
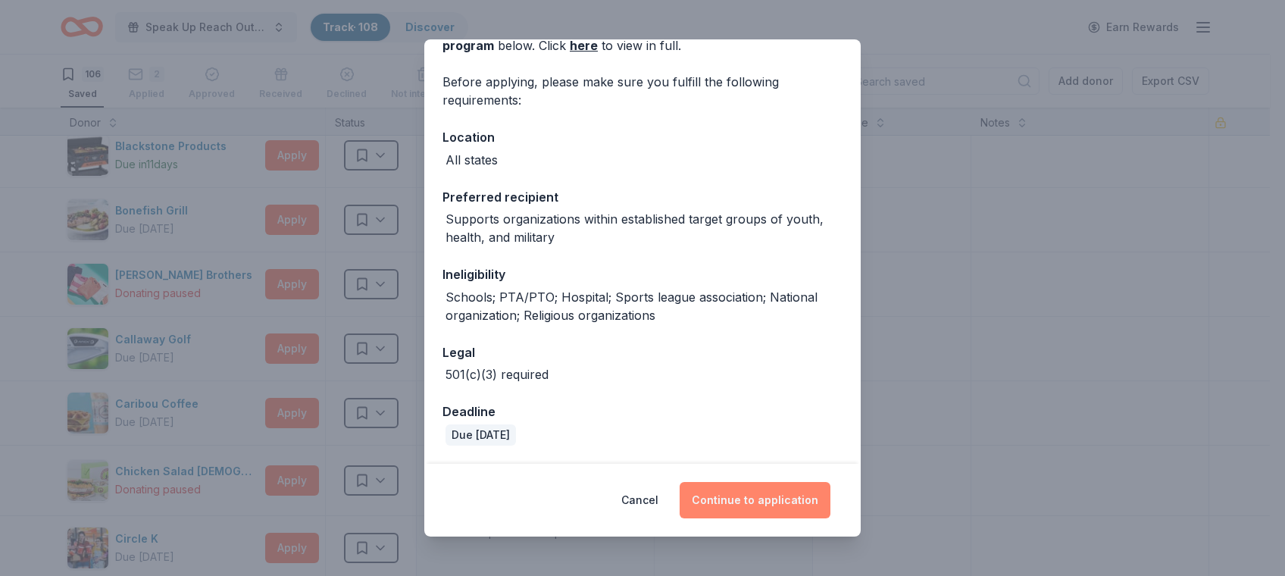
click at [744, 507] on button "Continue to application" at bounding box center [755, 500] width 151 height 36
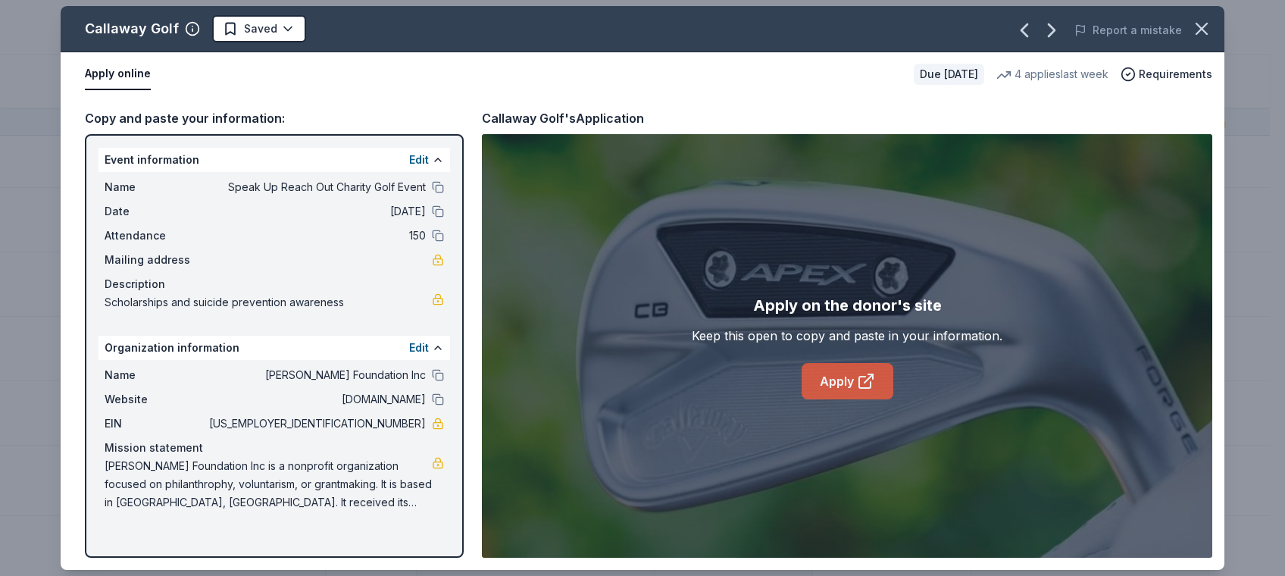
click at [841, 380] on link "Apply" at bounding box center [848, 381] width 92 height 36
click at [1206, 20] on icon "button" at bounding box center [1201, 28] width 21 height 21
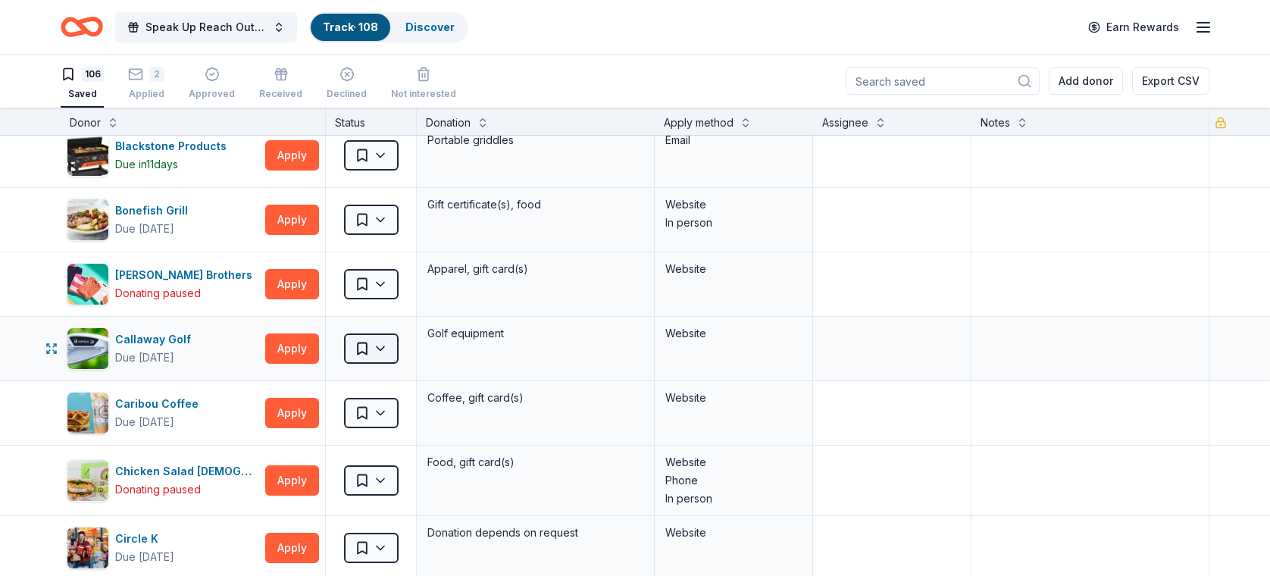
click at [380, 333] on html "Speak Up Reach Out Charity Golf Event Track · 108 Discover Earn Rewards 106 Sav…" at bounding box center [635, 288] width 1270 height 576
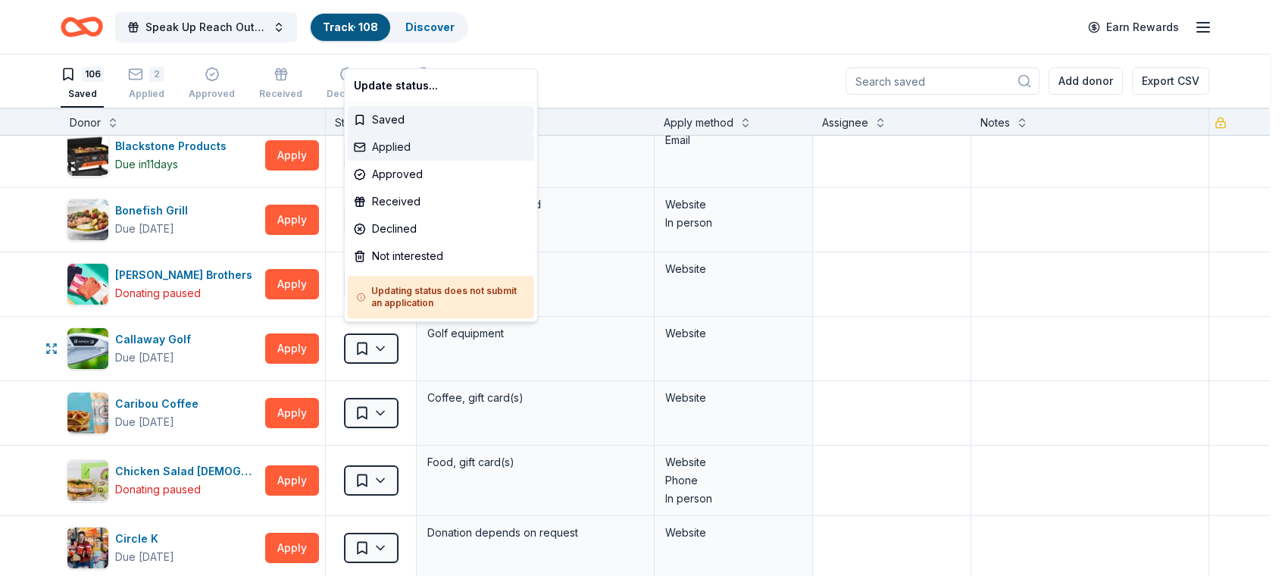
click at [385, 145] on div "Applied" at bounding box center [441, 146] width 186 height 27
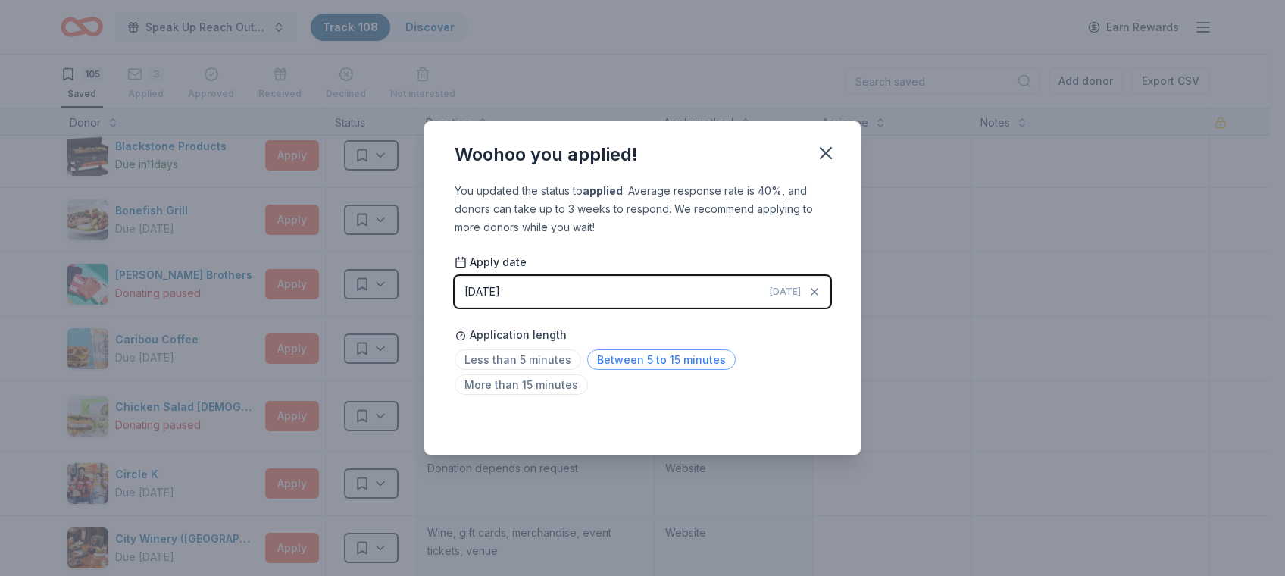
click at [621, 360] on span "Between 5 to 15 minutes" at bounding box center [661, 359] width 149 height 20
click at [848, 139] on div "Woohoo you applied!" at bounding box center [642, 151] width 437 height 61
click at [819, 149] on icon "button" at bounding box center [826, 152] width 21 height 21
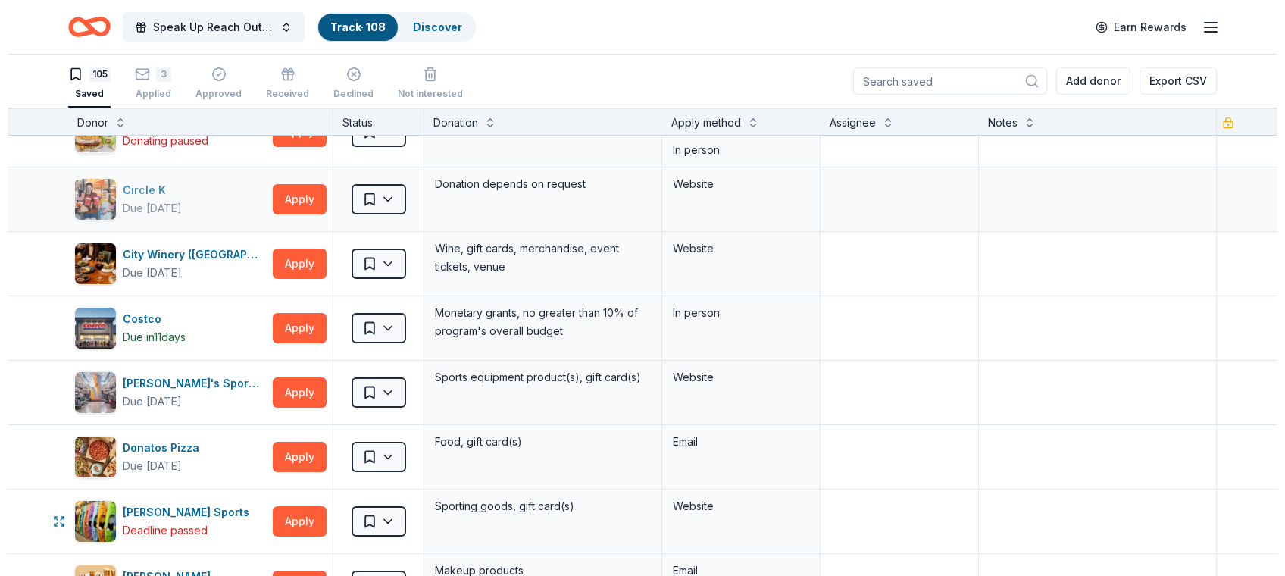
scroll to position [1400, 0]
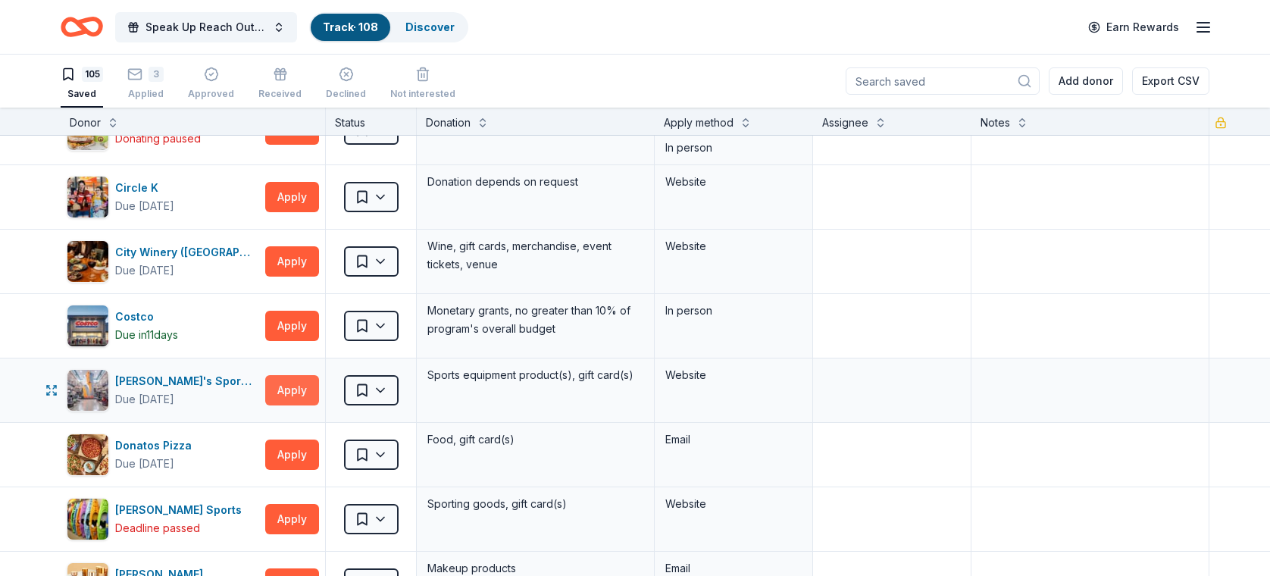
click at [298, 378] on button "Apply" at bounding box center [292, 390] width 54 height 30
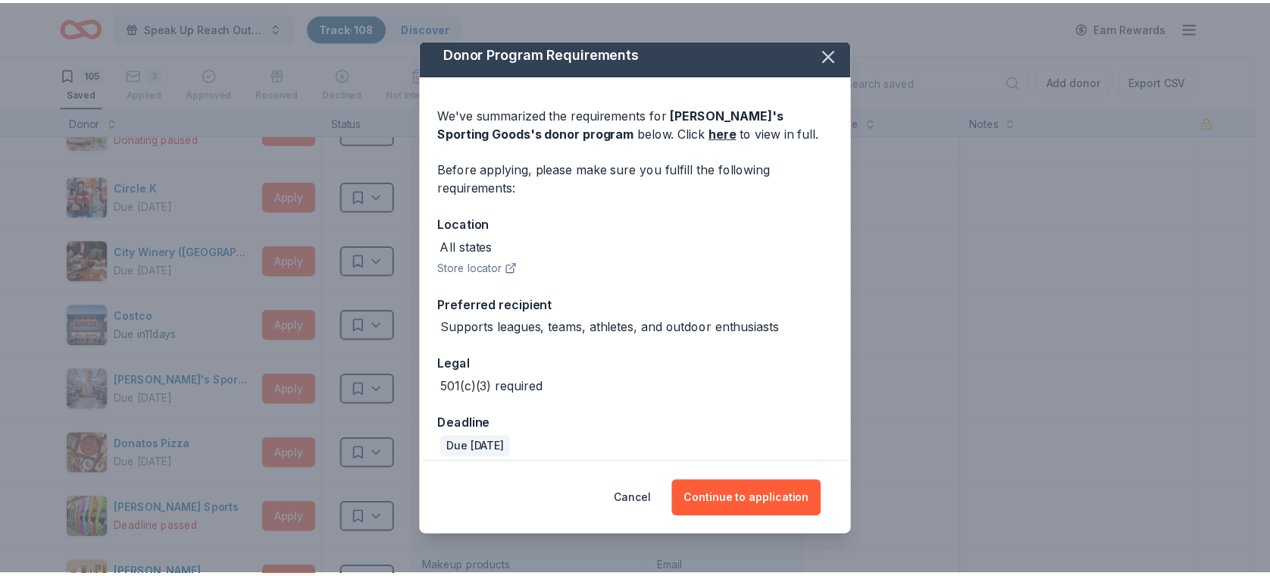
scroll to position [0, 0]
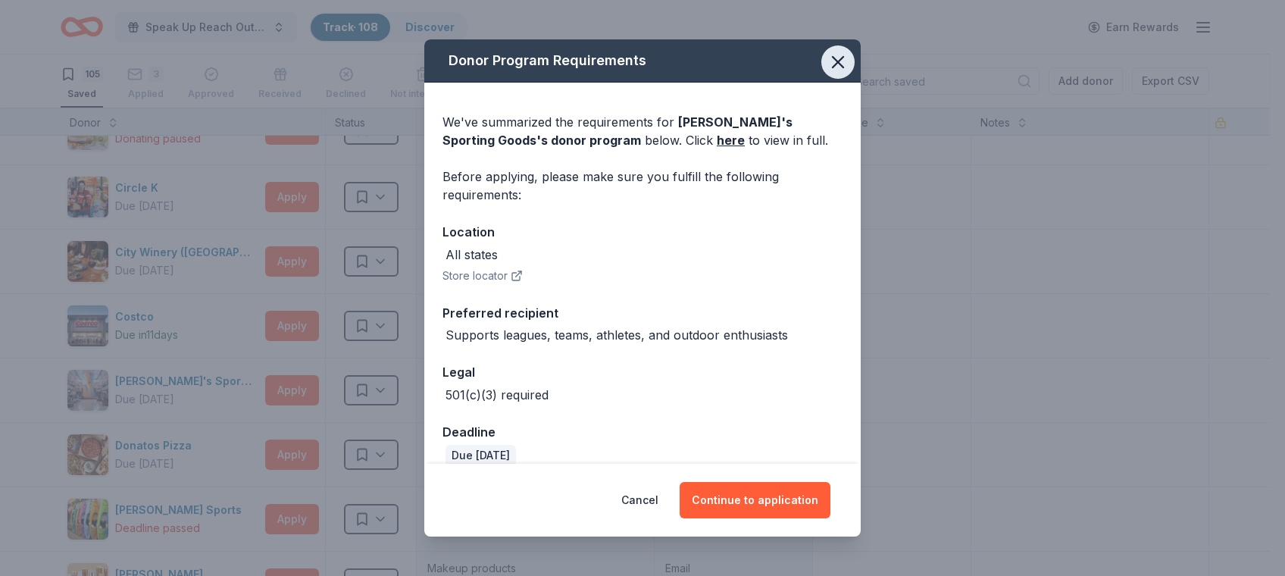
click at [828, 62] on icon "button" at bounding box center [838, 62] width 21 height 21
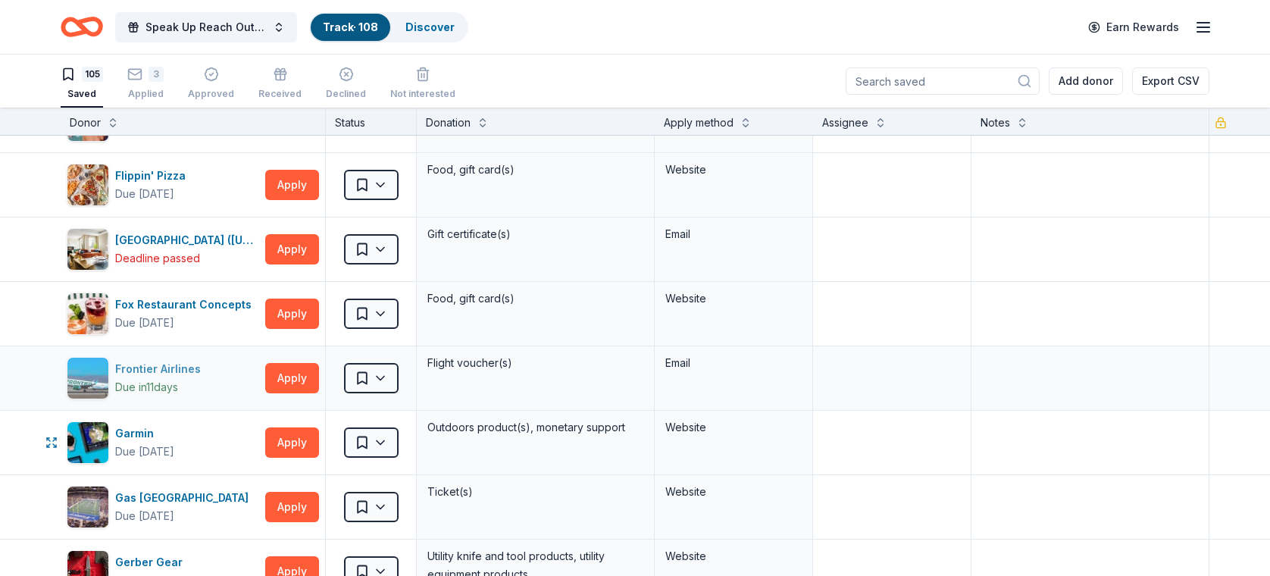
scroll to position [1952, 0]
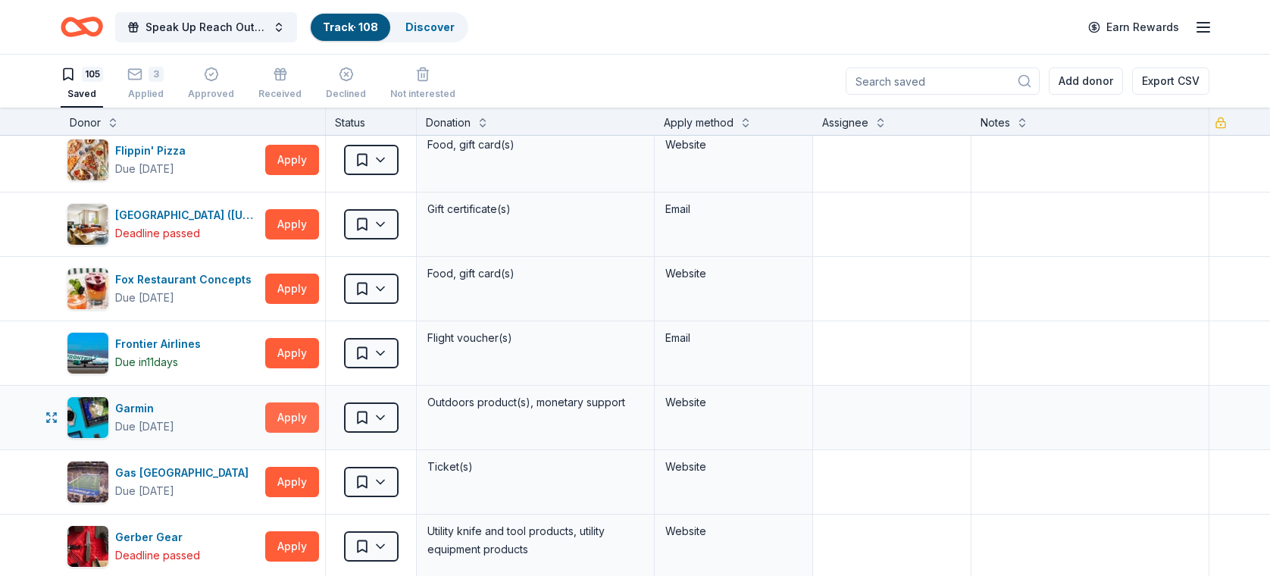
click at [296, 409] on button "Apply" at bounding box center [292, 417] width 54 height 30
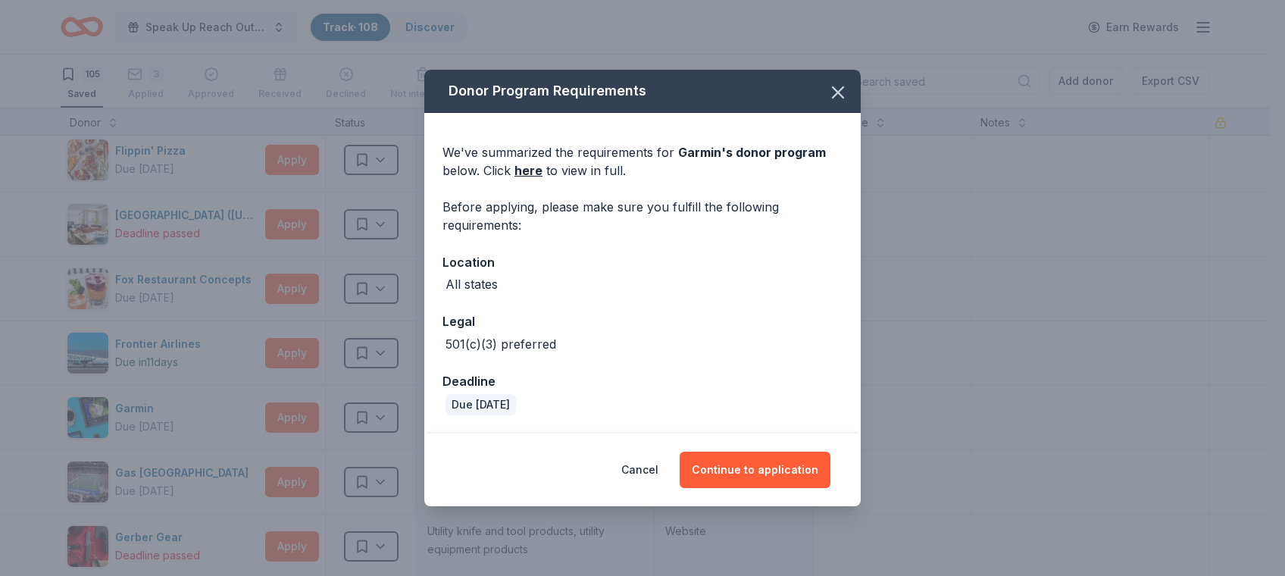
click at [730, 315] on div "Legal" at bounding box center [643, 322] width 400 height 20
click at [740, 461] on button "Continue to application" at bounding box center [755, 470] width 151 height 36
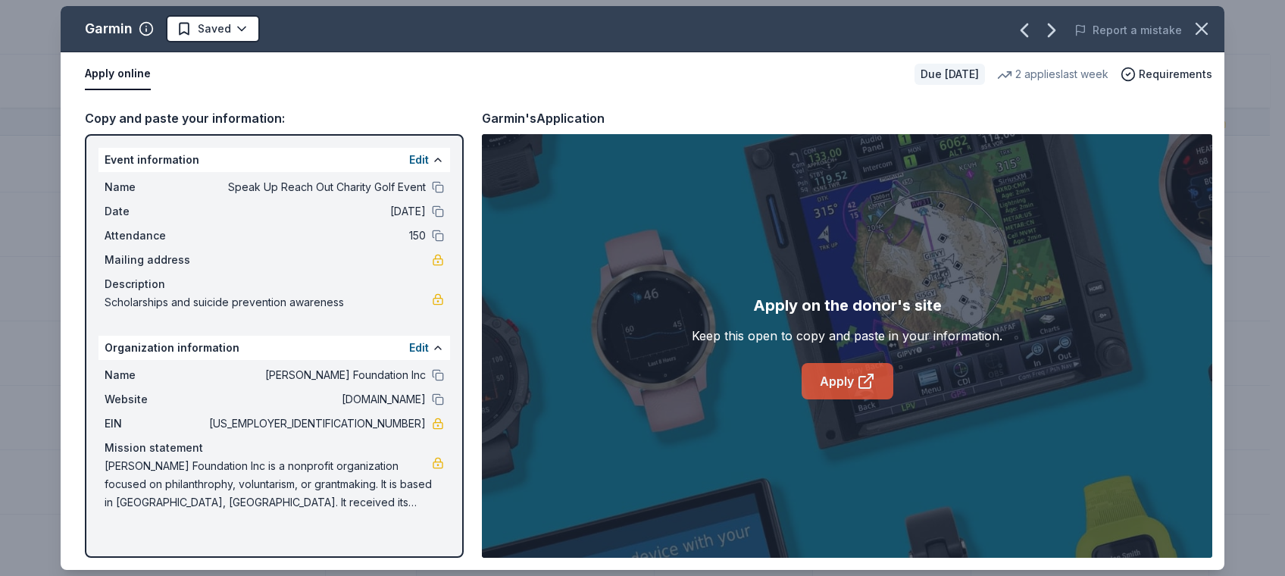
click at [844, 372] on link "Apply" at bounding box center [848, 381] width 92 height 36
click at [1207, 32] on icon "button" at bounding box center [1201, 28] width 21 height 21
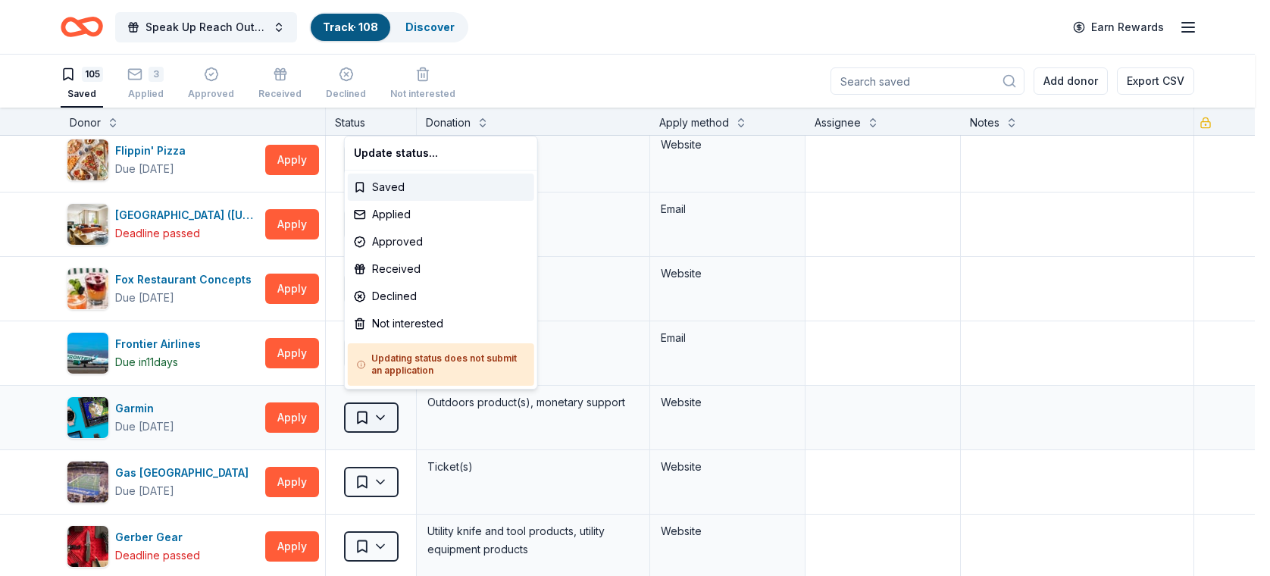
click at [380, 409] on html "Speak Up Reach Out Charity Golf Event Track · 108 Discover Earn Rewards 105 Sav…" at bounding box center [635, 288] width 1270 height 576
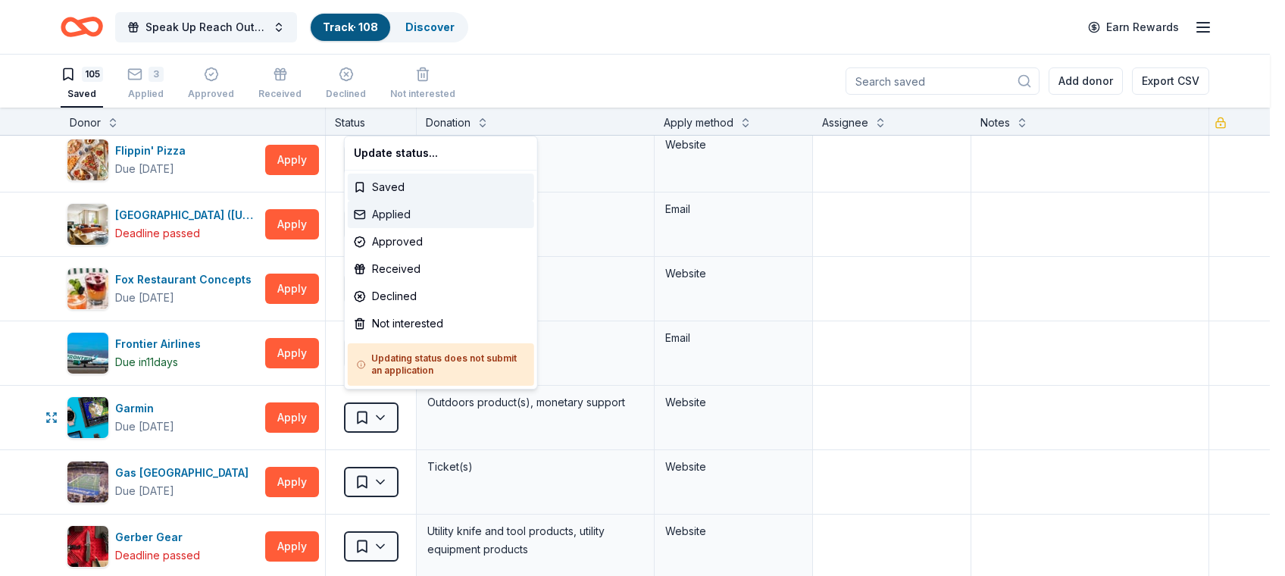
click at [383, 211] on div "Applied" at bounding box center [441, 214] width 186 height 27
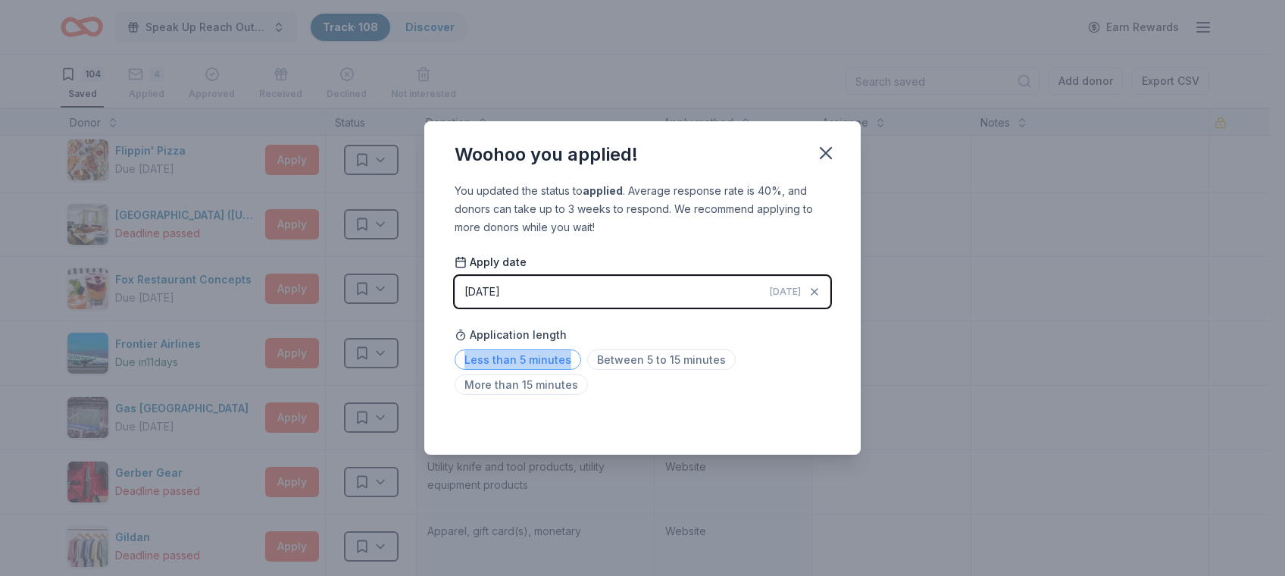
drag, startPoint x: 644, startPoint y: 348, endPoint x: 572, endPoint y: 361, distance: 73.1
click at [572, 361] on div "Application length Less than 5 minutes Between 5 to 15 minutes More than 15 min…" at bounding box center [643, 360] width 376 height 80
drag, startPoint x: 572, startPoint y: 361, endPoint x: 531, endPoint y: 368, distance: 42.4
click at [531, 368] on span "Less than 5 minutes" at bounding box center [518, 359] width 127 height 20
click at [529, 362] on span "Less than 5 minutes" at bounding box center [518, 359] width 127 height 20
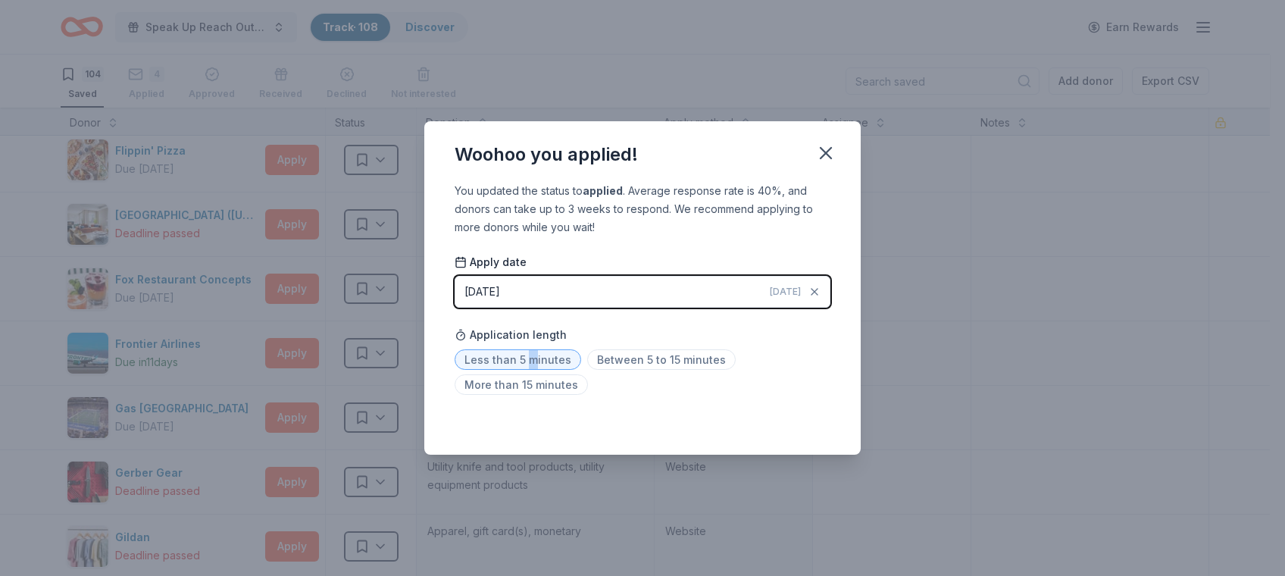
click at [535, 359] on span "Less than 5 minutes" at bounding box center [518, 359] width 127 height 20
drag, startPoint x: 535, startPoint y: 359, endPoint x: 634, endPoint y: 421, distance: 116.5
click at [634, 421] on div "Saved" at bounding box center [643, 421] width 376 height 18
click at [827, 155] on icon "button" at bounding box center [826, 153] width 11 height 11
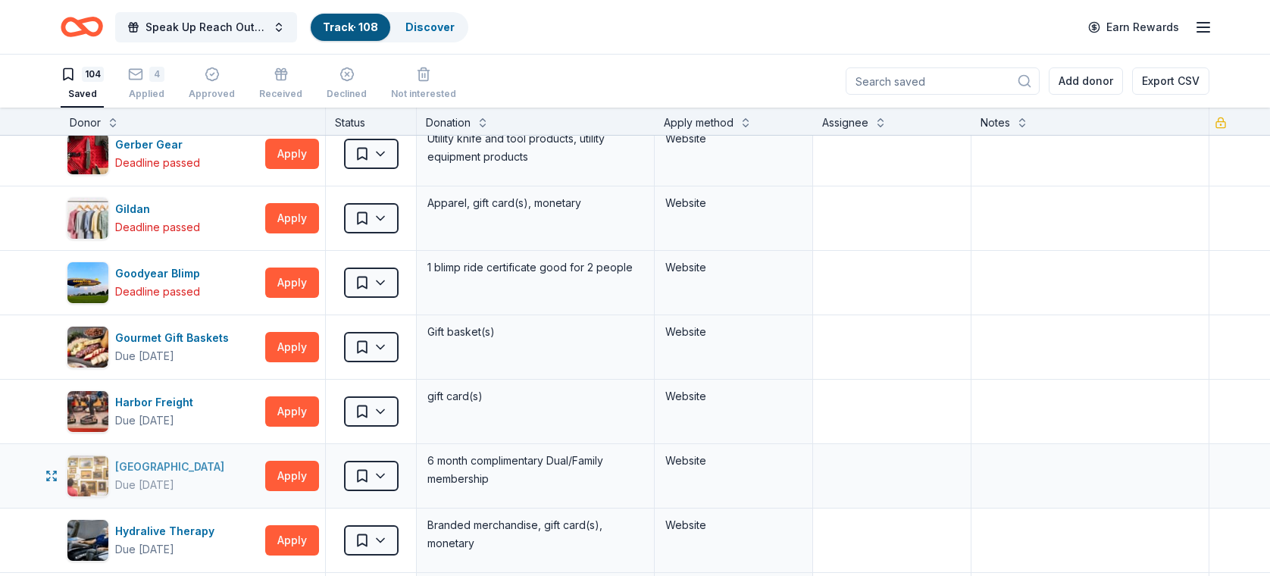
scroll to position [2286, 0]
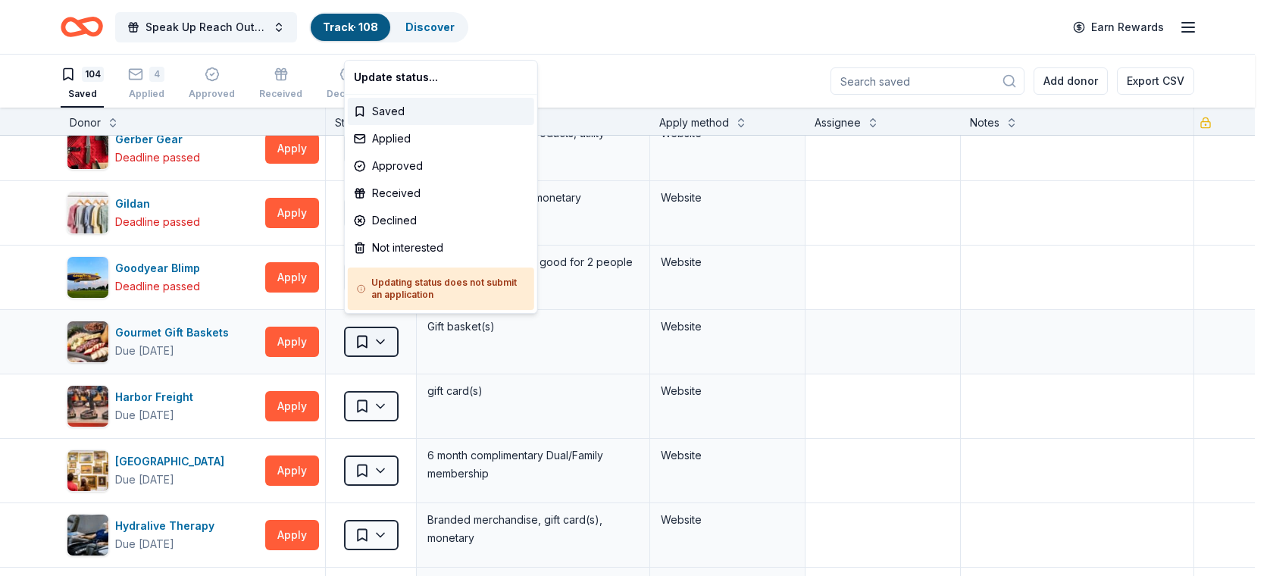
click at [362, 330] on html "Speak Up Reach Out Charity Golf Event Track · 108 Discover Earn Rewards 104 Sav…" at bounding box center [635, 288] width 1270 height 576
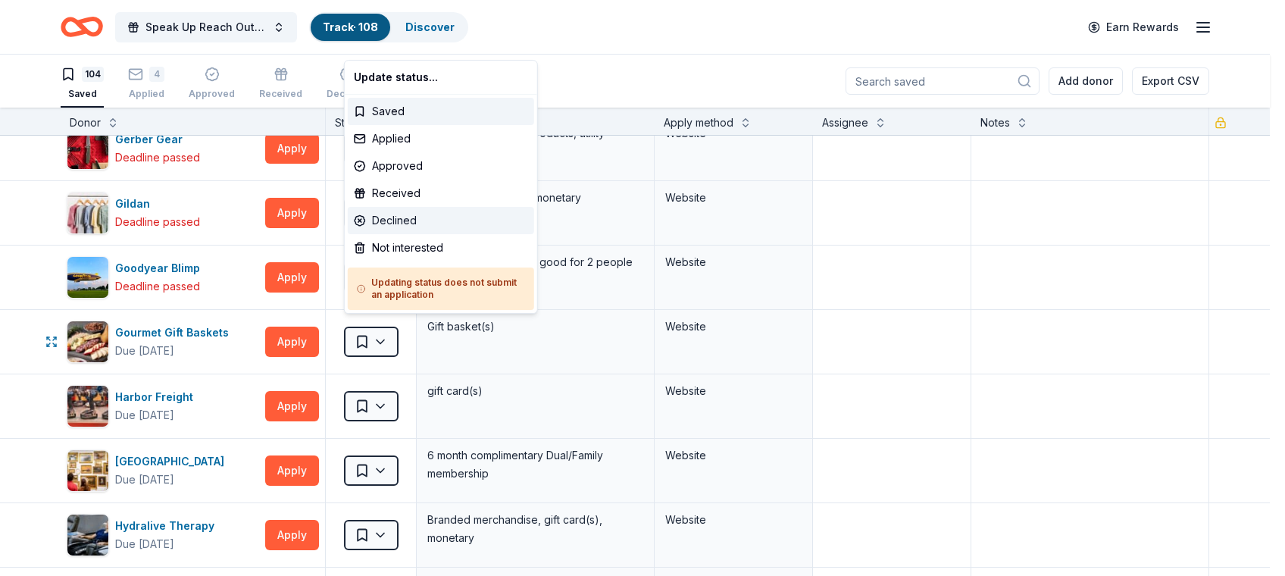
click at [388, 216] on div "Declined" at bounding box center [441, 220] width 186 height 27
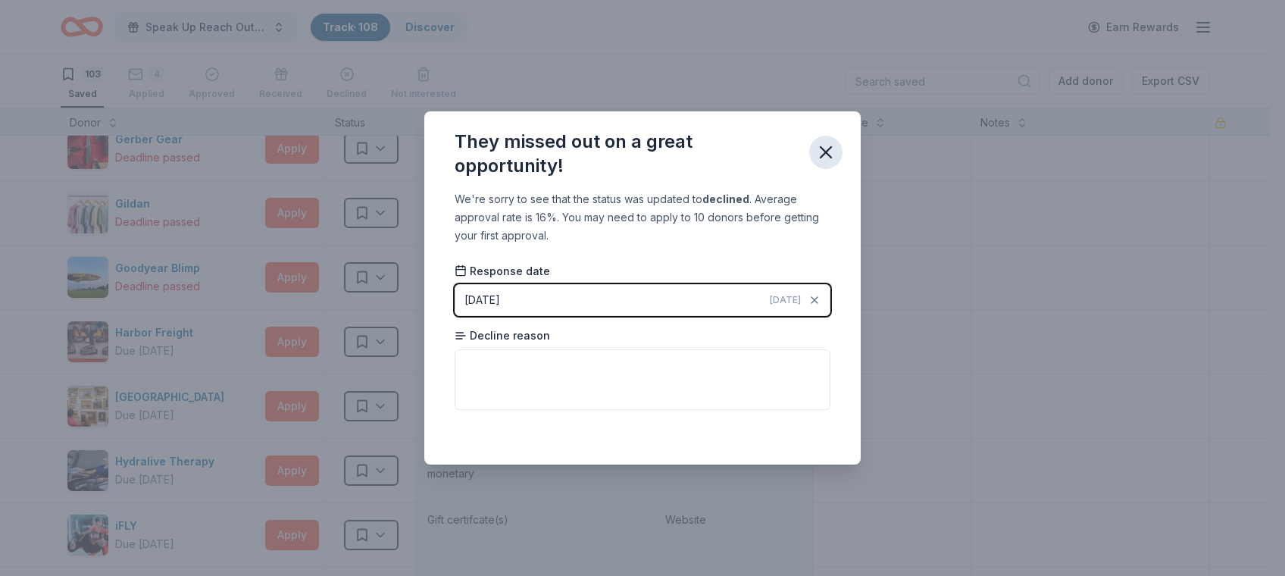
click at [827, 143] on icon "button" at bounding box center [826, 152] width 21 height 21
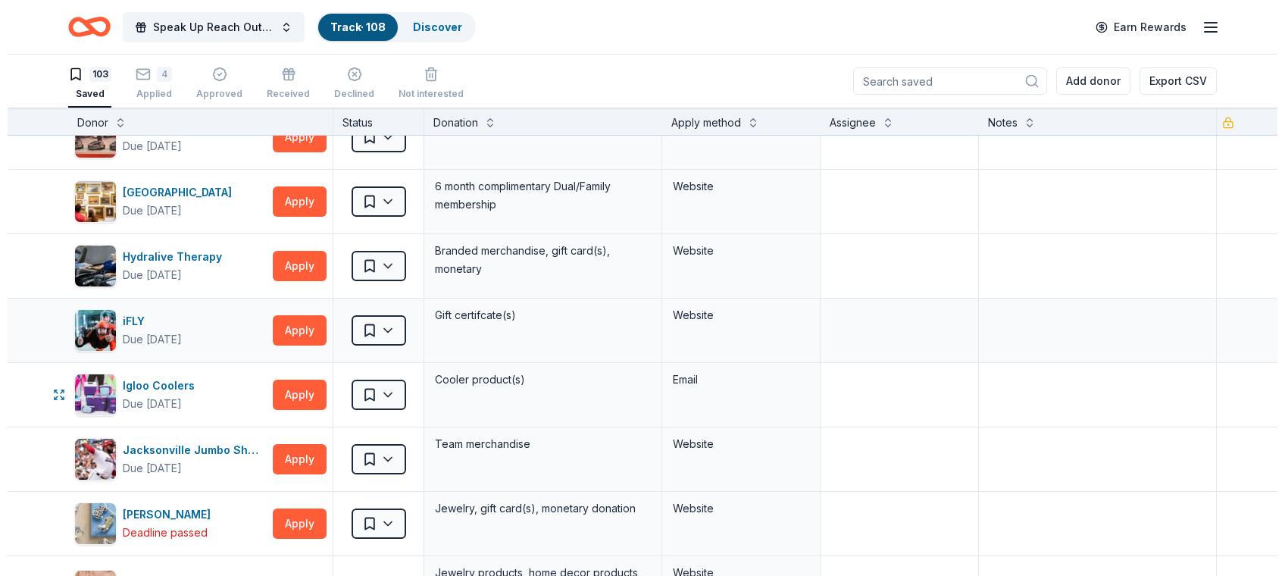
scroll to position [2494, 0]
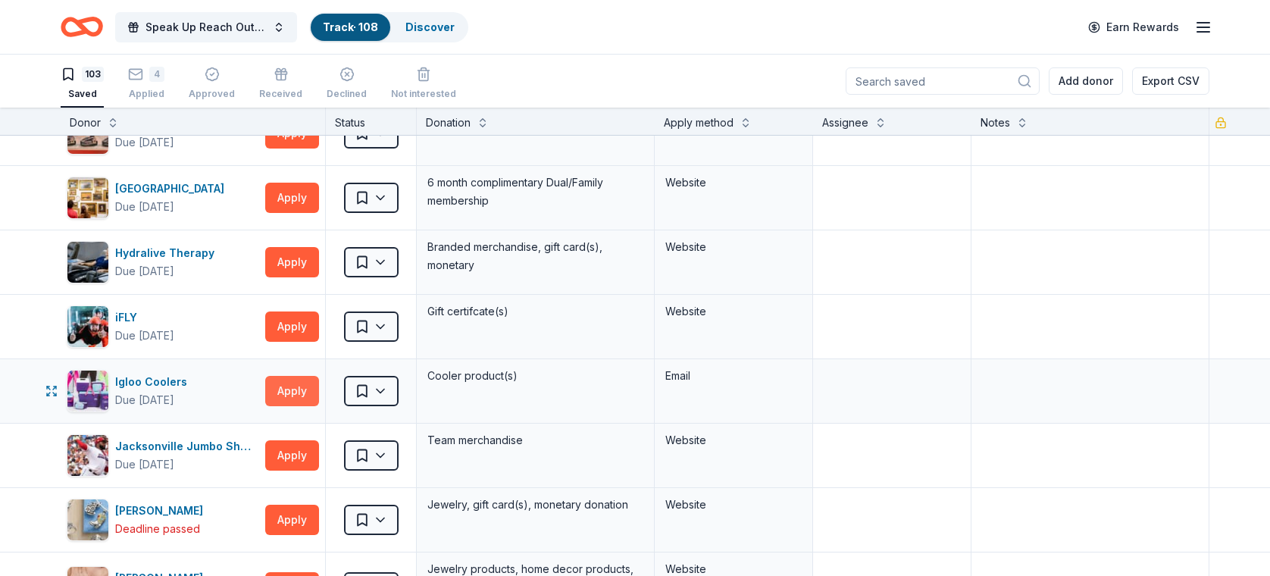
click at [297, 376] on button "Apply" at bounding box center [292, 391] width 54 height 30
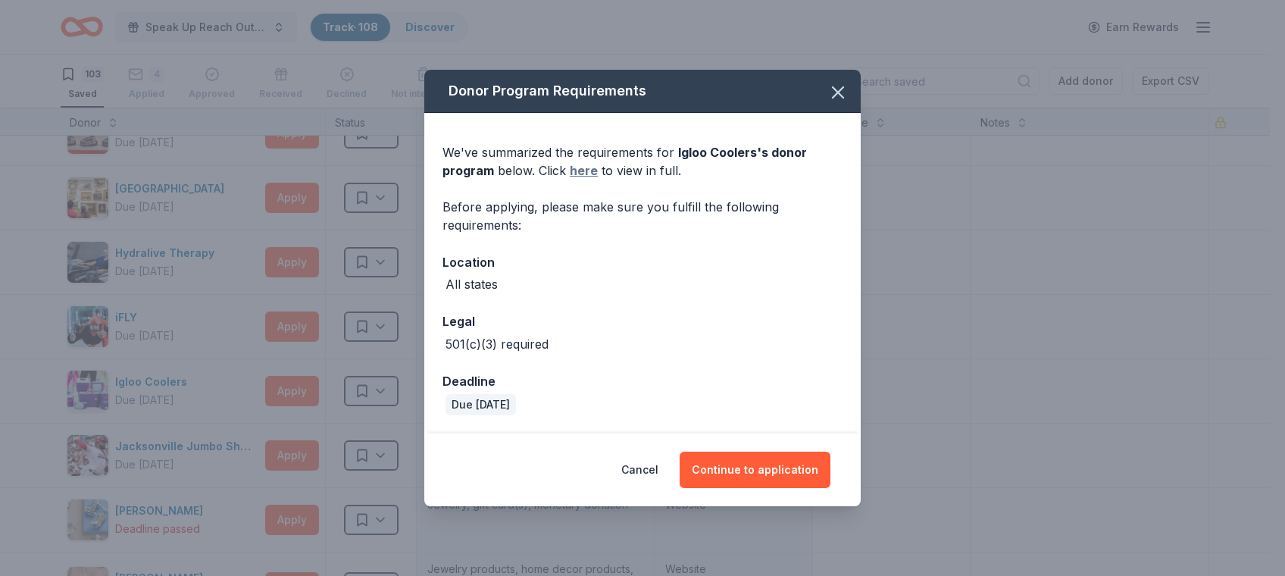
click at [589, 172] on link "here" at bounding box center [584, 170] width 28 height 18
click at [769, 469] on button "Continue to application" at bounding box center [755, 470] width 151 height 36
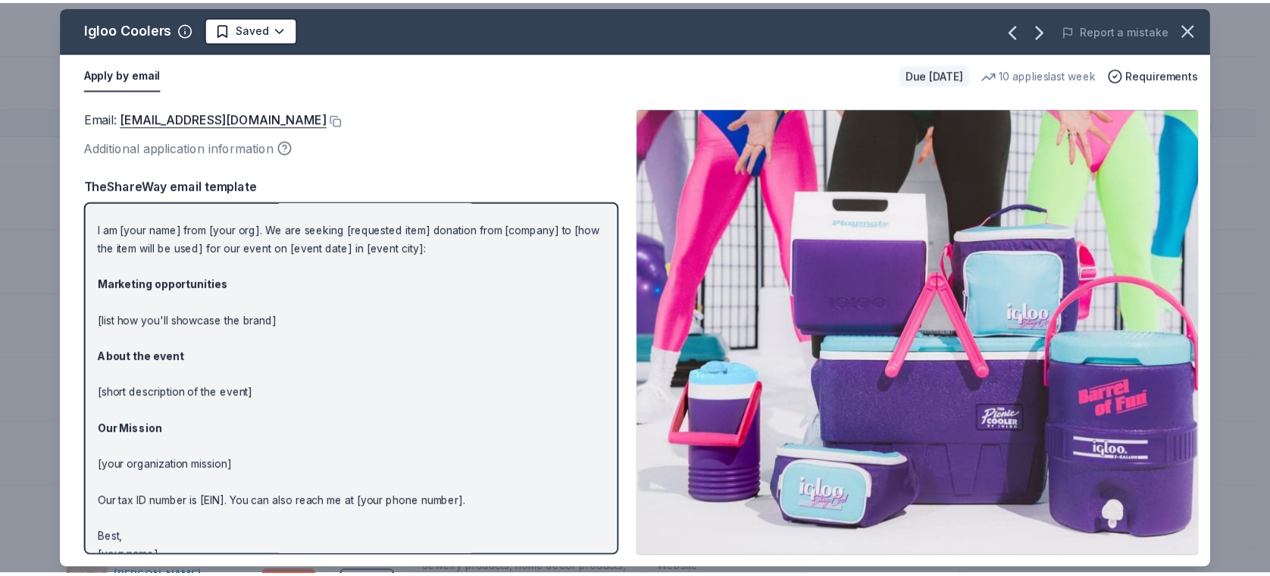
scroll to position [0, 0]
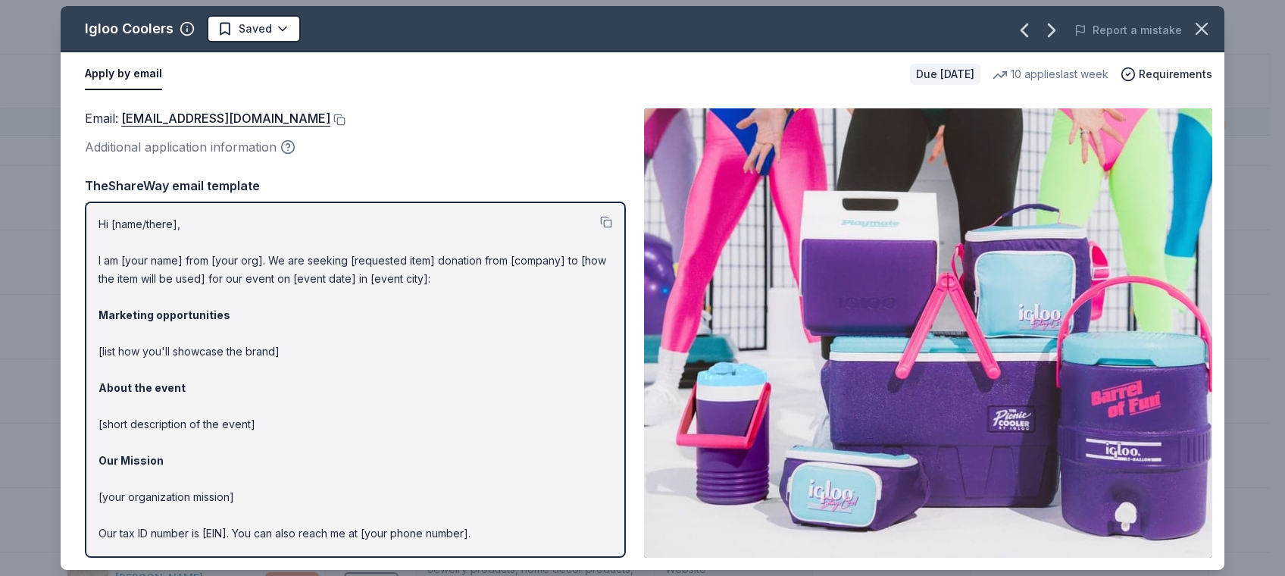
click at [286, 148] on icon "button" at bounding box center [287, 146] width 15 height 15
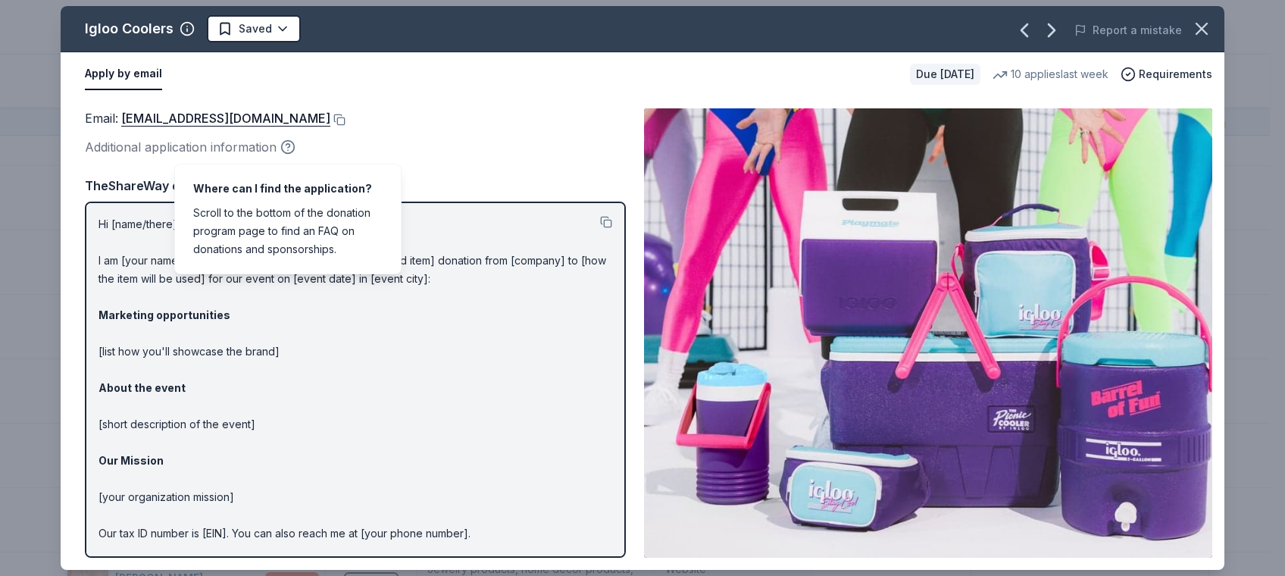
click at [289, 139] on icon "button" at bounding box center [287, 146] width 15 height 15
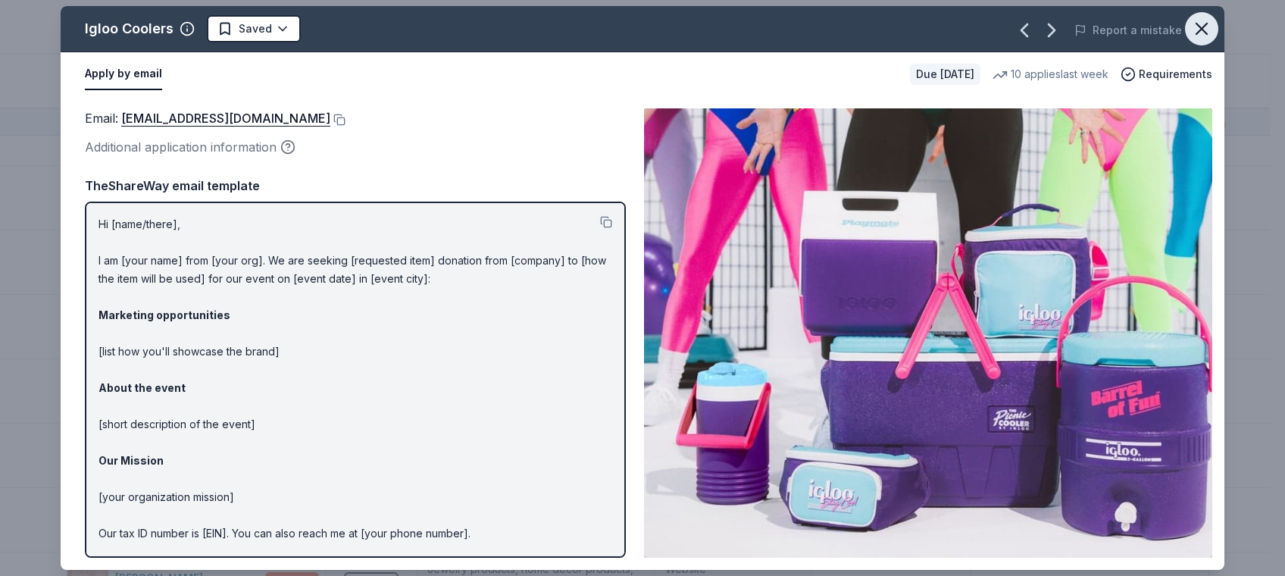
click at [1211, 27] on icon "button" at bounding box center [1201, 28] width 21 height 21
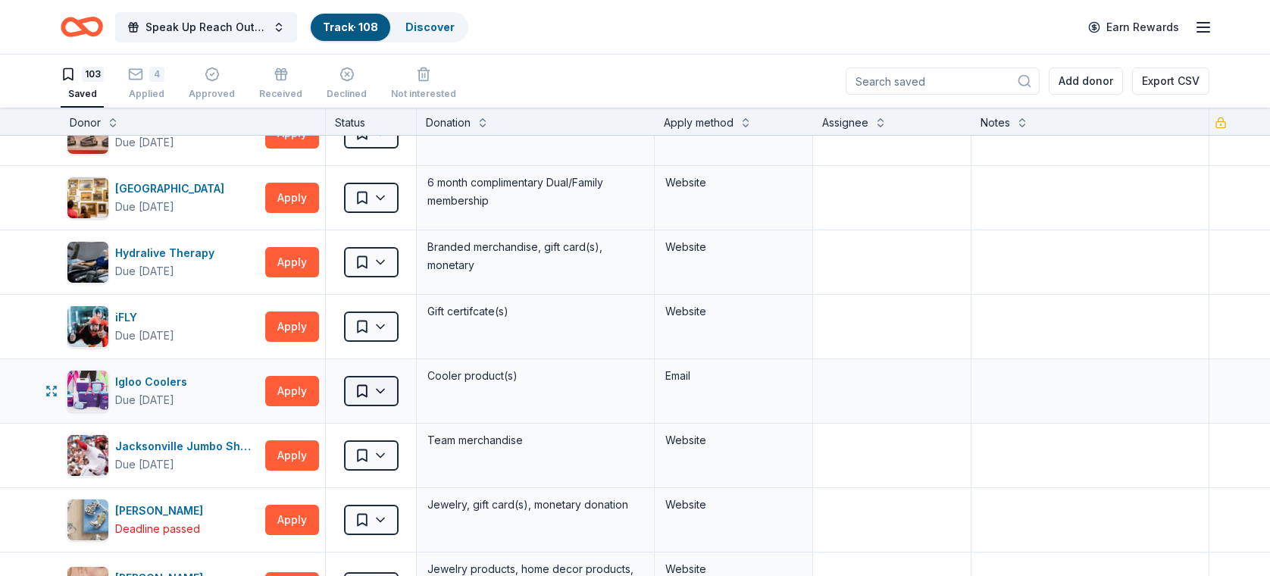
click at [379, 379] on html "Speak Up Reach Out Charity Golf Event Track · 108 Discover Earn Rewards 103 Sav…" at bounding box center [635, 288] width 1270 height 576
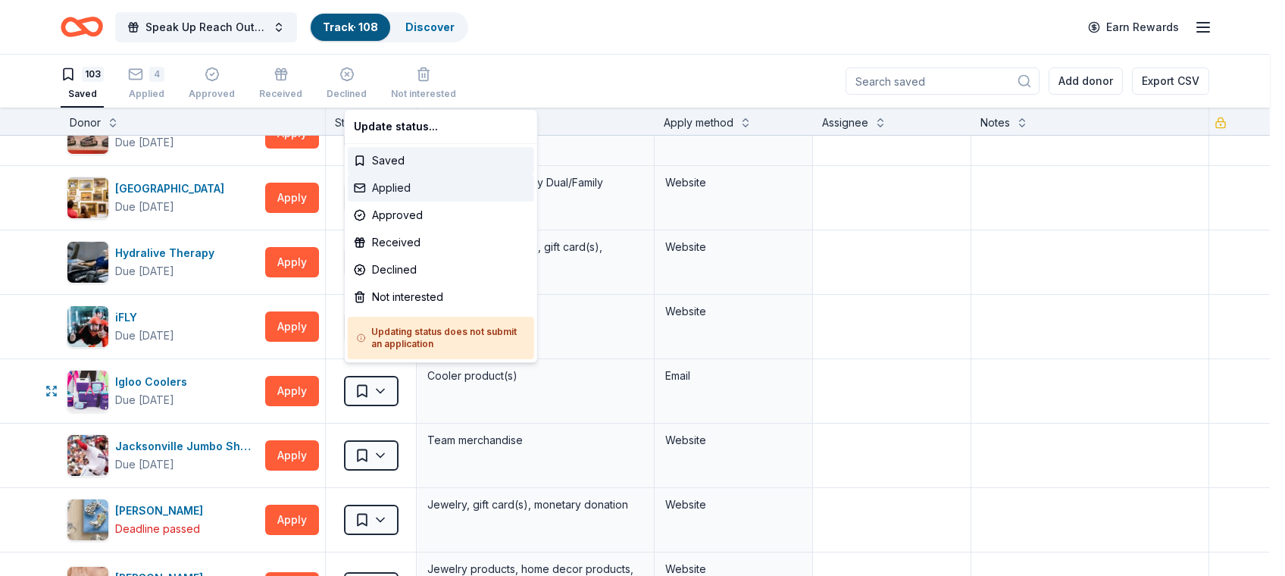
click at [387, 191] on div "Applied" at bounding box center [441, 187] width 186 height 27
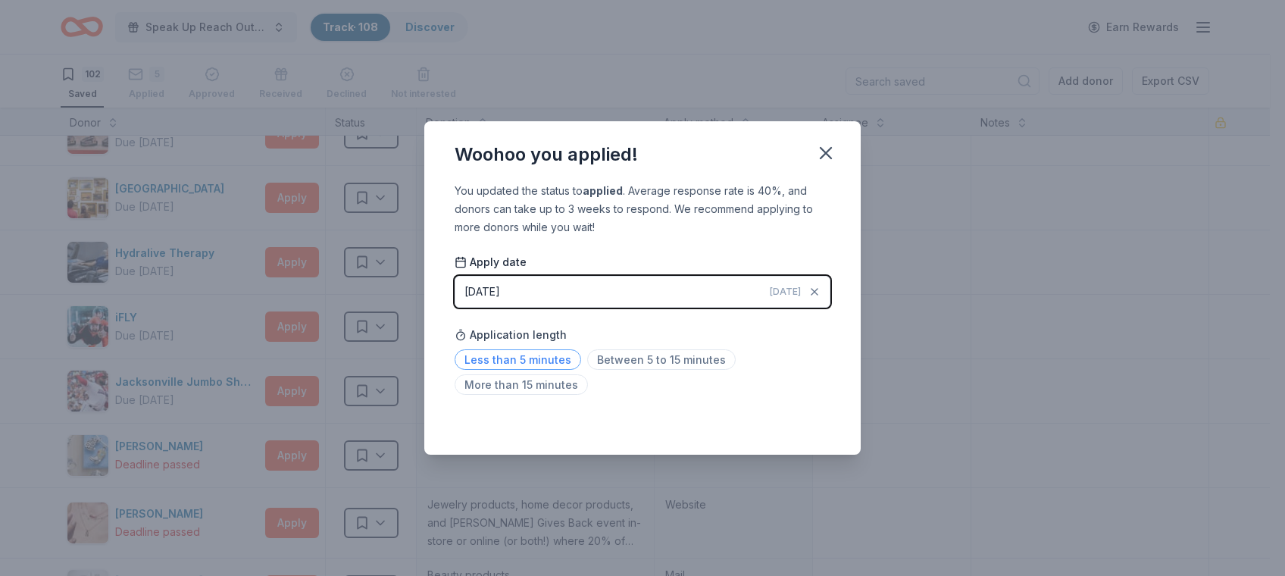
click at [492, 356] on span "Less than 5 minutes" at bounding box center [518, 359] width 127 height 20
click at [824, 145] on icon "button" at bounding box center [826, 152] width 21 height 21
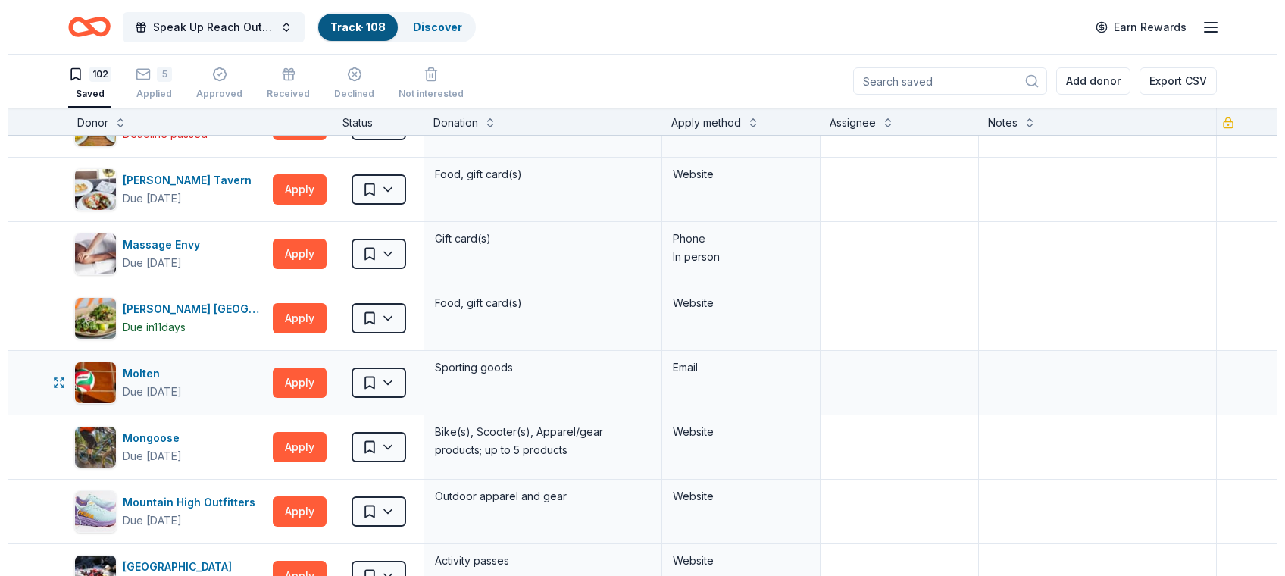
scroll to position [3359, 0]
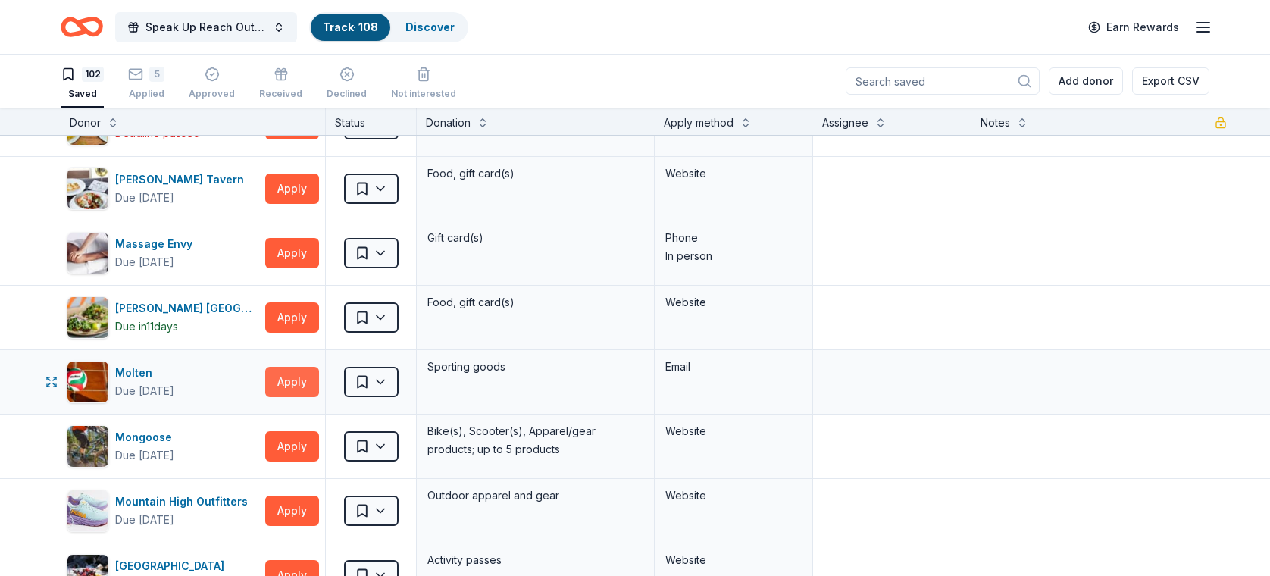
click at [284, 372] on button "Apply" at bounding box center [292, 382] width 54 height 30
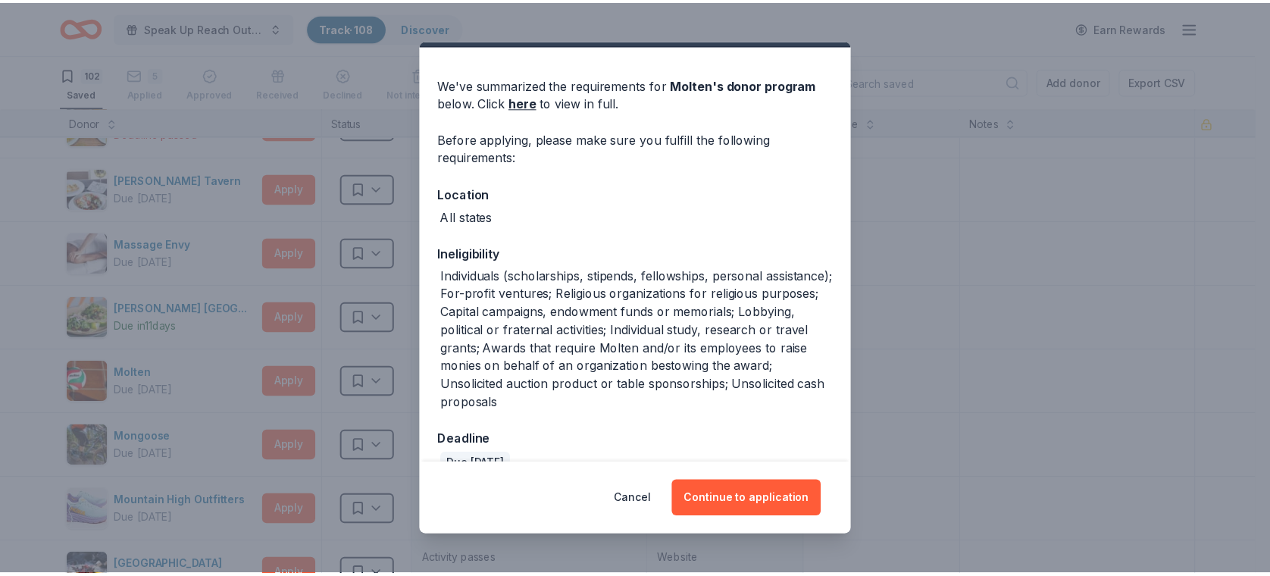
scroll to position [0, 0]
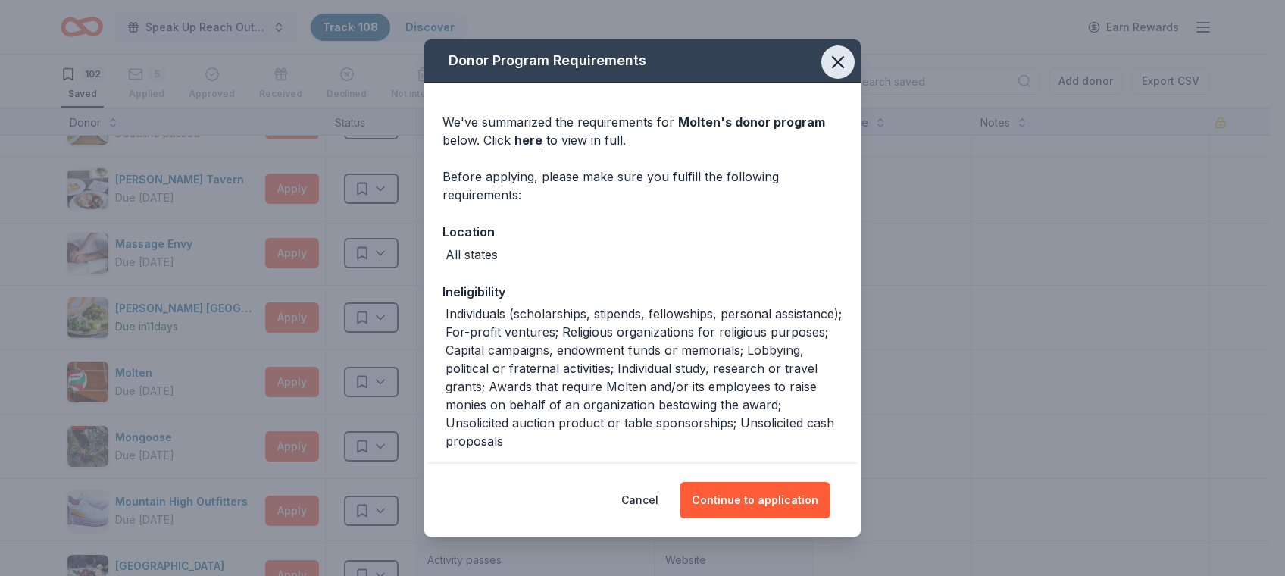
click at [828, 56] on icon "button" at bounding box center [838, 62] width 21 height 21
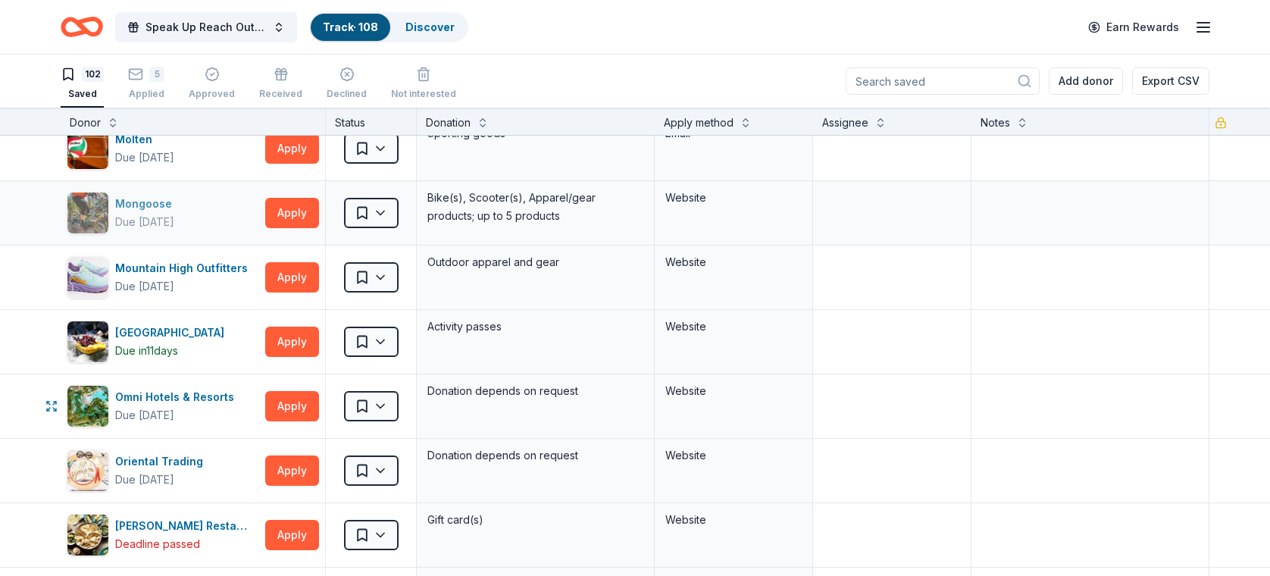
scroll to position [3593, 0]
click at [288, 394] on button "Apply" at bounding box center [292, 405] width 54 height 30
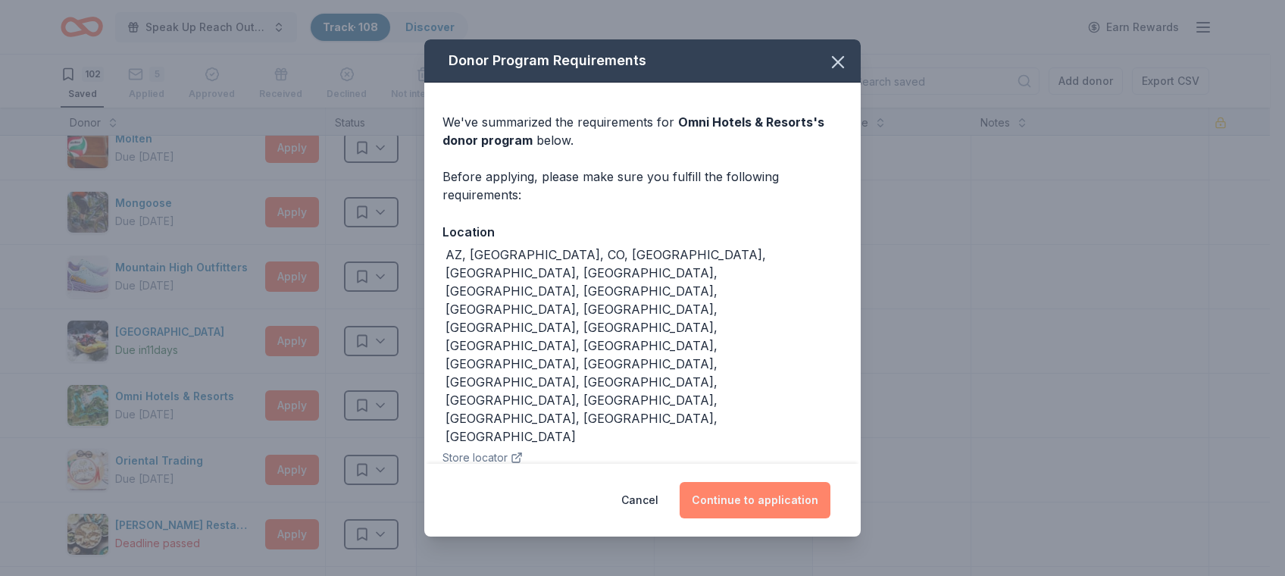
click at [749, 489] on button "Continue to application" at bounding box center [755, 500] width 151 height 36
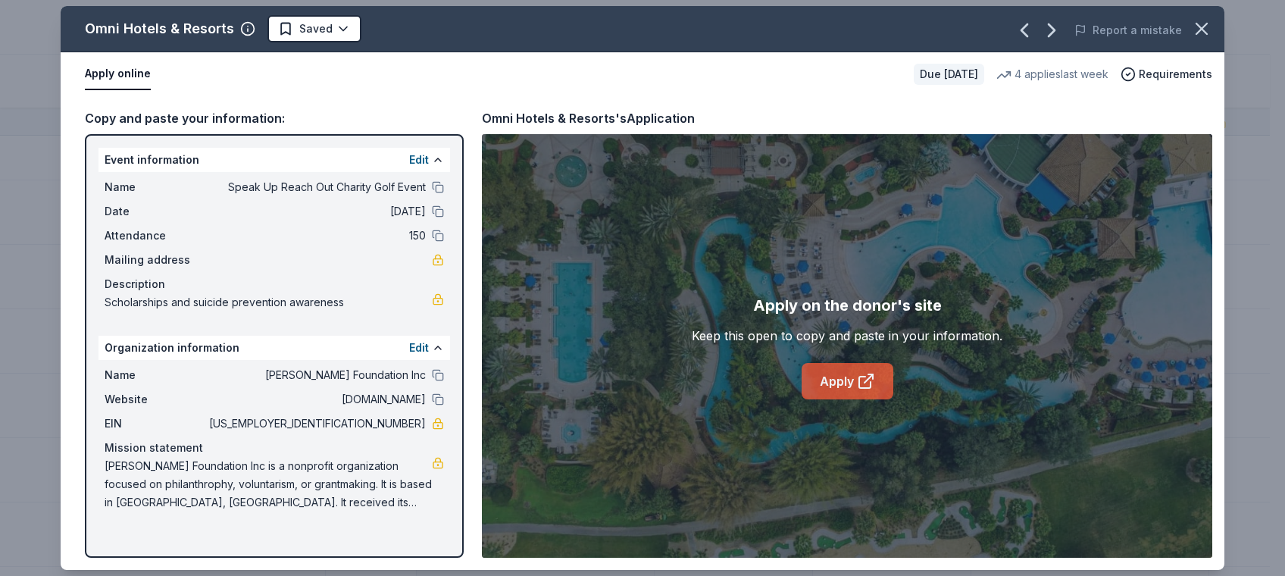
click at [838, 374] on link "Apply" at bounding box center [848, 381] width 92 height 36
click at [1204, 23] on icon "button" at bounding box center [1201, 28] width 21 height 21
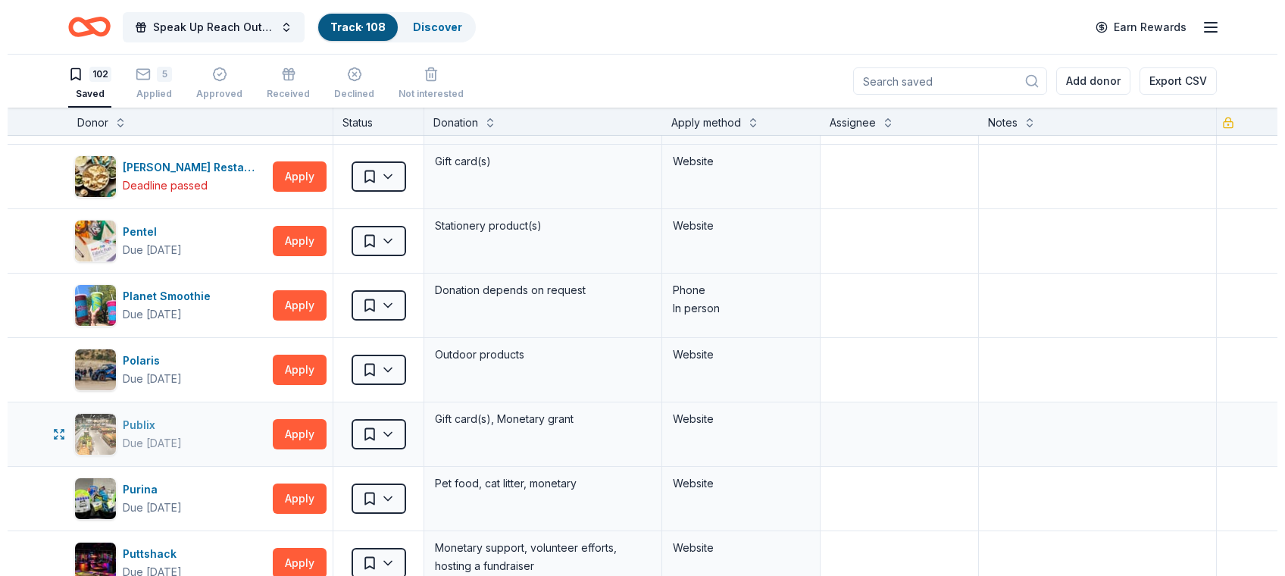
scroll to position [3952, 0]
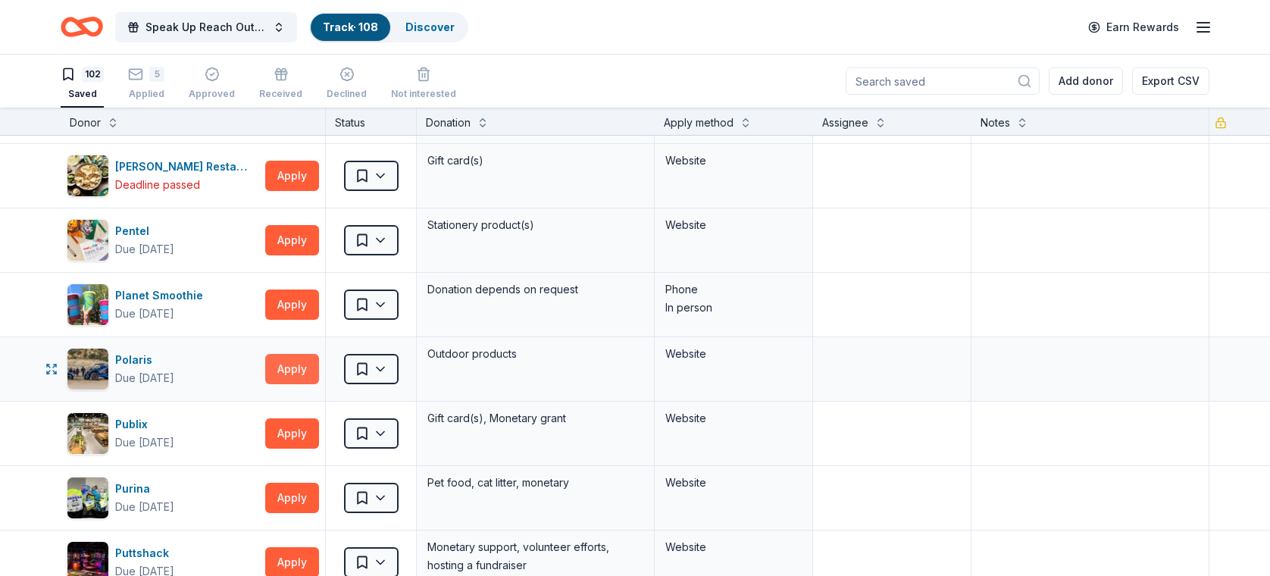
click at [286, 354] on button "Apply" at bounding box center [292, 369] width 54 height 30
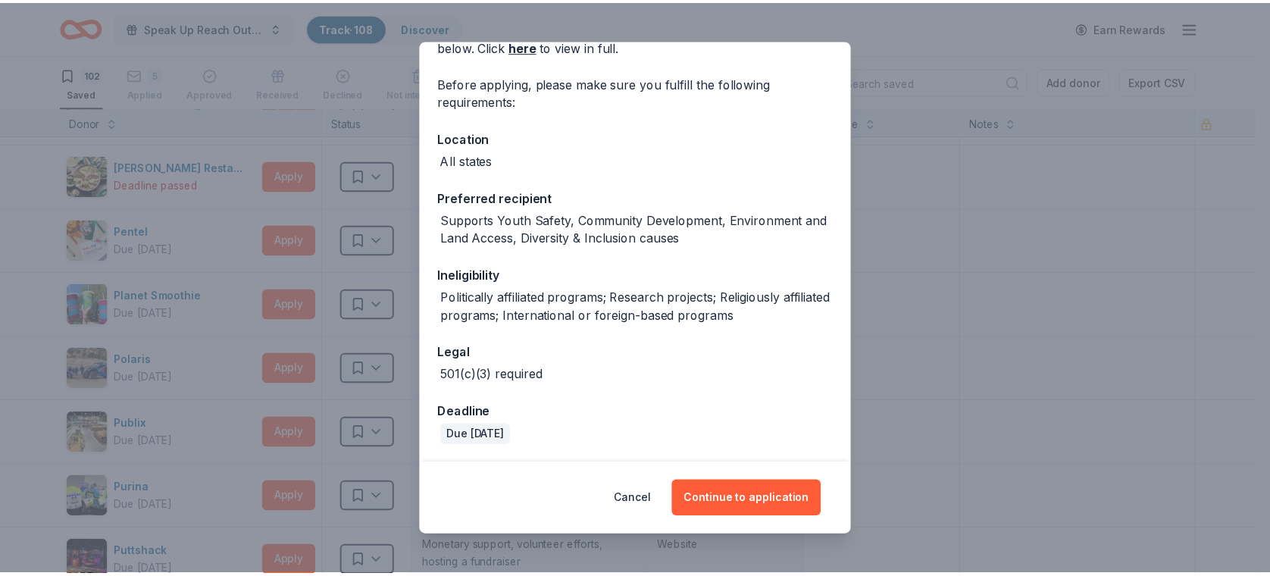
scroll to position [95, 0]
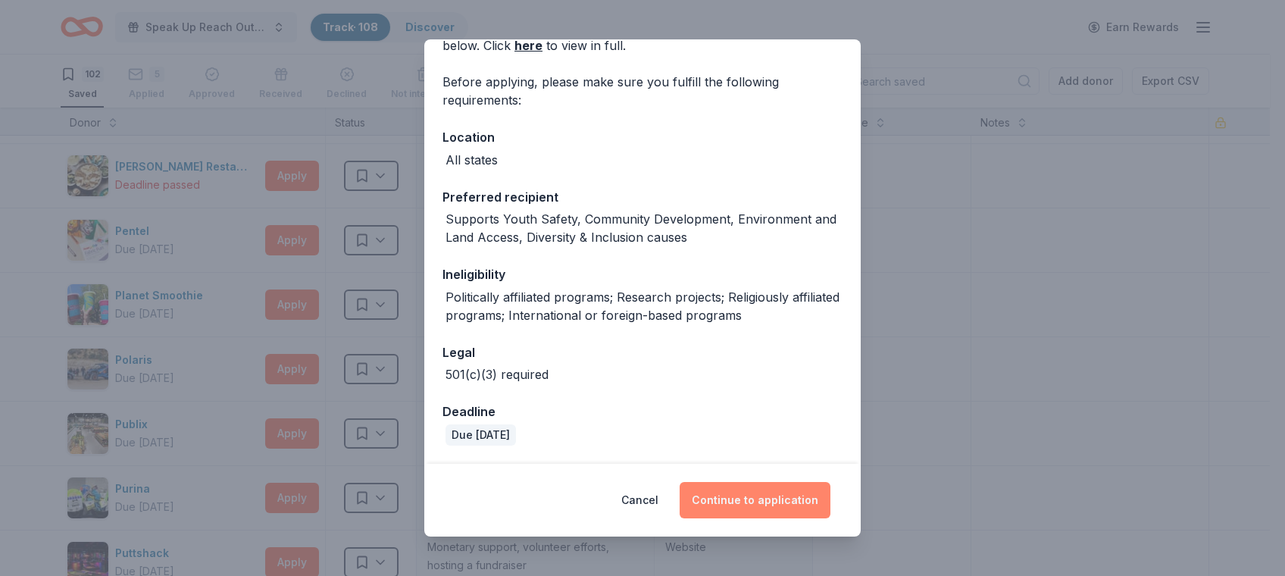
click at [742, 502] on button "Continue to application" at bounding box center [755, 500] width 151 height 36
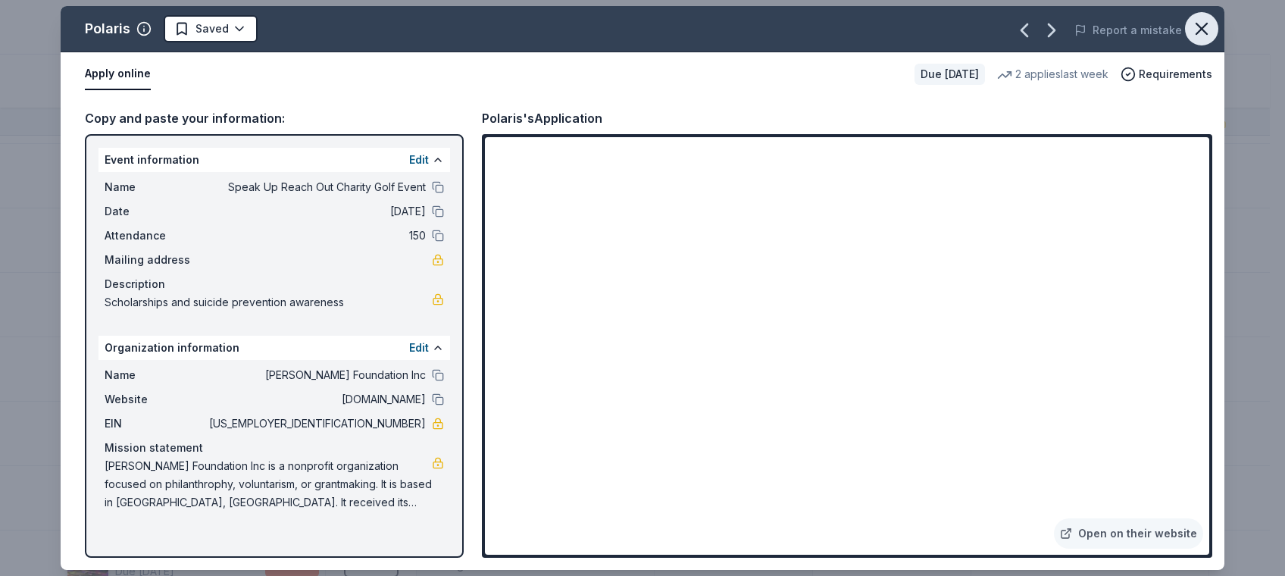
click at [1210, 27] on icon "button" at bounding box center [1201, 28] width 21 height 21
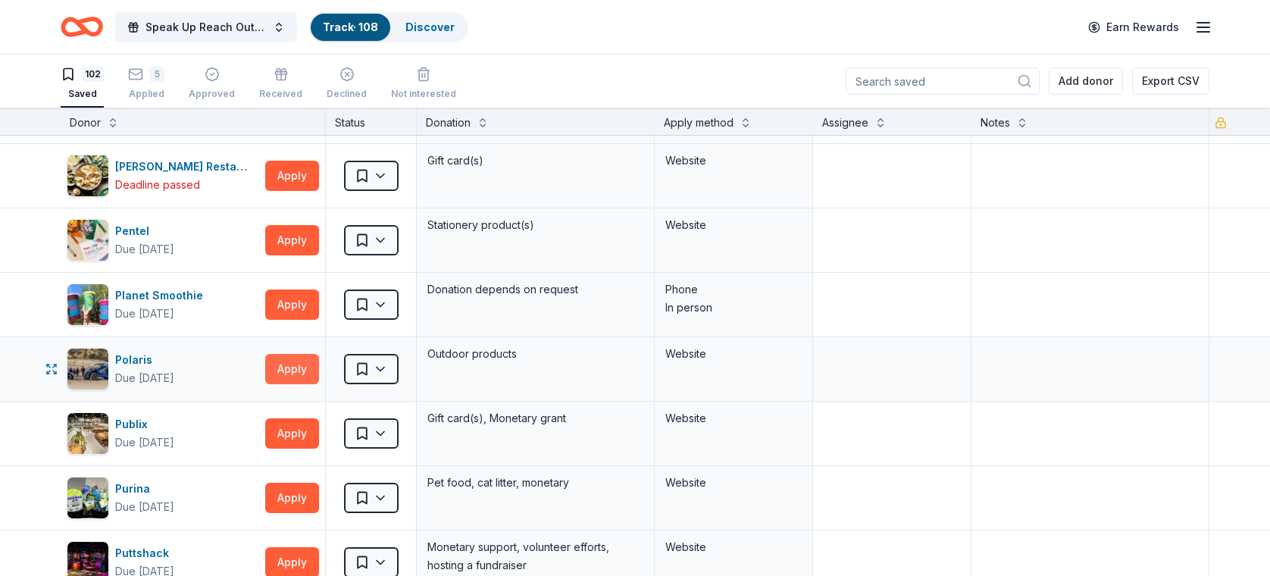
click at [300, 354] on button "Apply" at bounding box center [292, 369] width 54 height 30
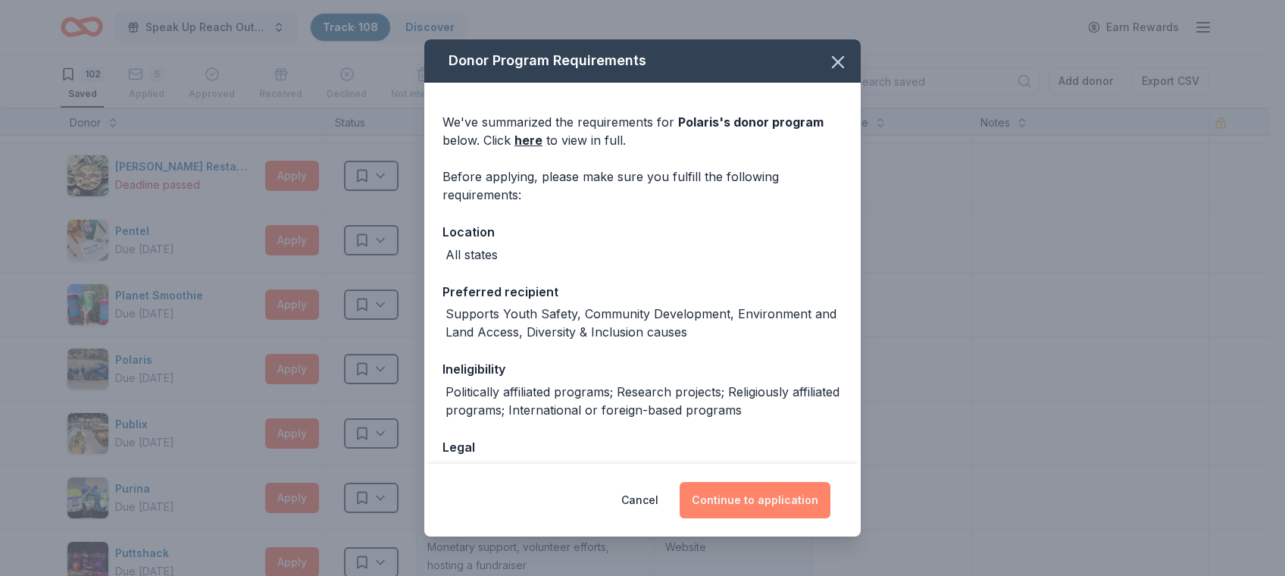
click at [753, 501] on button "Continue to application" at bounding box center [755, 500] width 151 height 36
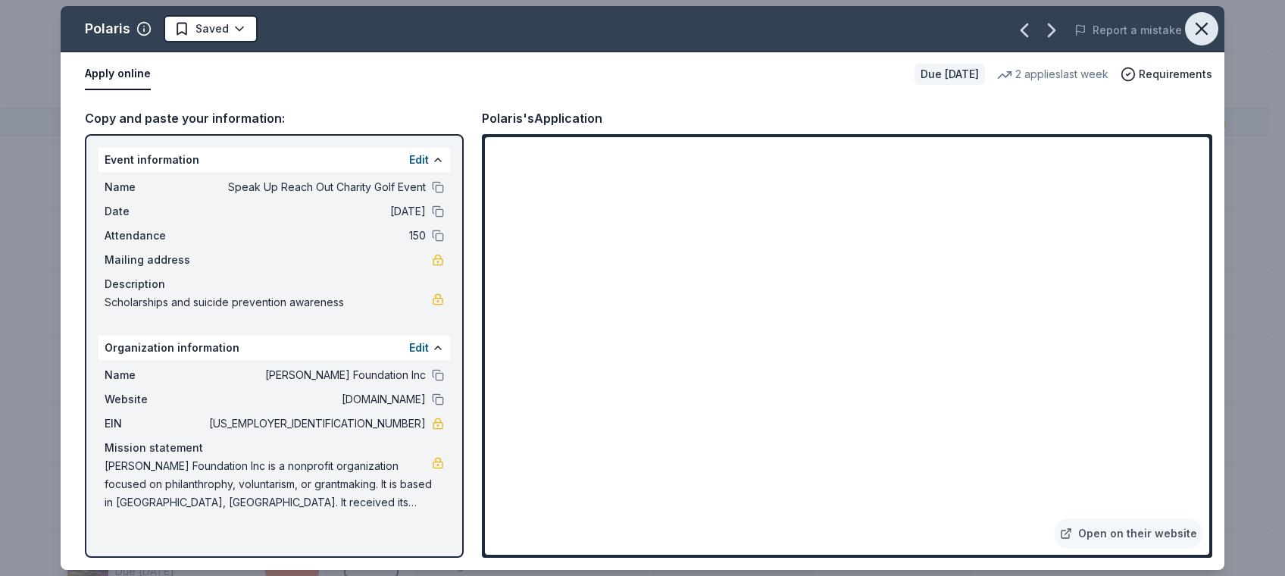
click at [1212, 28] on icon "button" at bounding box center [1201, 28] width 21 height 21
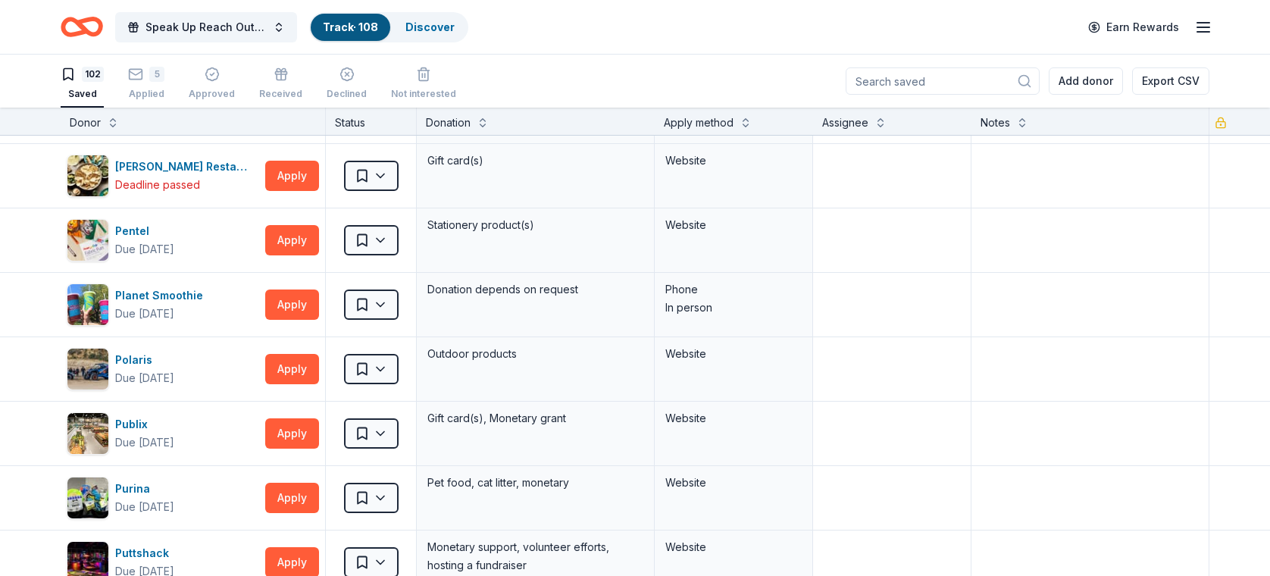
click at [1210, 21] on icon "button" at bounding box center [1203, 27] width 18 height 18
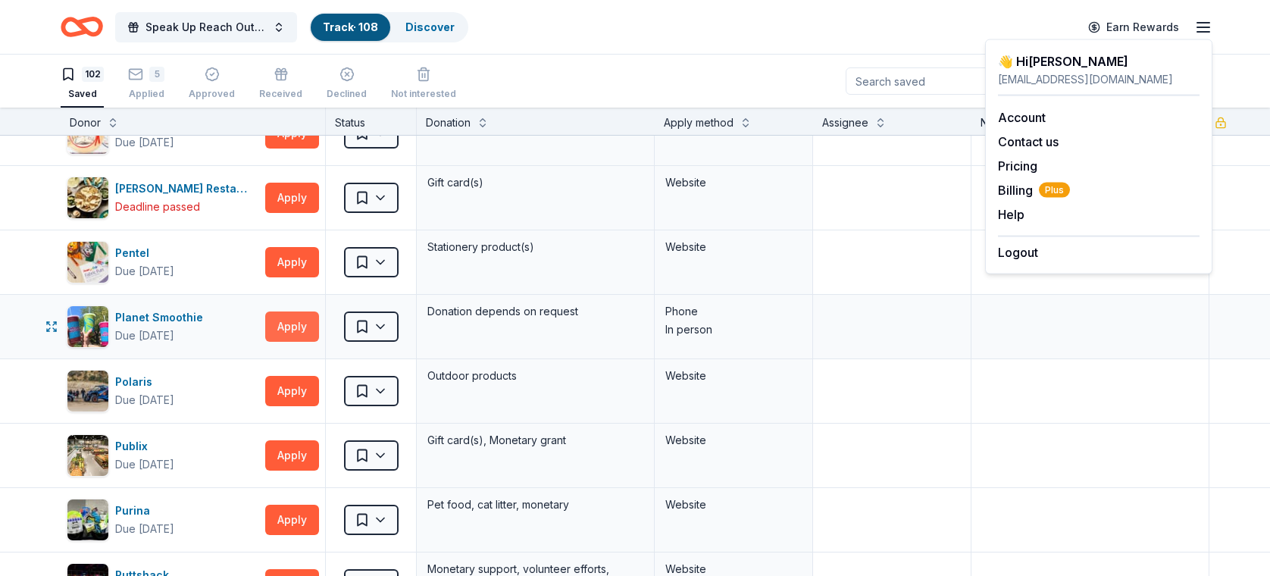
scroll to position [3929, 0]
click at [143, 82] on div "5 Applied" at bounding box center [146, 74] width 36 height 33
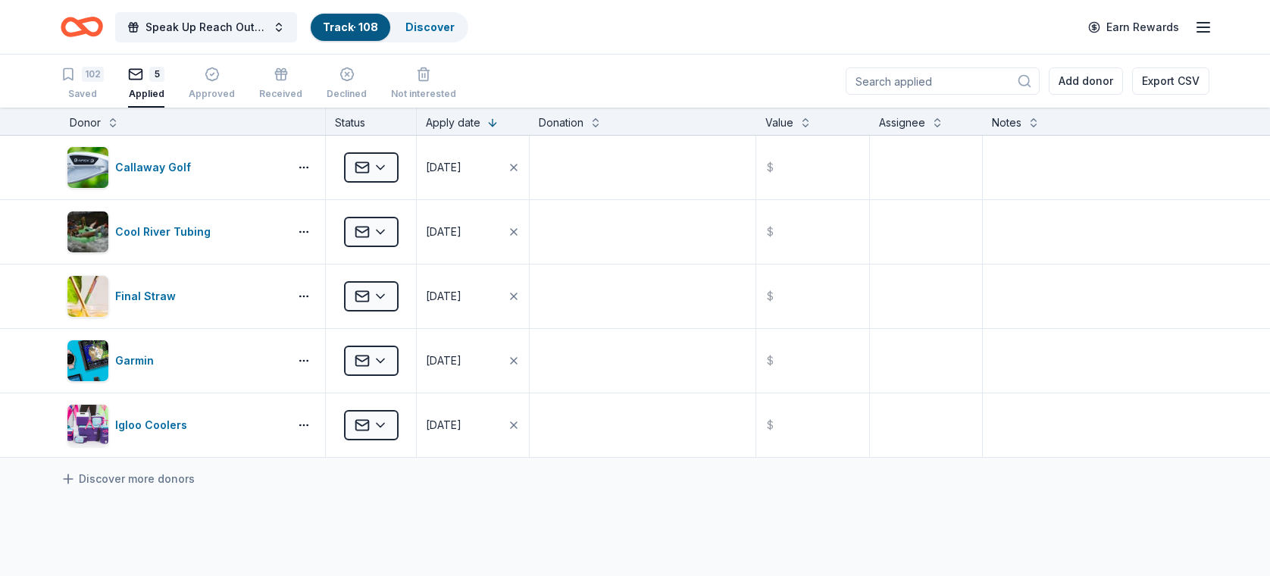
click at [344, 23] on link "Track · 108" at bounding box center [350, 26] width 55 height 13
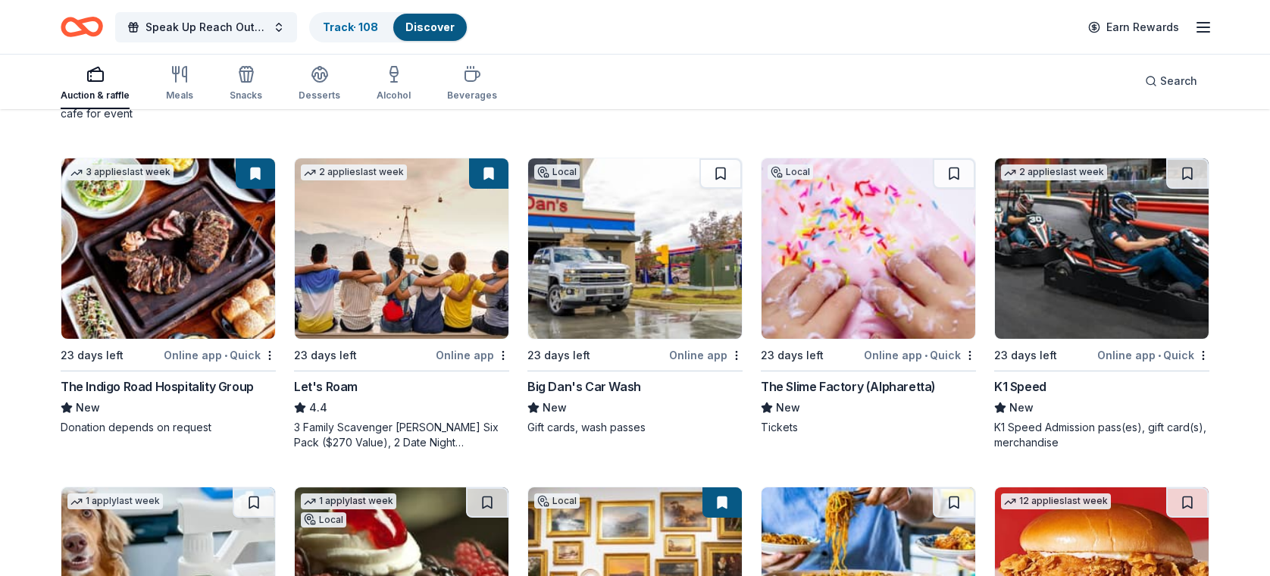
scroll to position [450, 0]
click at [1109, 258] on img at bounding box center [1102, 248] width 214 height 180
click at [349, 27] on link "Track · 108" at bounding box center [350, 26] width 55 height 13
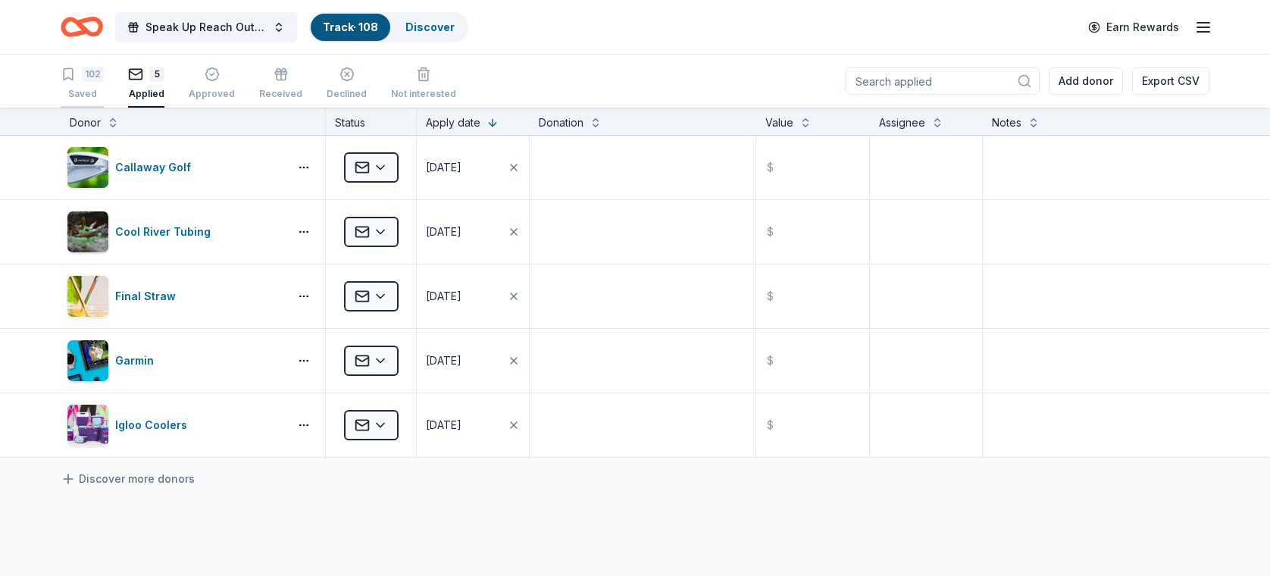
click at [84, 88] on div "Saved" at bounding box center [82, 94] width 43 height 12
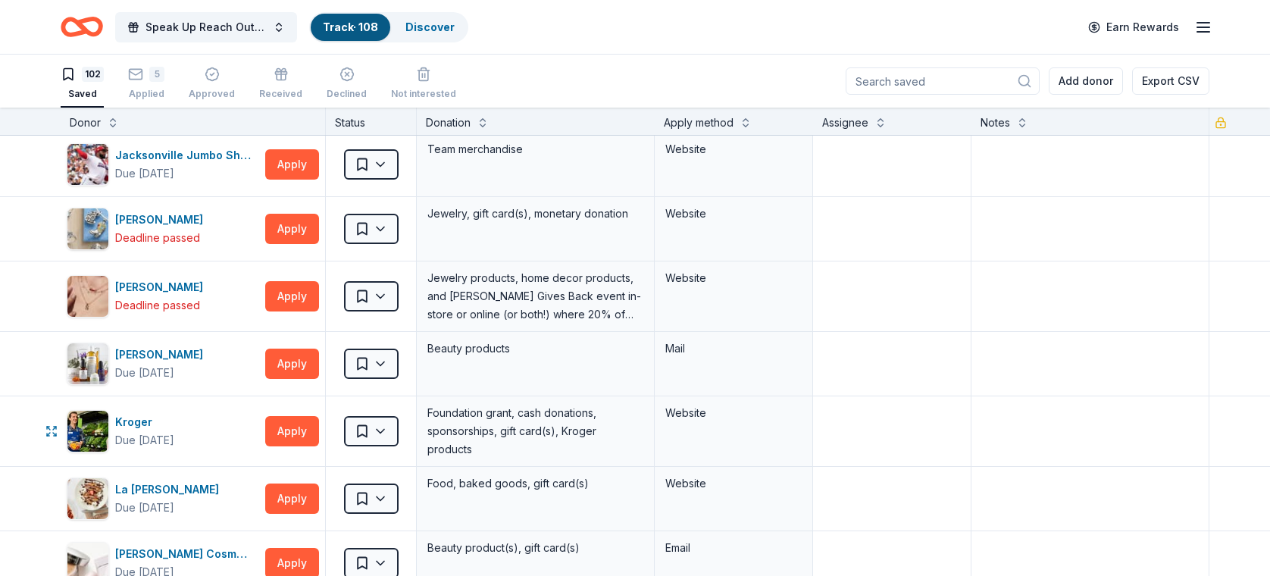
scroll to position [2715, 0]
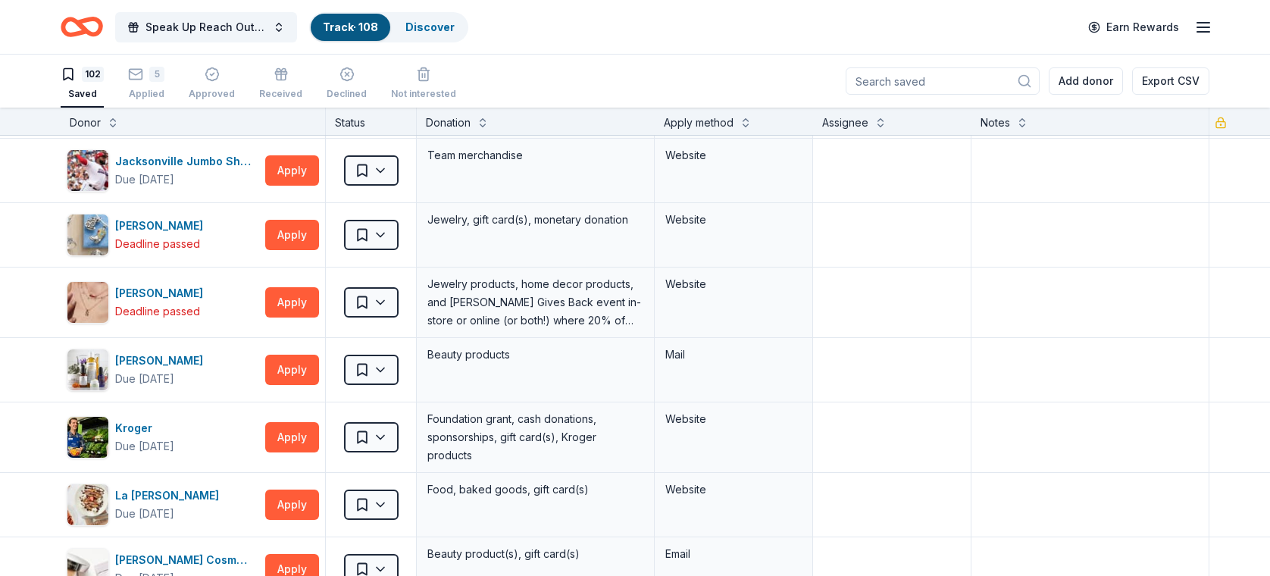
click at [340, 31] on link "Track · 108" at bounding box center [350, 26] width 55 height 13
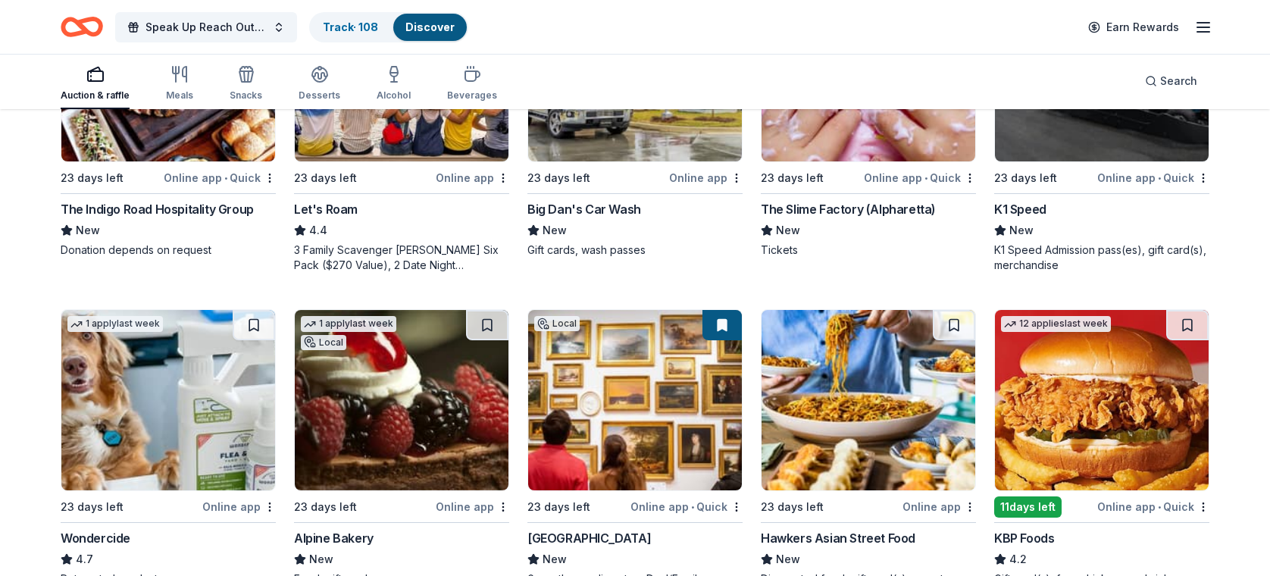
scroll to position [621, 0]
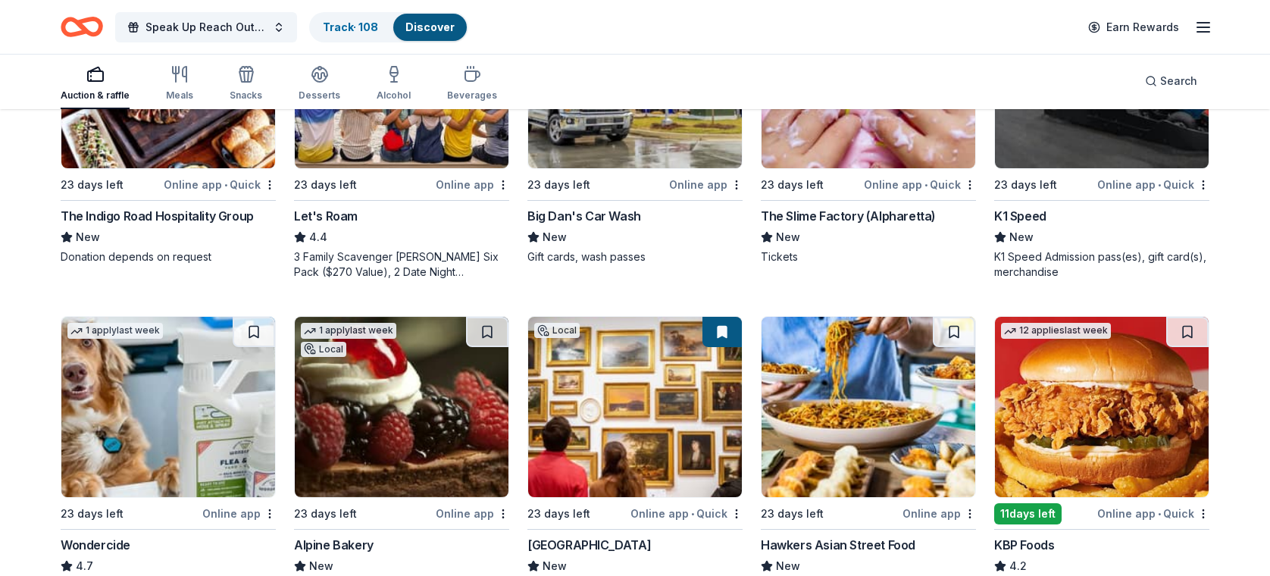
click at [1032, 214] on div "K1 Speed" at bounding box center [1020, 216] width 52 height 18
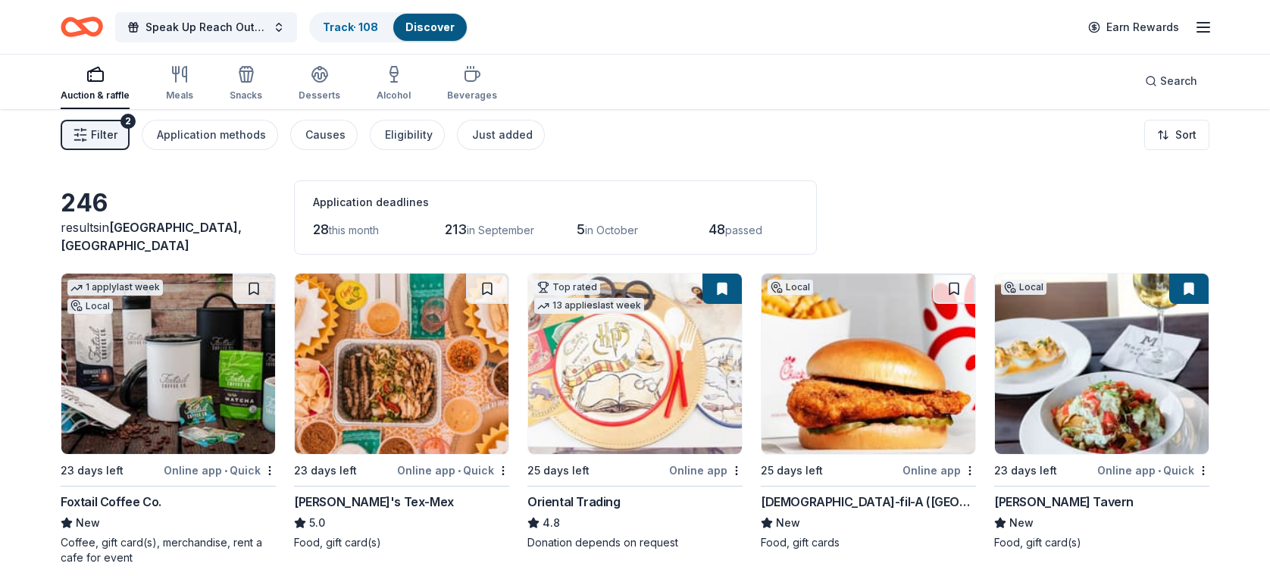
scroll to position [0, 0]
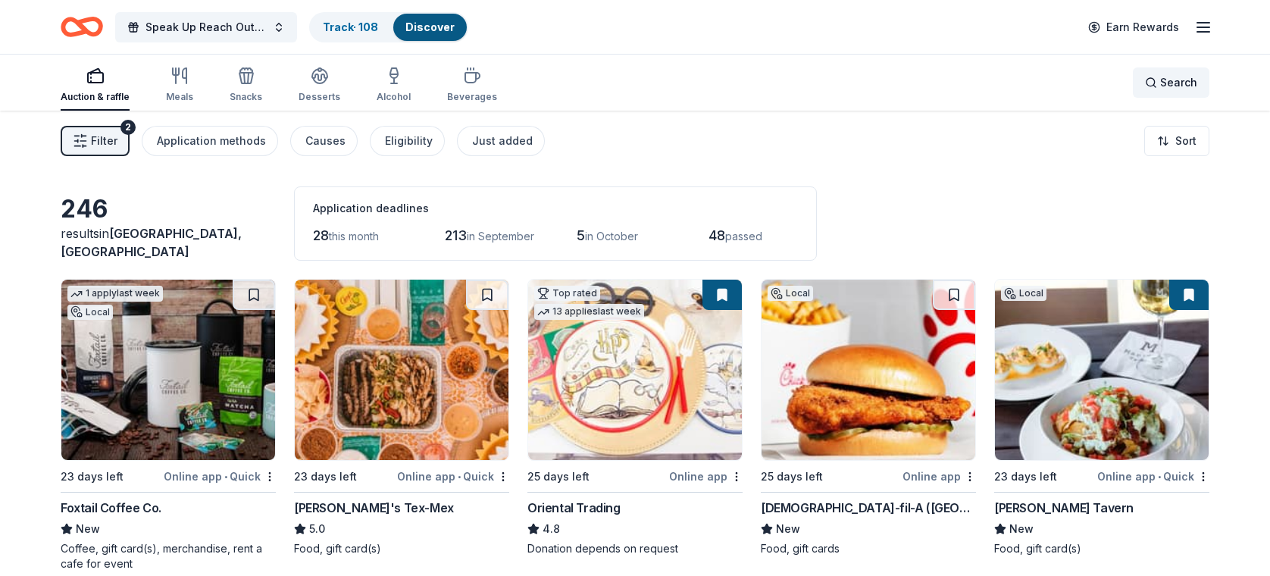
click at [1149, 83] on div "Search" at bounding box center [1171, 83] width 52 height 18
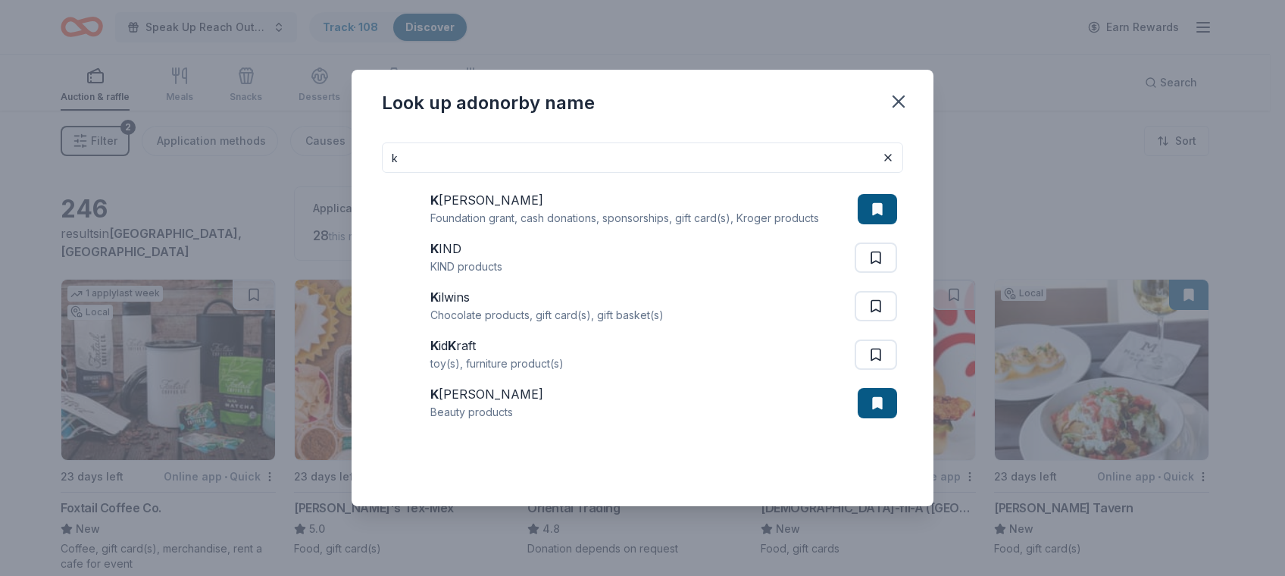
type input "k"
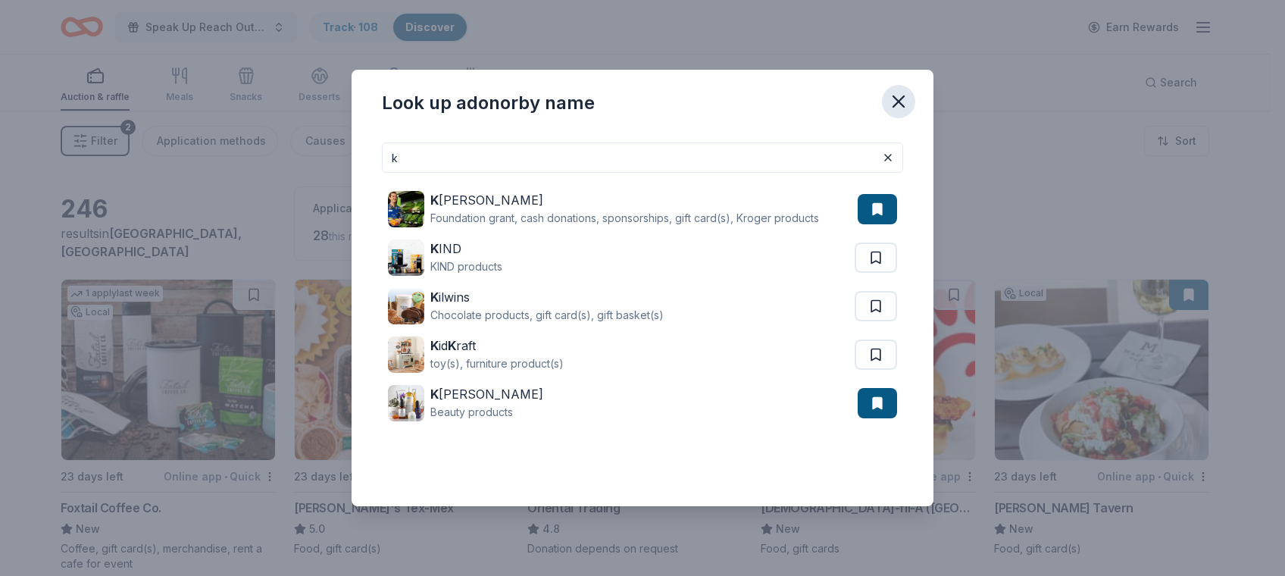
click at [894, 99] on icon "button" at bounding box center [898, 101] width 21 height 21
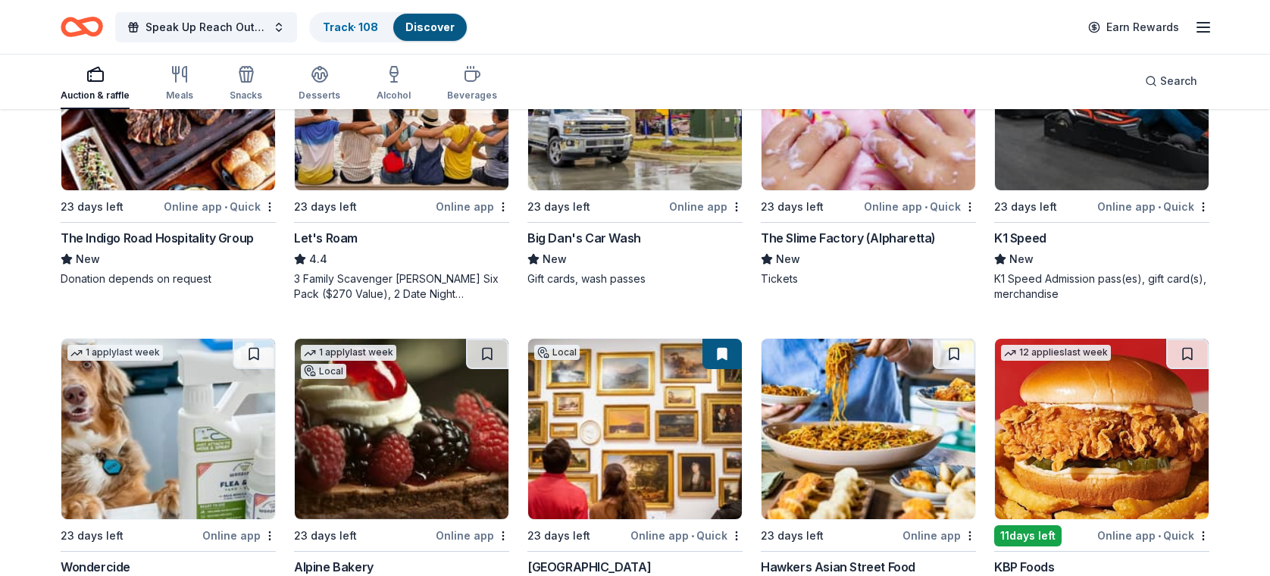
scroll to position [613, 0]
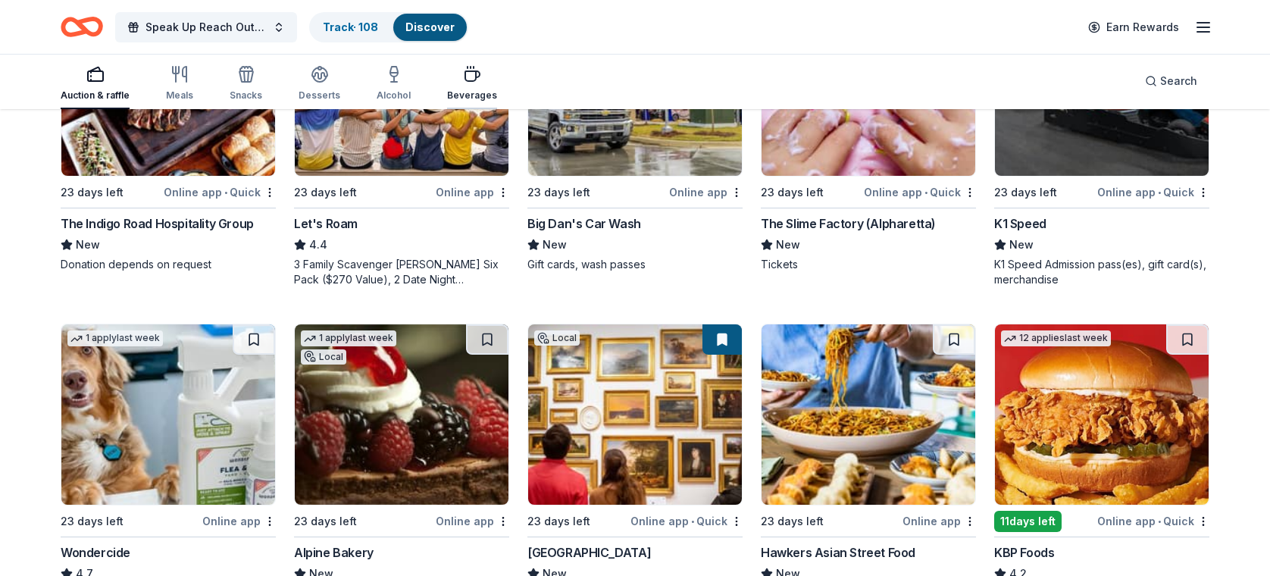
click at [474, 77] on div "button" at bounding box center [472, 74] width 50 height 18
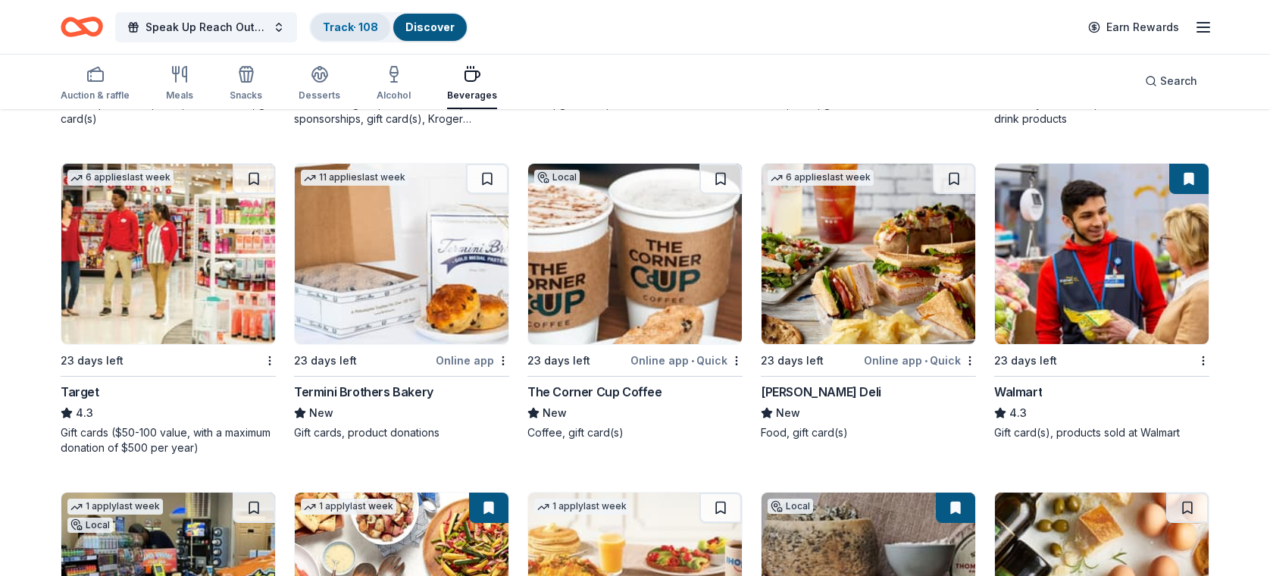
scroll to position [725, 0]
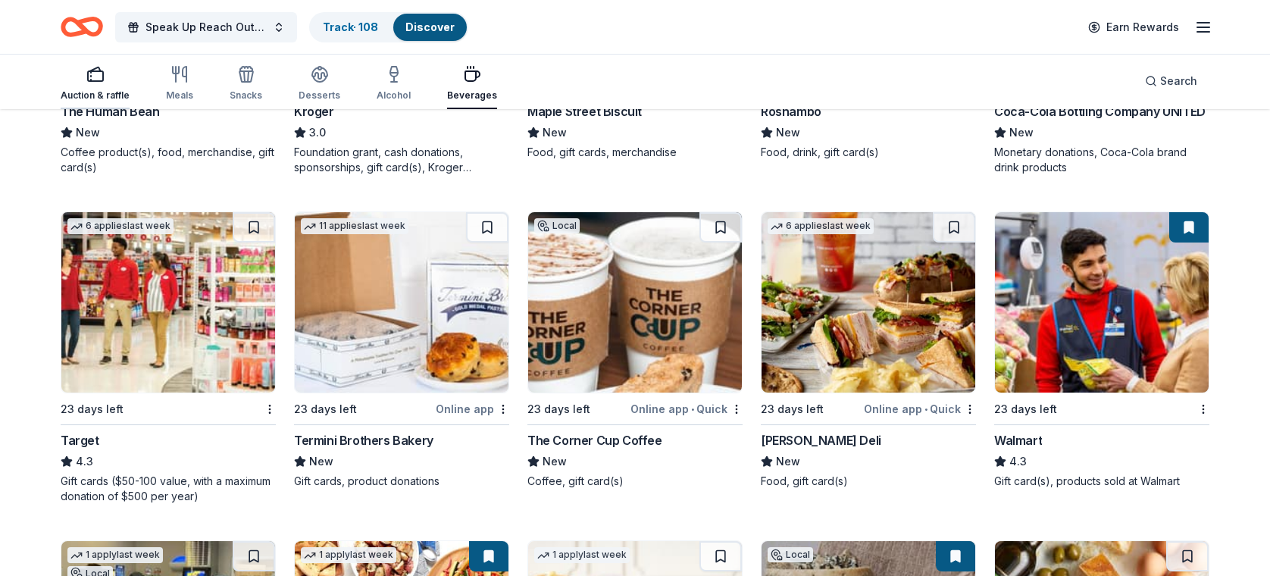
click at [88, 80] on rect "button" at bounding box center [95, 76] width 15 height 10
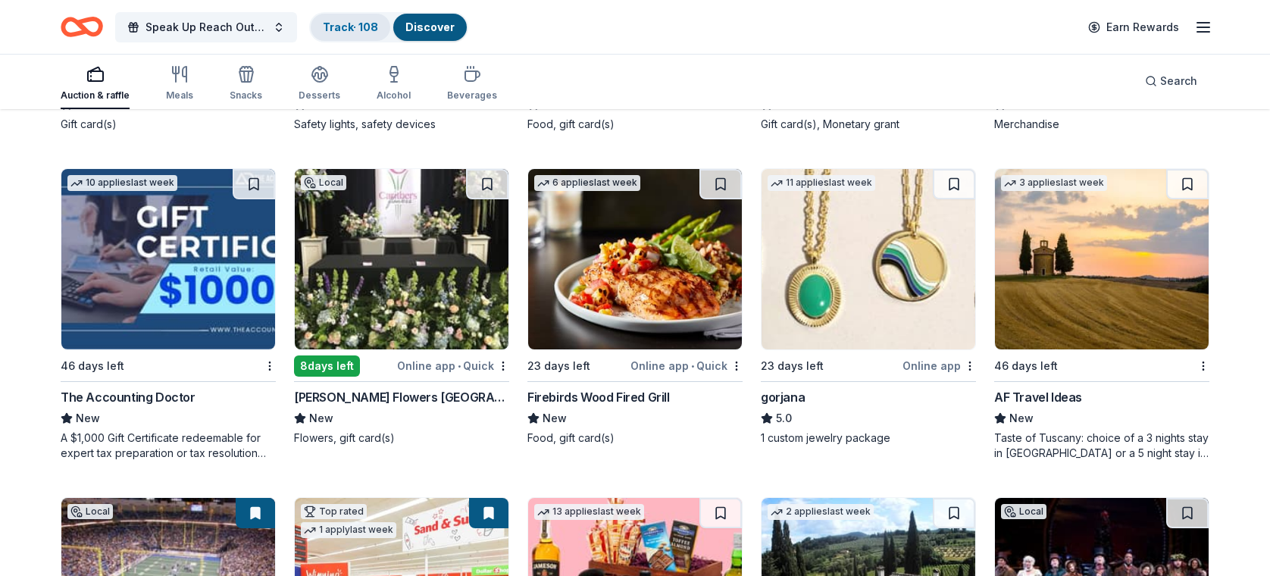
scroll to position [2308, 0]
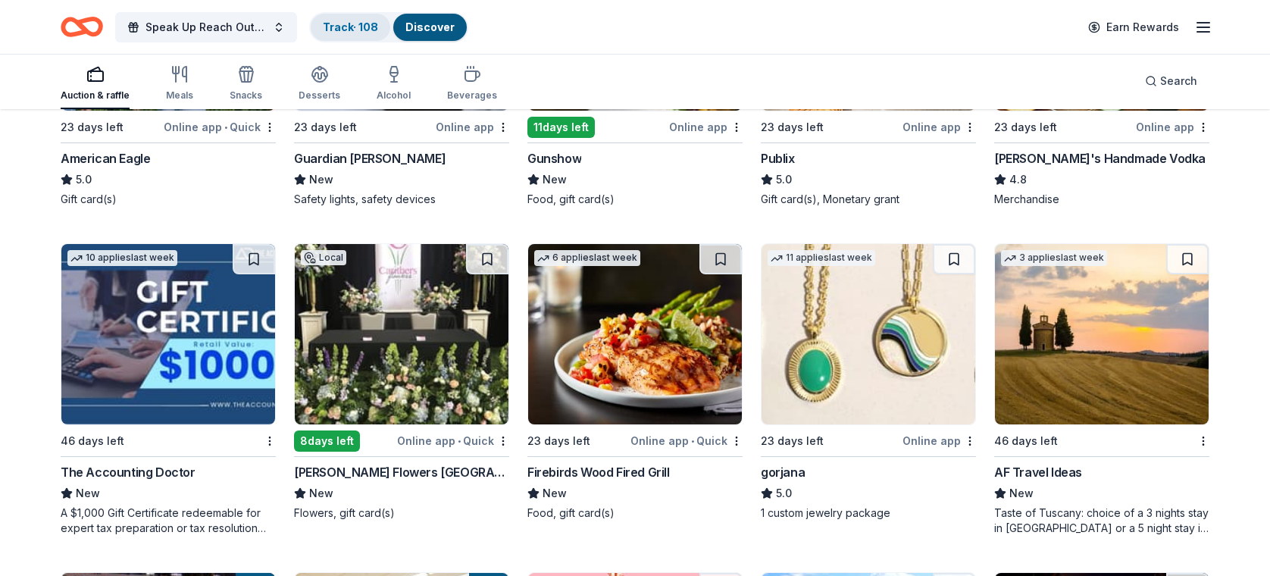
click at [369, 27] on link "Track · 108" at bounding box center [350, 26] width 55 height 13
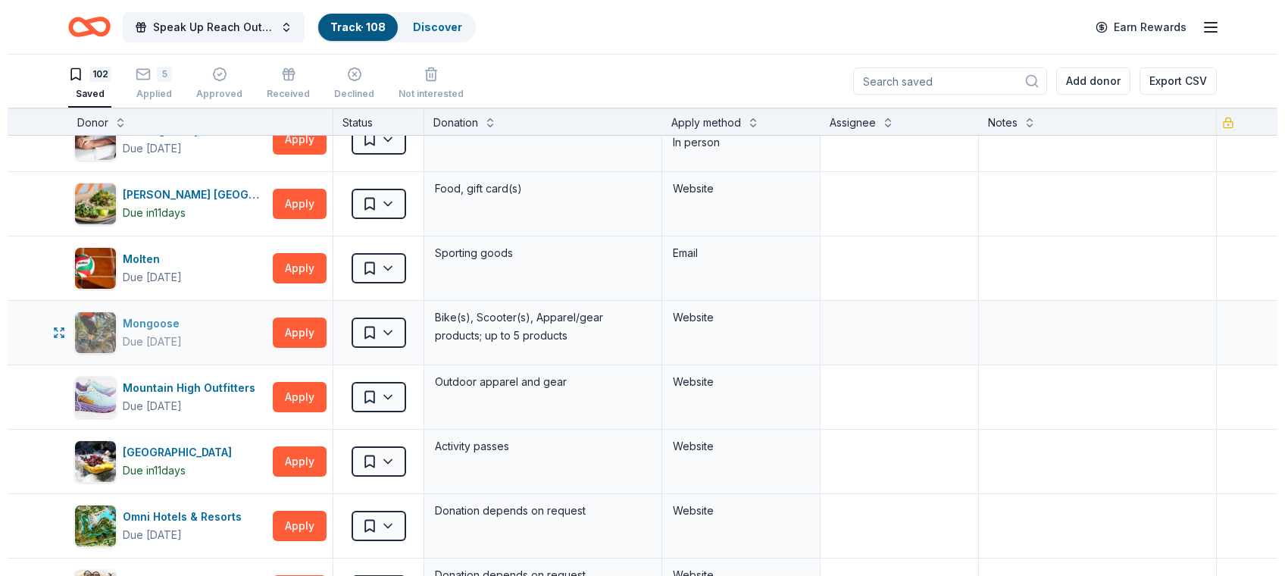
scroll to position [3477, 0]
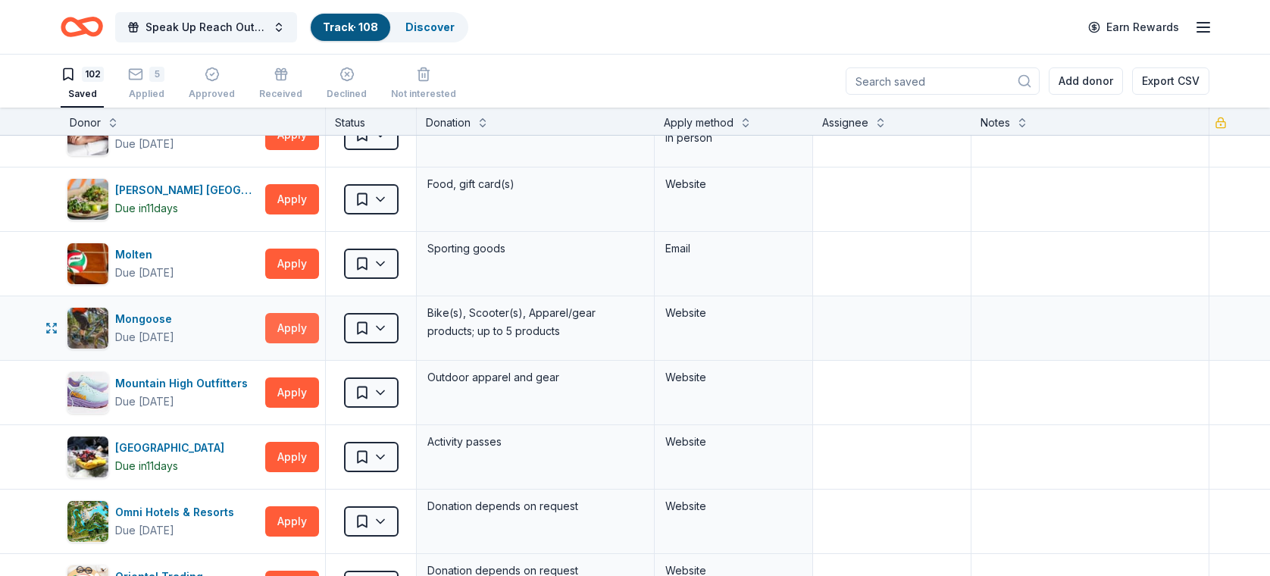
click at [284, 314] on button "Apply" at bounding box center [292, 328] width 54 height 30
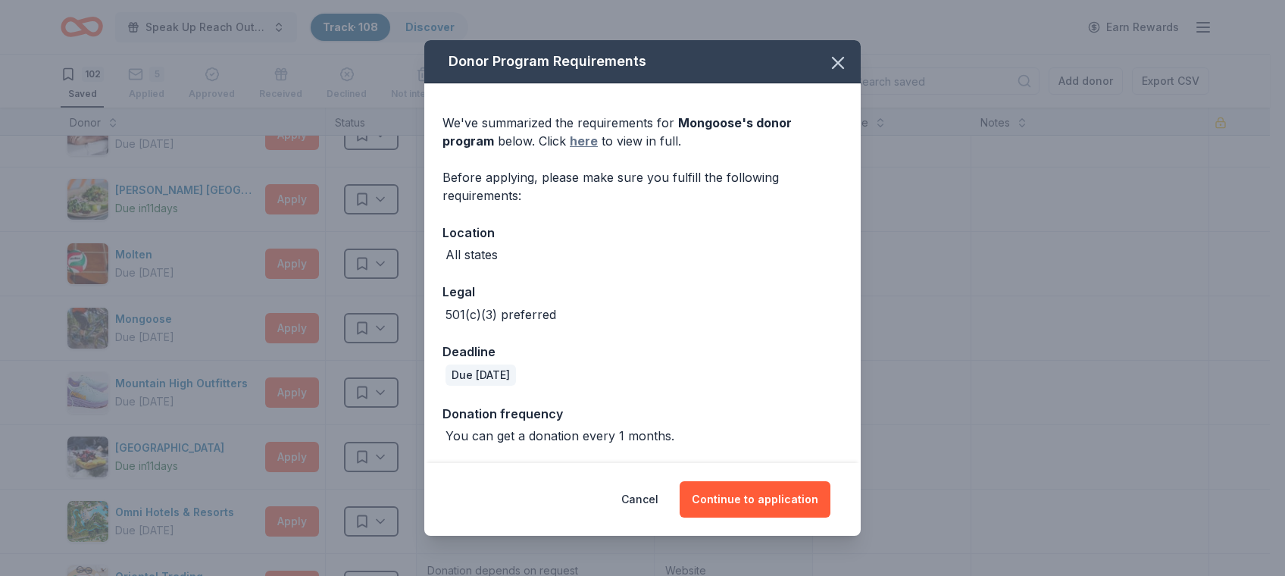
click at [570, 144] on link "here" at bounding box center [584, 141] width 28 height 18
click at [787, 500] on button "Continue to application" at bounding box center [755, 499] width 151 height 36
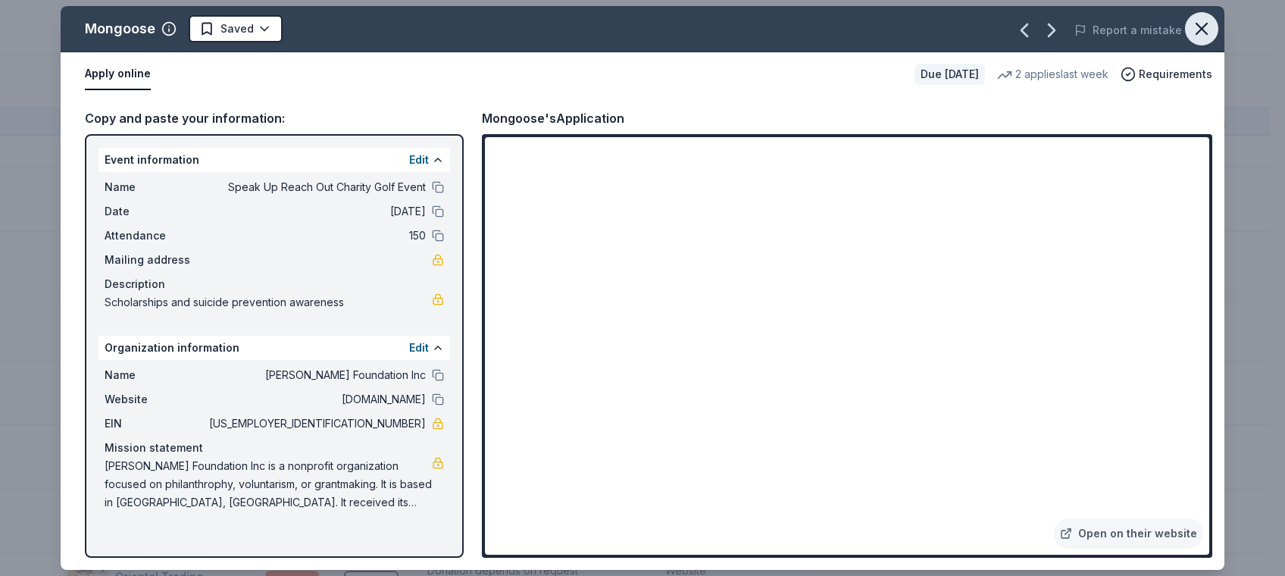
click at [1201, 40] on button "button" at bounding box center [1201, 28] width 33 height 33
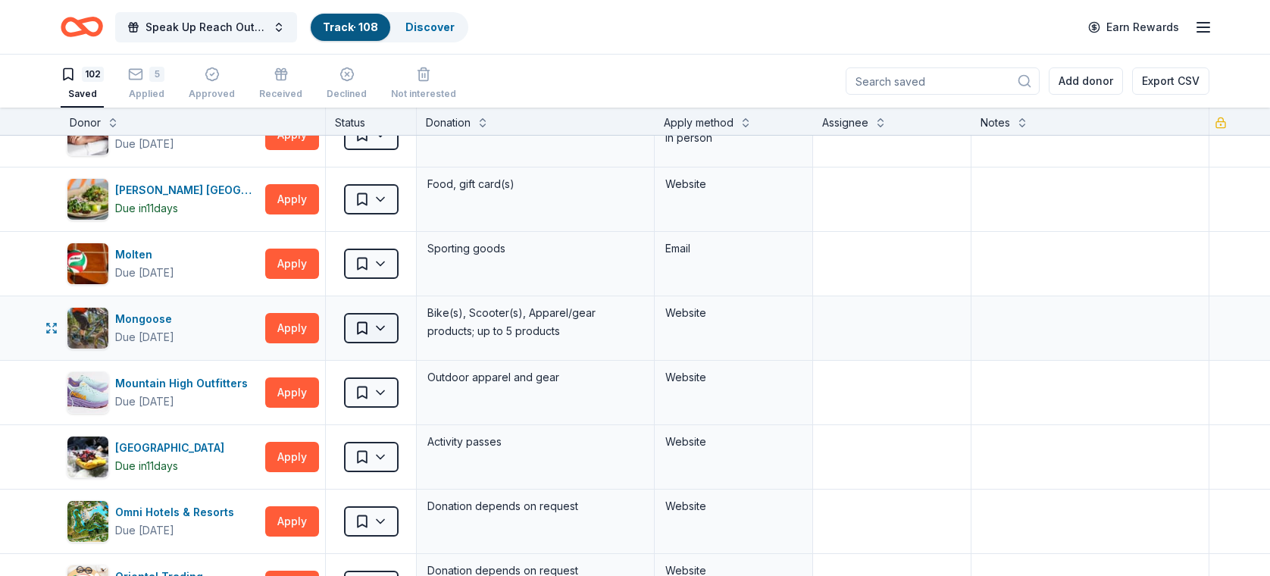
click at [382, 321] on html "Speak Up Reach Out Charity Golf Event Track · 108 Discover Earn Rewards 102 Sav…" at bounding box center [635, 288] width 1270 height 576
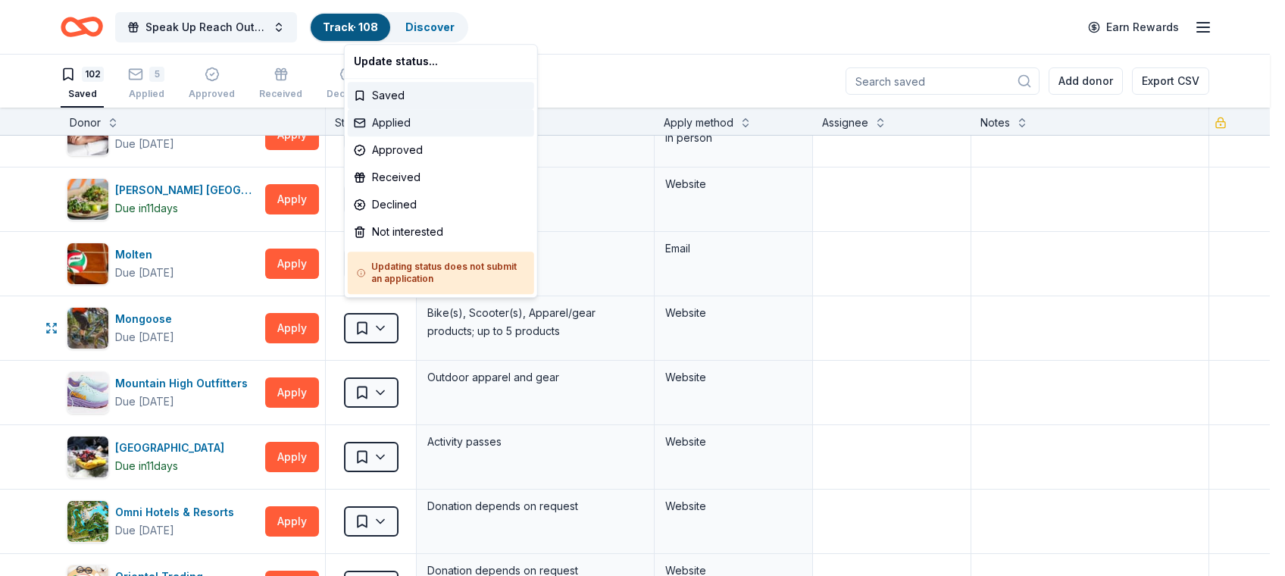
click at [377, 115] on div "Applied" at bounding box center [441, 122] width 186 height 27
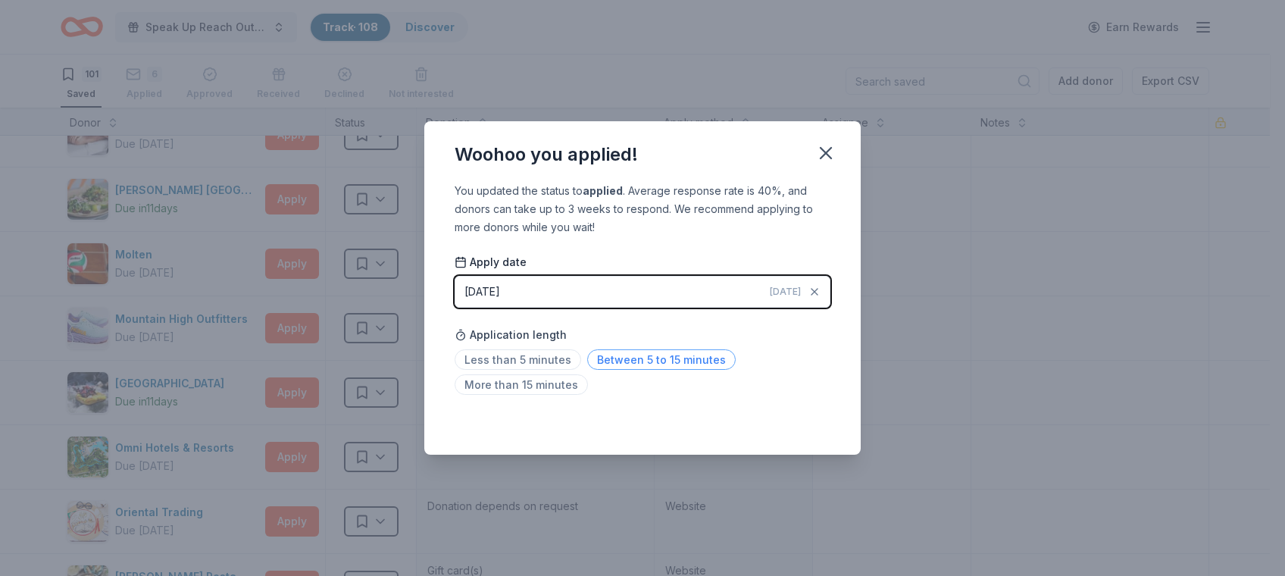
click at [612, 357] on span "Between 5 to 15 minutes" at bounding box center [661, 359] width 149 height 20
click at [836, 150] on icon "button" at bounding box center [826, 152] width 21 height 21
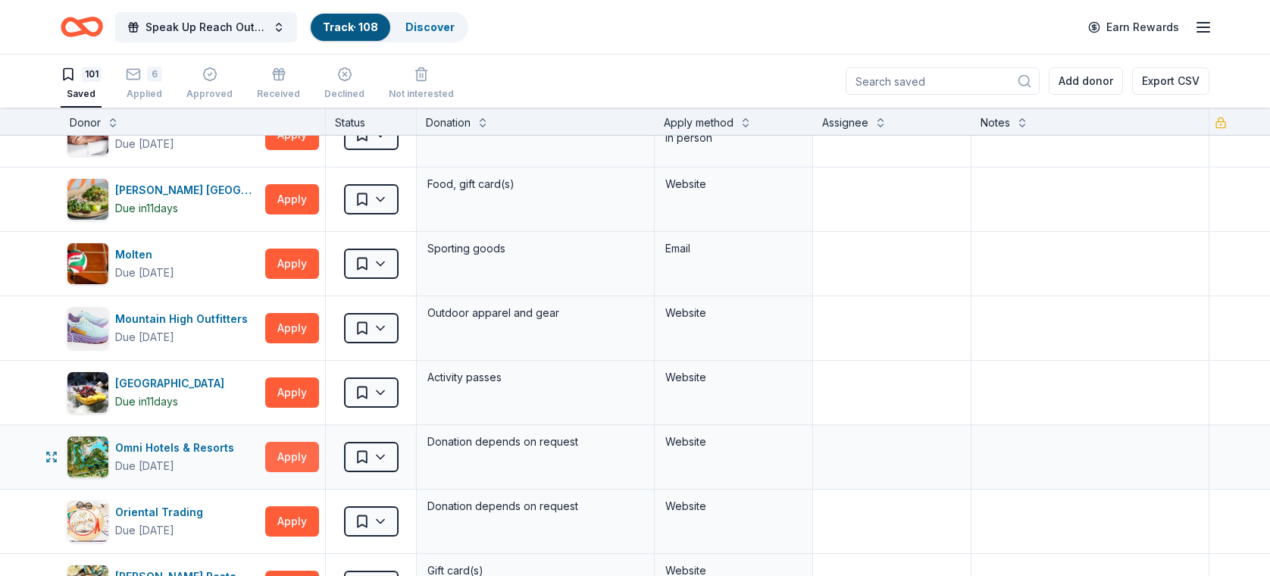
click at [289, 442] on button "Apply" at bounding box center [292, 457] width 54 height 30
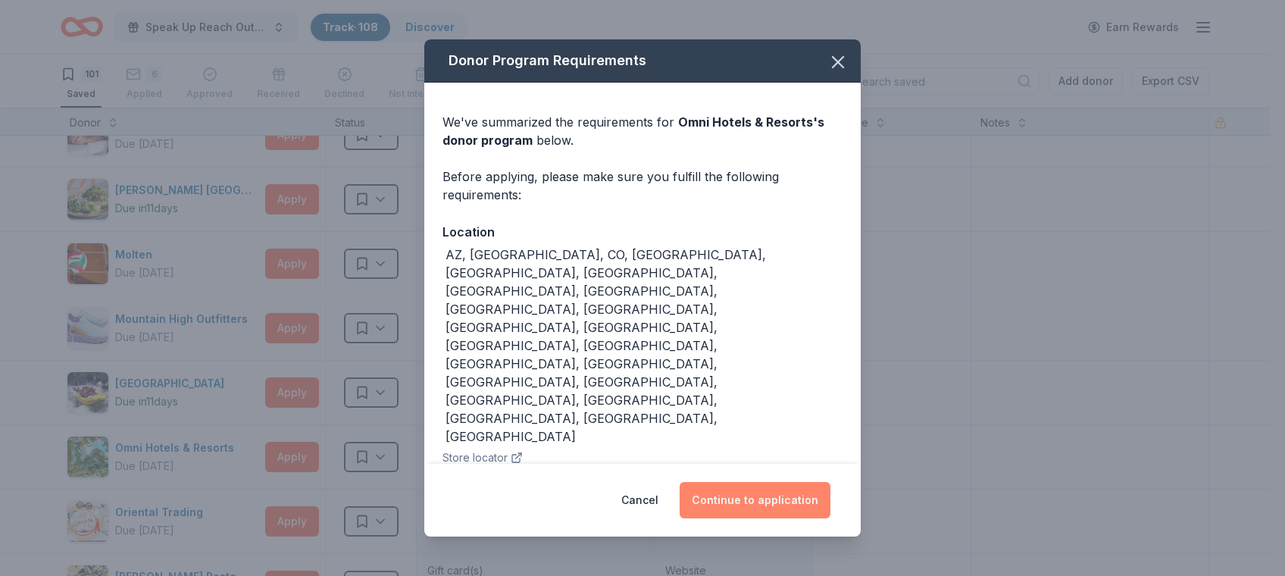
click at [755, 482] on button "Continue to application" at bounding box center [755, 500] width 151 height 36
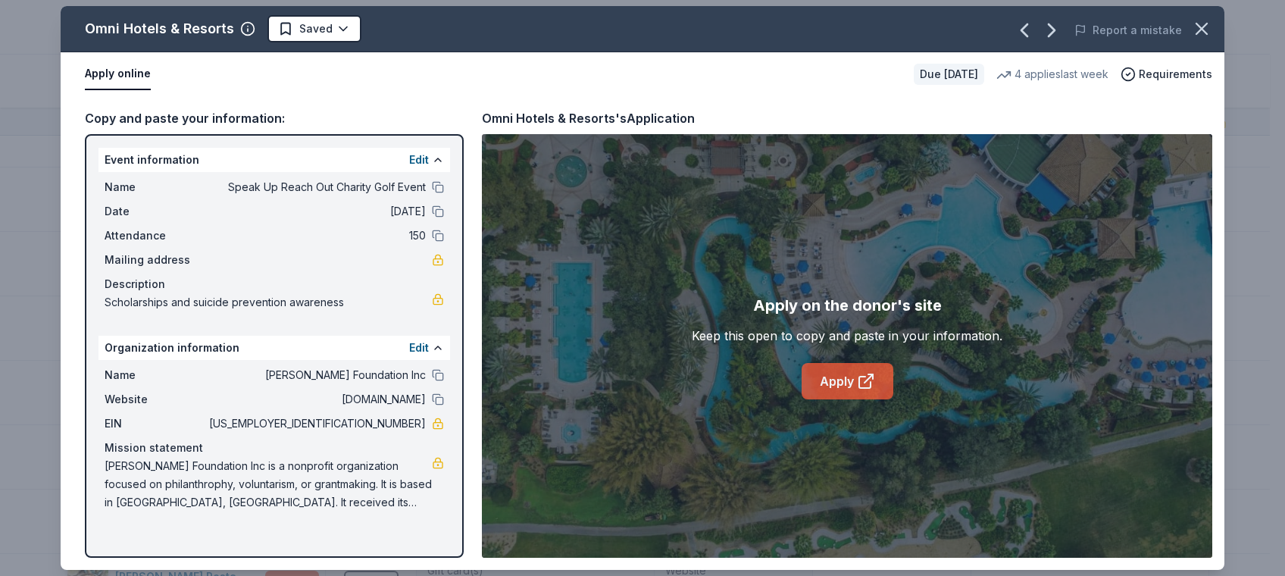
click at [856, 391] on link "Apply" at bounding box center [848, 381] width 92 height 36
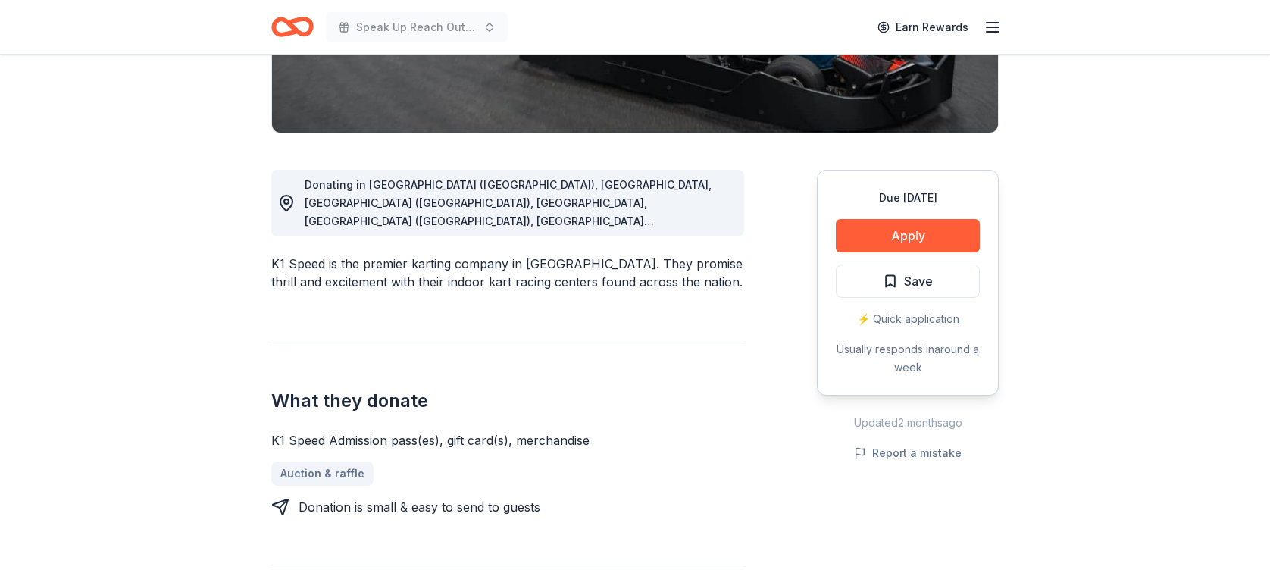
scroll to position [315, 0]
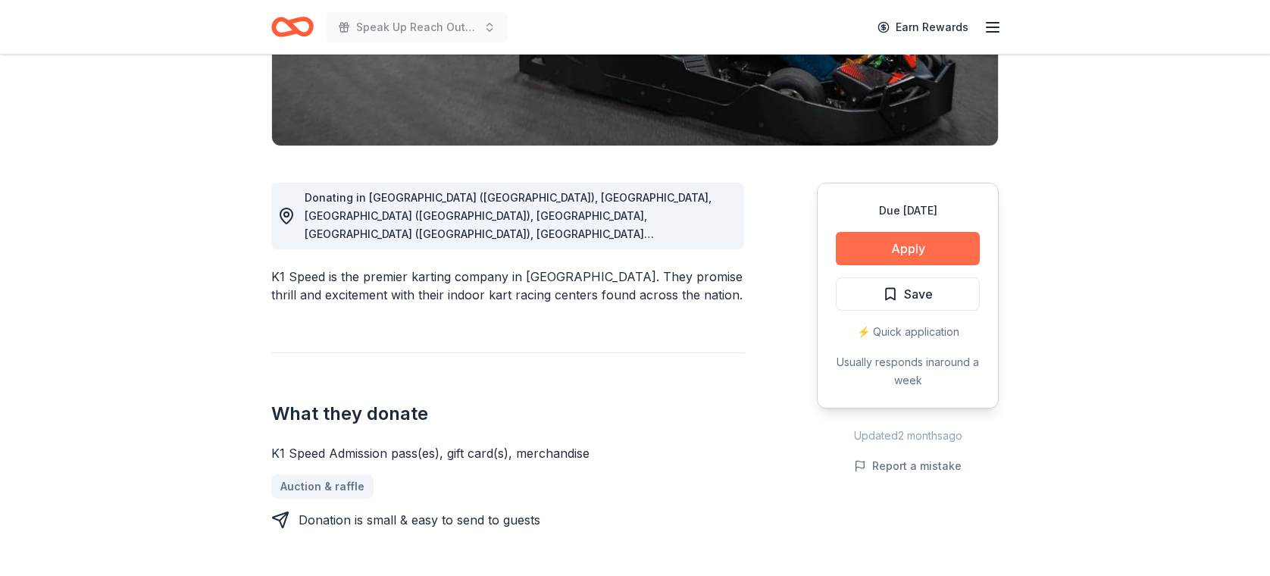
click at [913, 241] on button "Apply" at bounding box center [908, 248] width 144 height 33
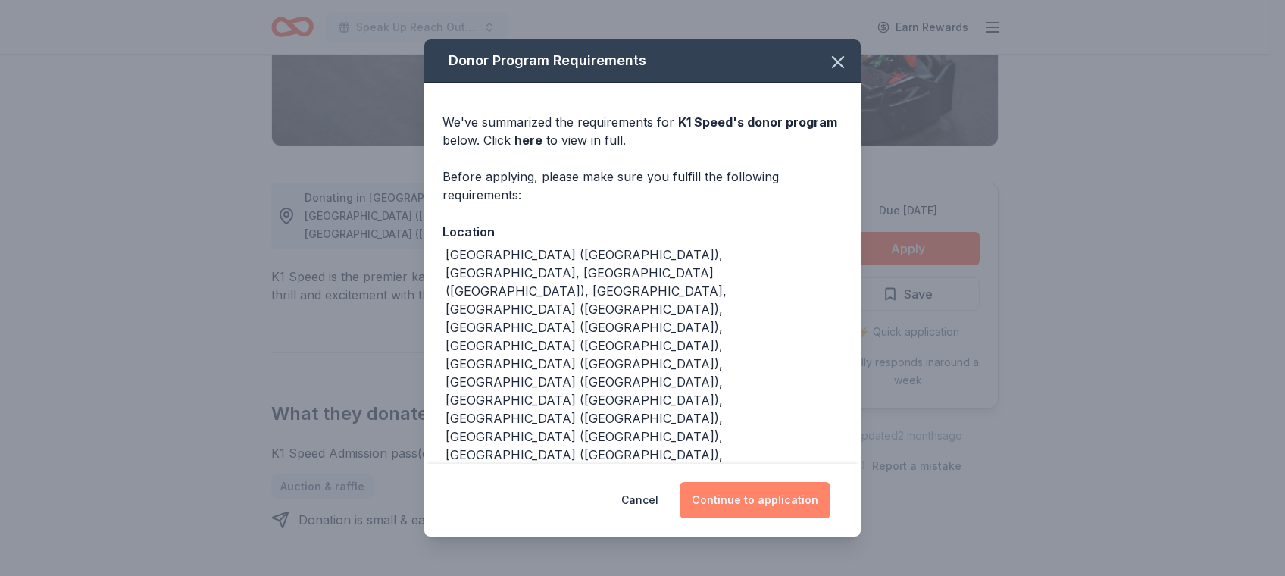
click at [771, 503] on button "Continue to application" at bounding box center [755, 500] width 151 height 36
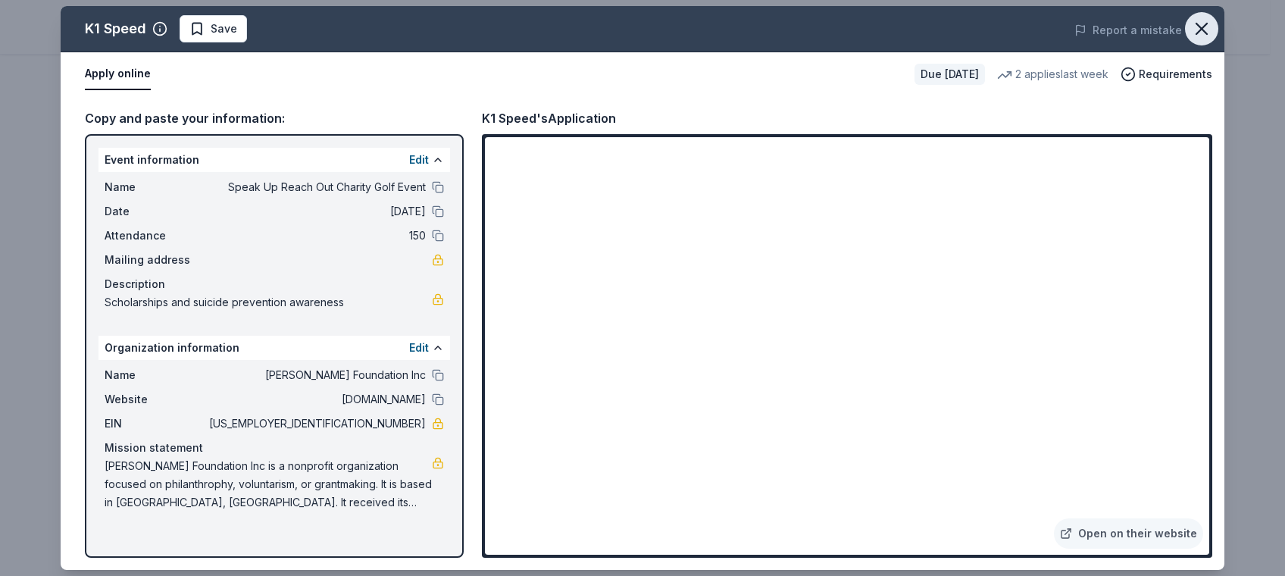
click at [1199, 20] on icon "button" at bounding box center [1201, 28] width 21 height 21
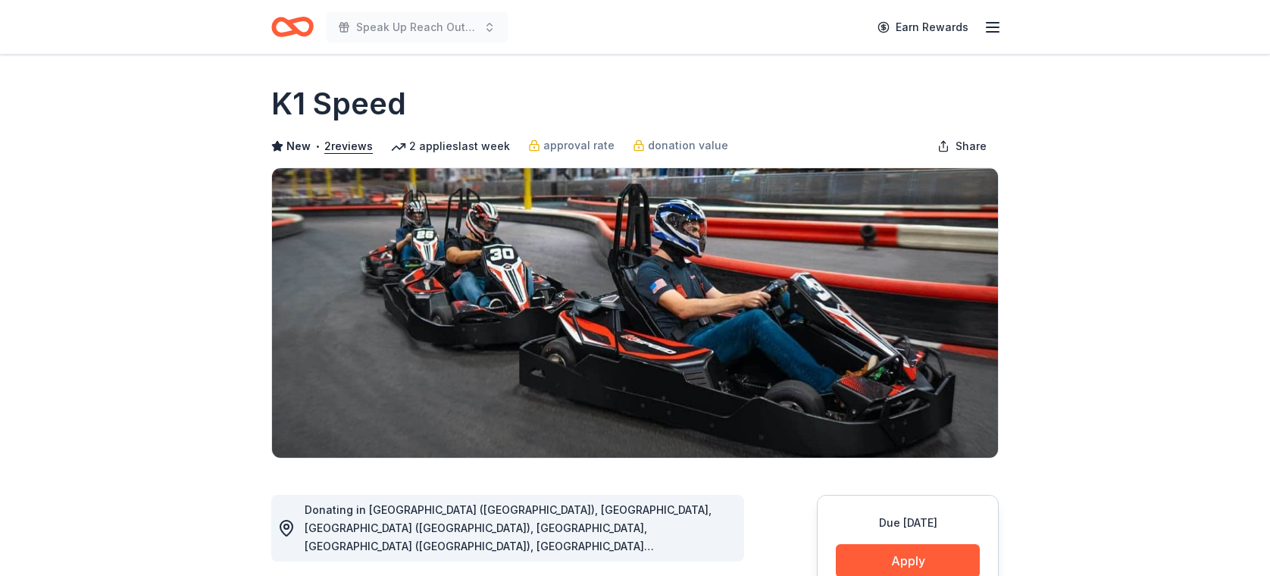
scroll to position [0, 0]
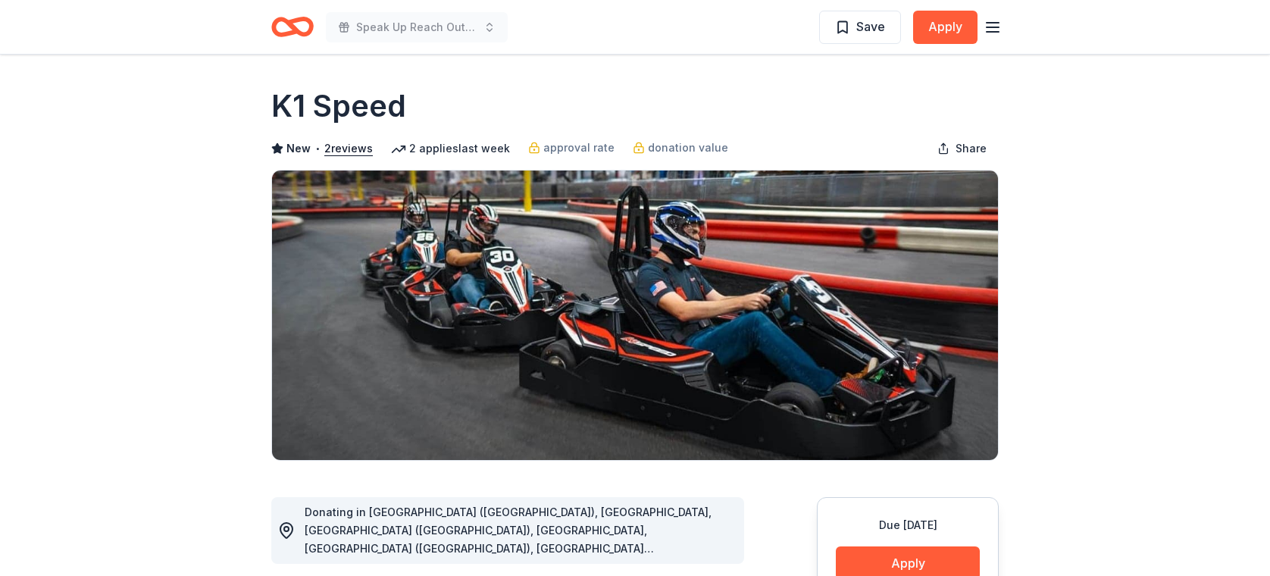
click at [998, 23] on icon "button" at bounding box center [993, 27] width 18 height 18
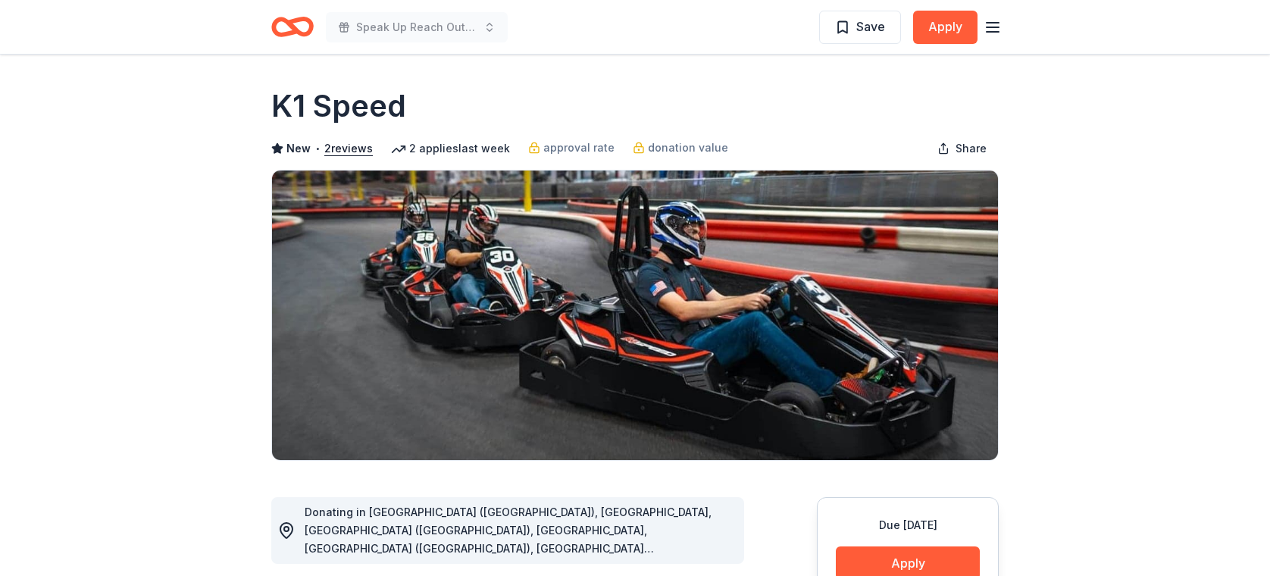
click at [992, 28] on icon "button" at bounding box center [993, 27] width 18 height 18
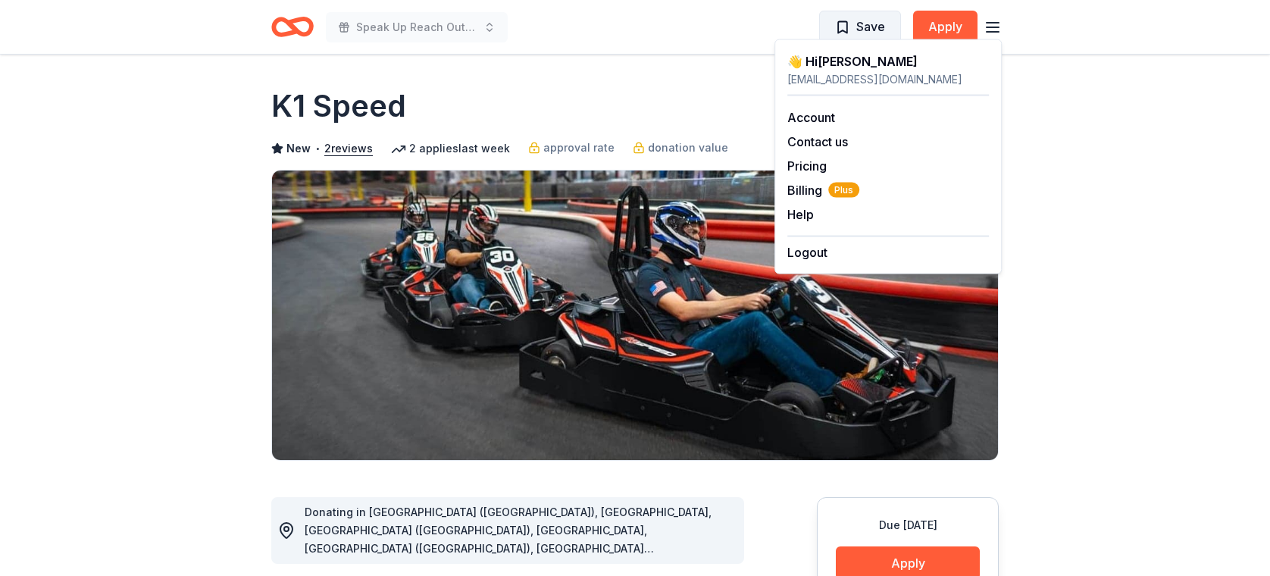
click at [878, 23] on span "Save" at bounding box center [870, 27] width 29 height 20
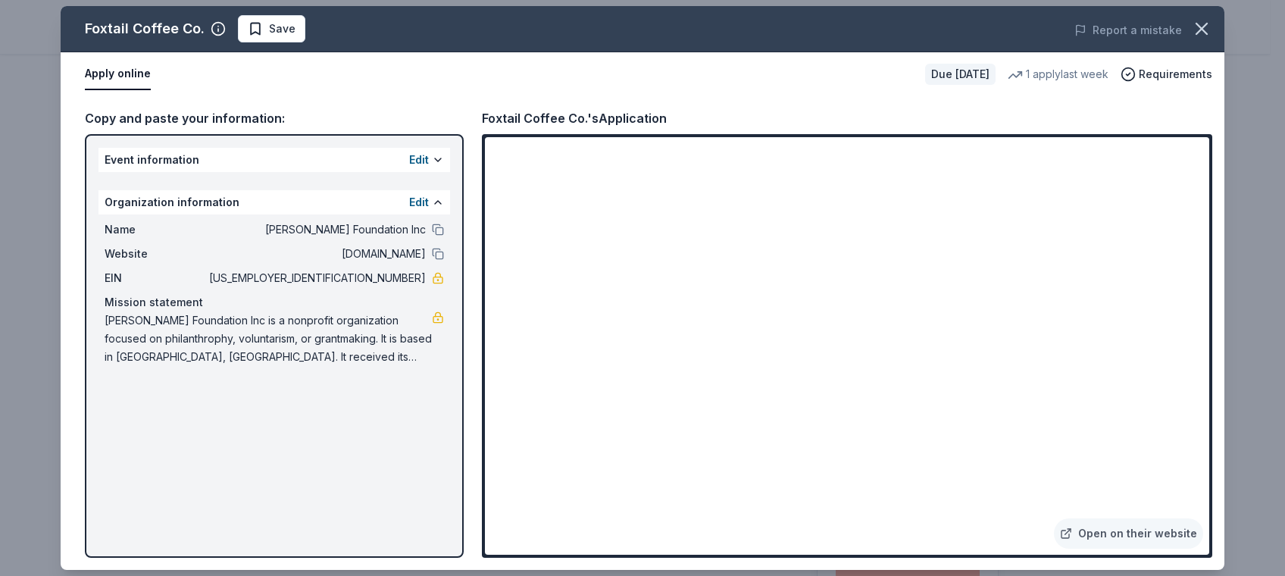
scroll to position [214, 0]
